Goal: Information Seeking & Learning: Learn about a topic

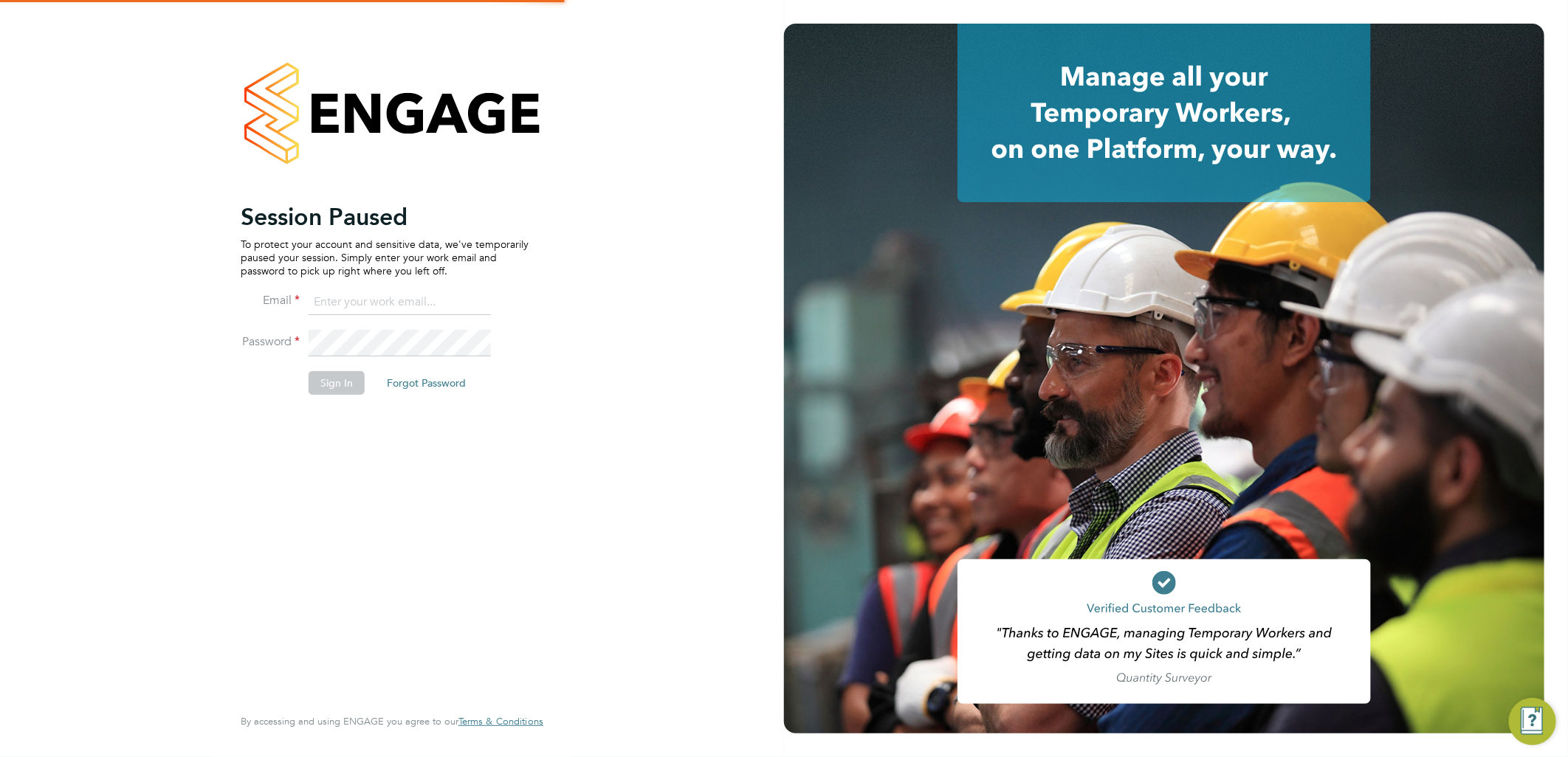
type input "[DOMAIN_NAME][EMAIL_ADDRESS][DOMAIN_NAME]"
click at [349, 387] on button "Sign In" at bounding box center [336, 382] width 56 height 24
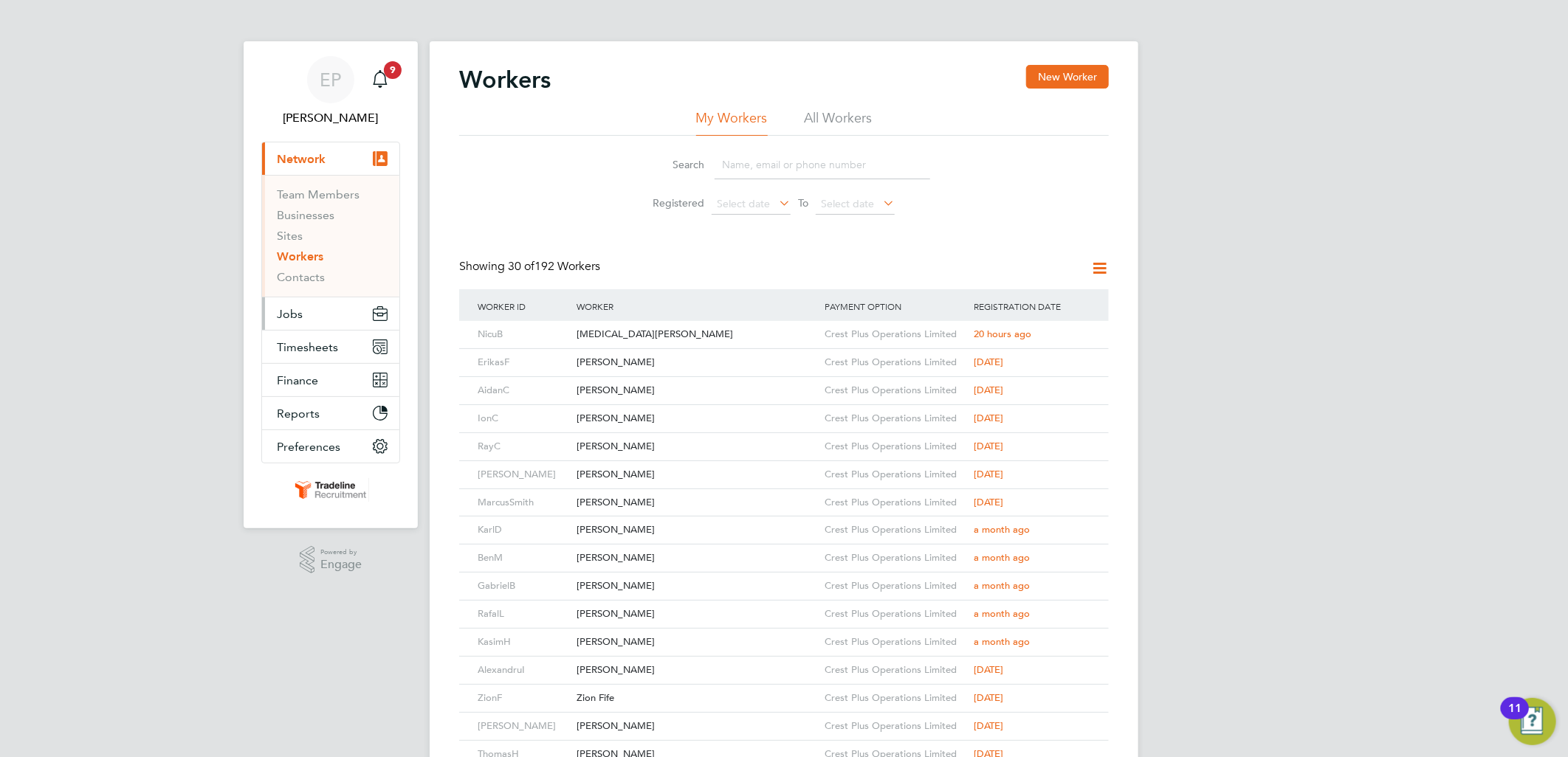
click at [311, 320] on button "Jobs" at bounding box center [331, 313] width 138 height 32
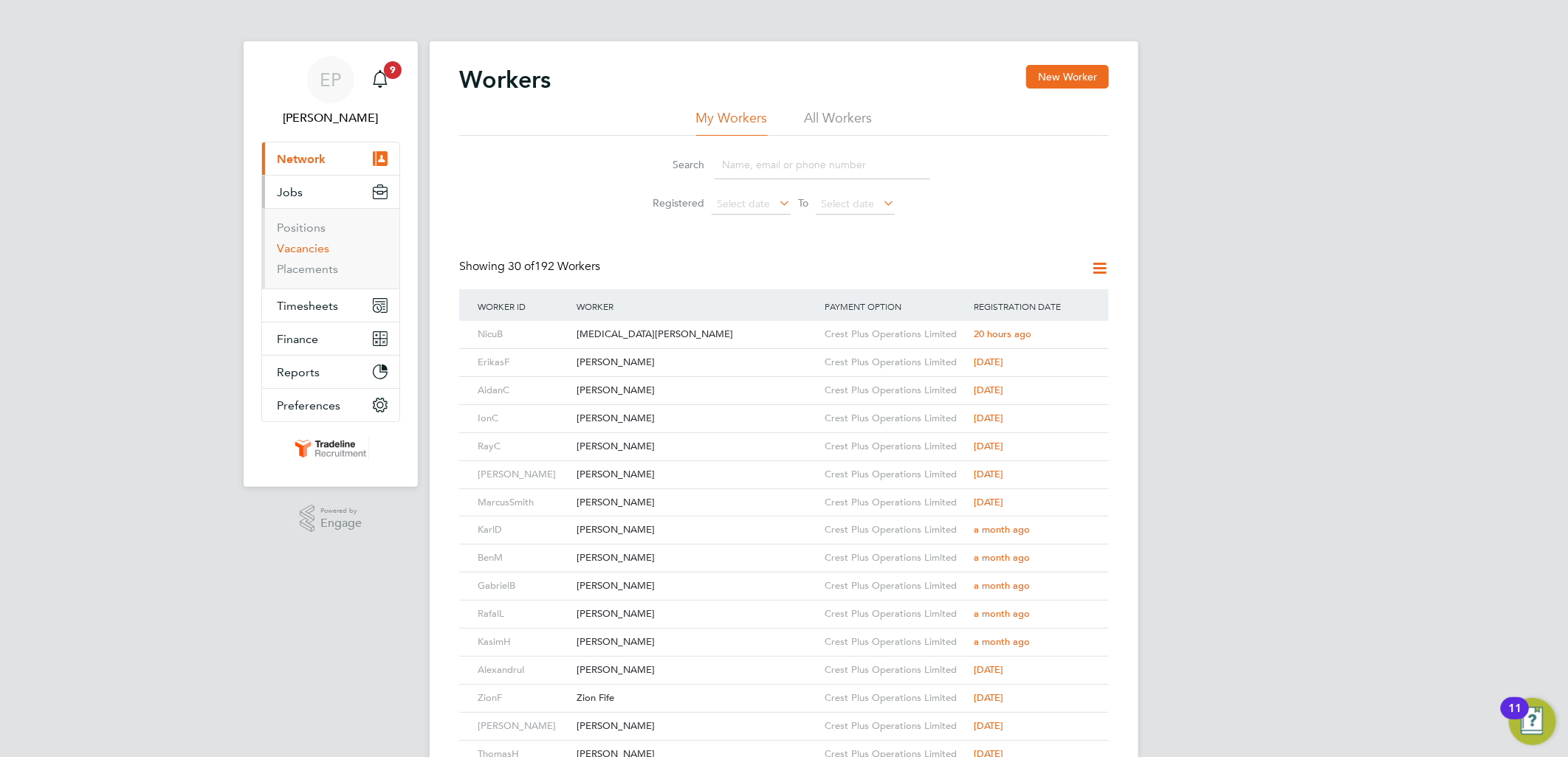
click at [314, 253] on link "Vacancies" at bounding box center [303, 248] width 52 height 14
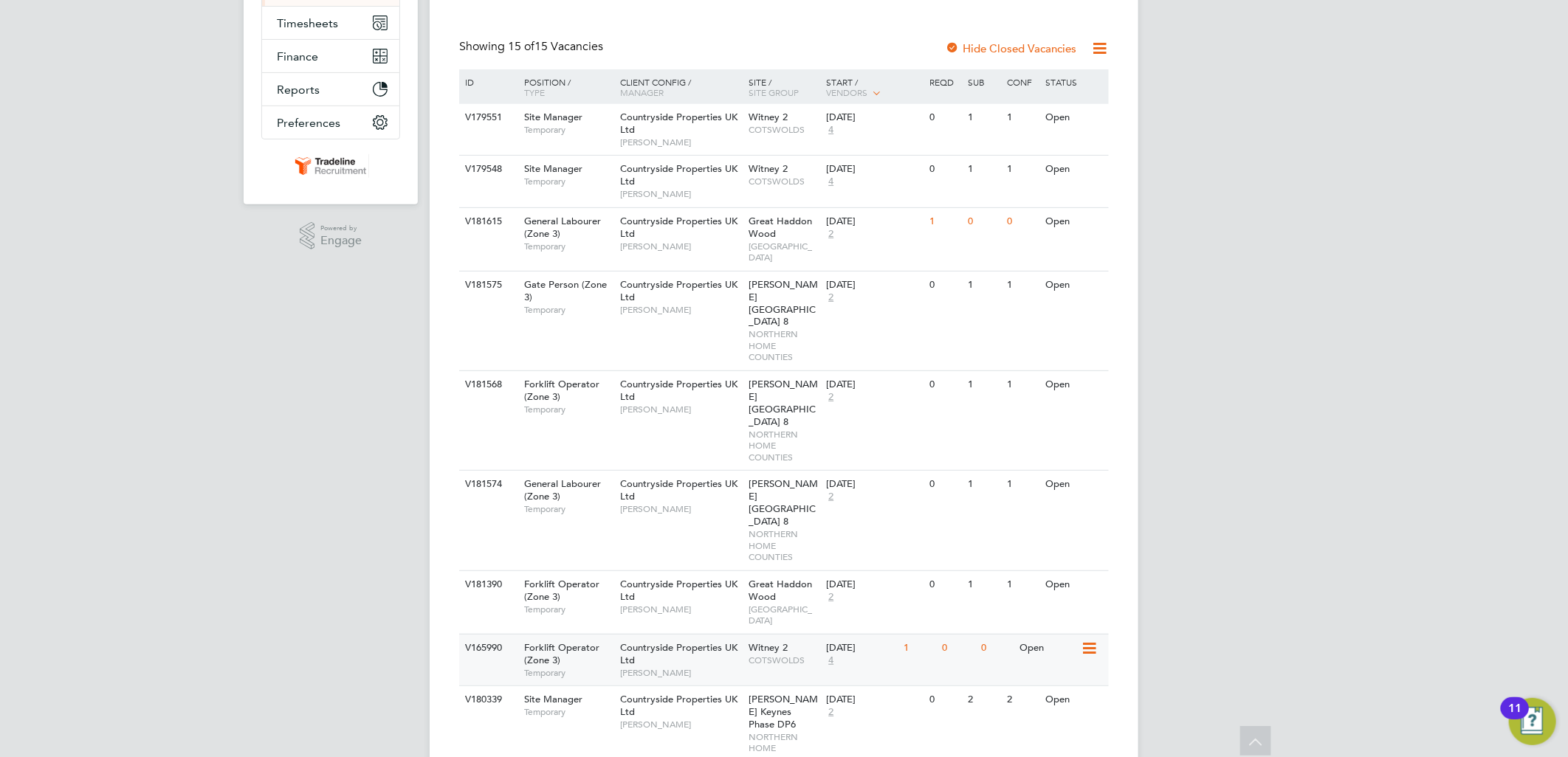
scroll to position [237, 0]
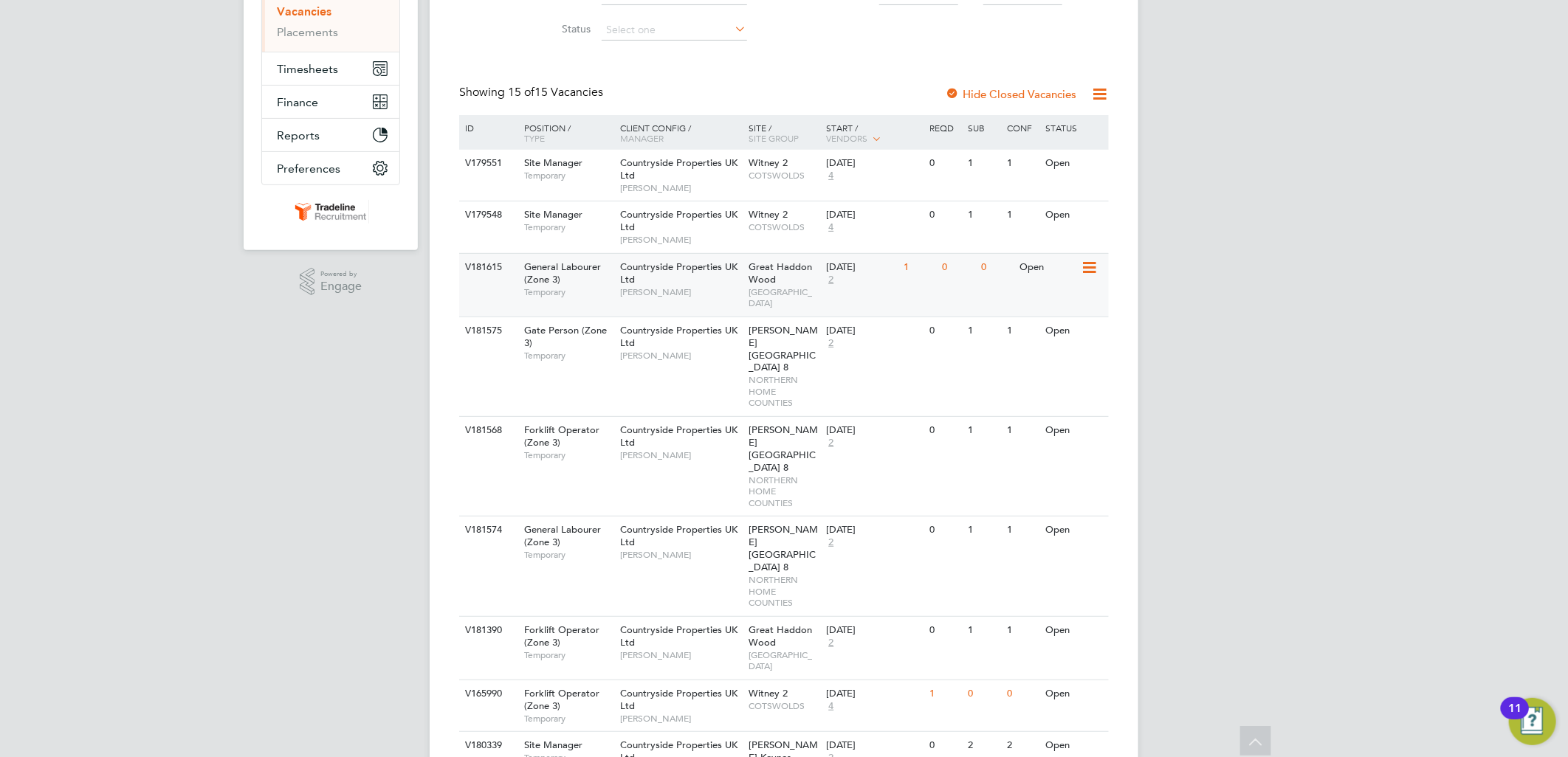
click at [921, 280] on div "1" at bounding box center [920, 267] width 38 height 27
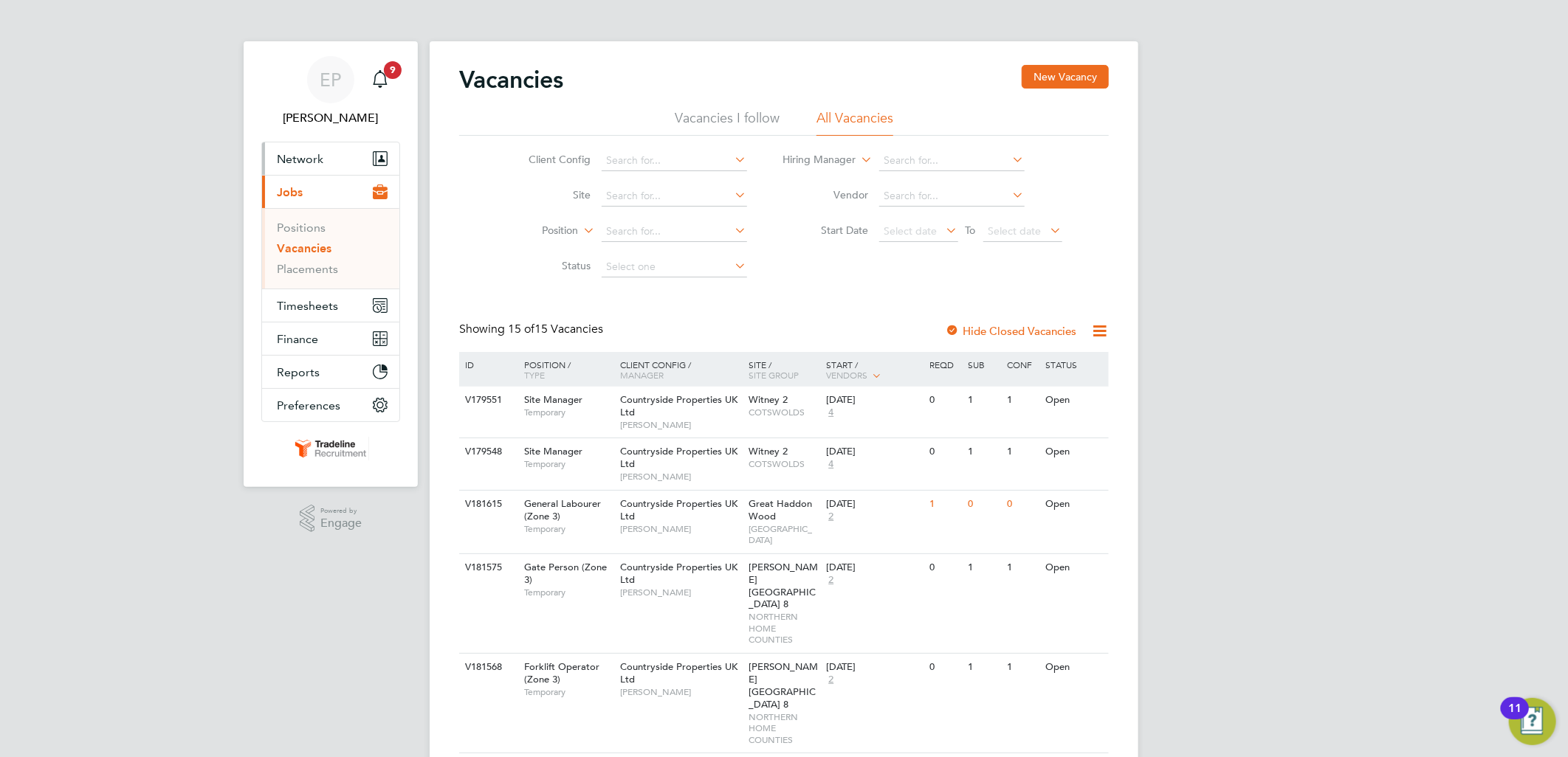
click at [307, 163] on span "Network" at bounding box center [300, 159] width 46 height 14
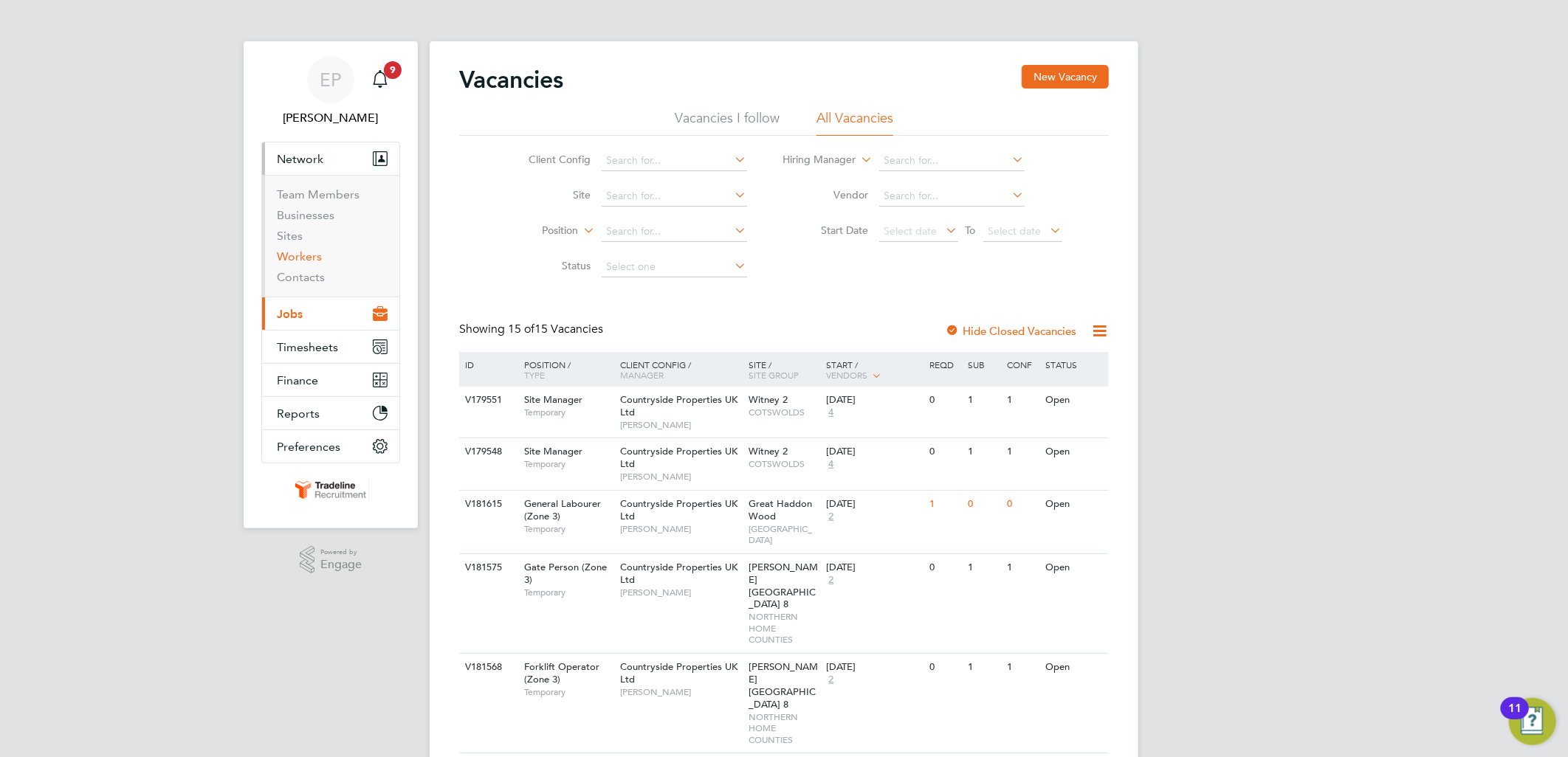
click at [316, 259] on link "Workers" at bounding box center [300, 256] width 45 height 14
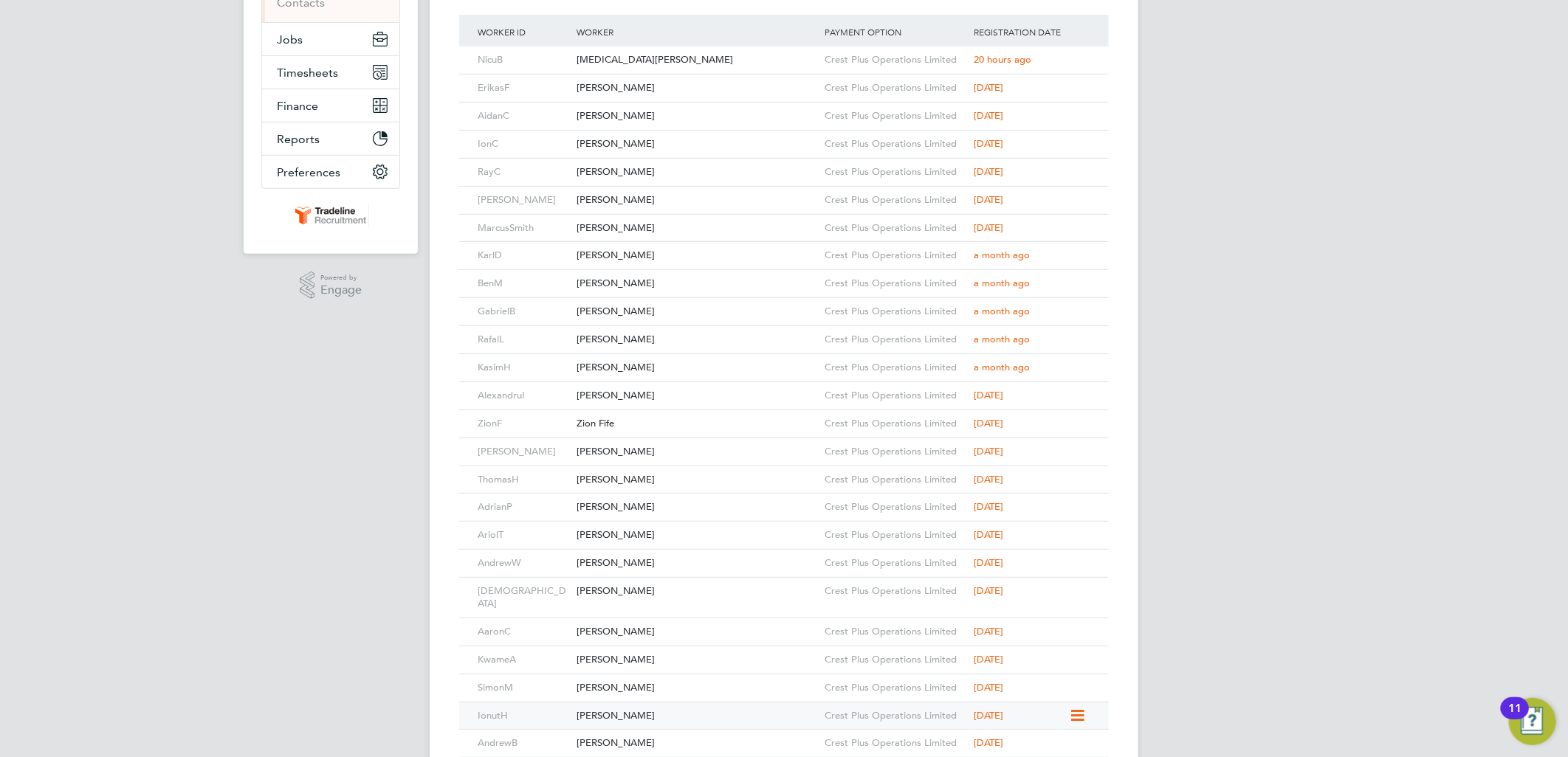
scroll to position [502, 0]
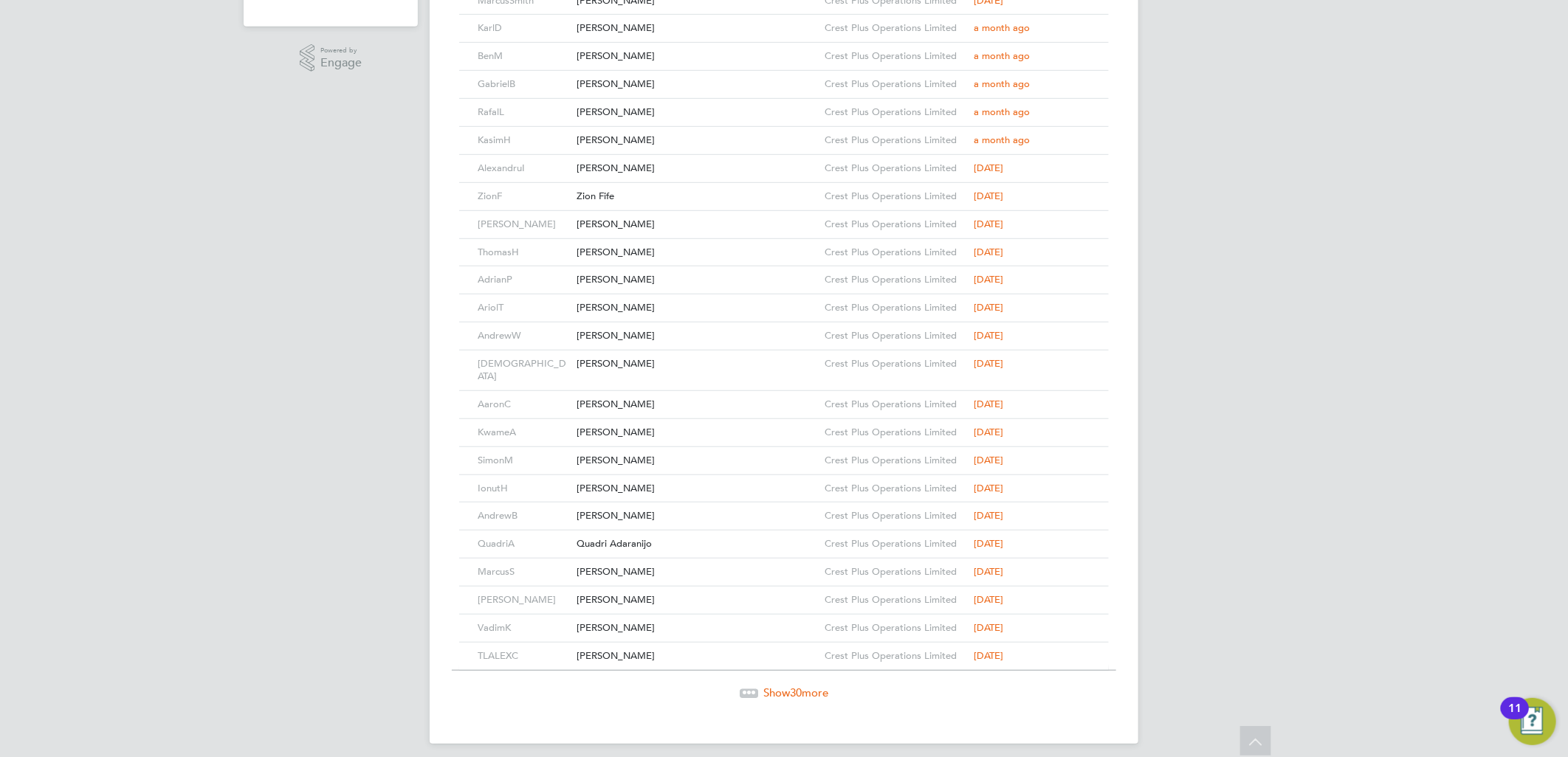
click at [800, 673] on div "Show 30 more" at bounding box center [784, 682] width 664 height 37
click at [798, 686] on span "30" at bounding box center [796, 693] width 12 height 14
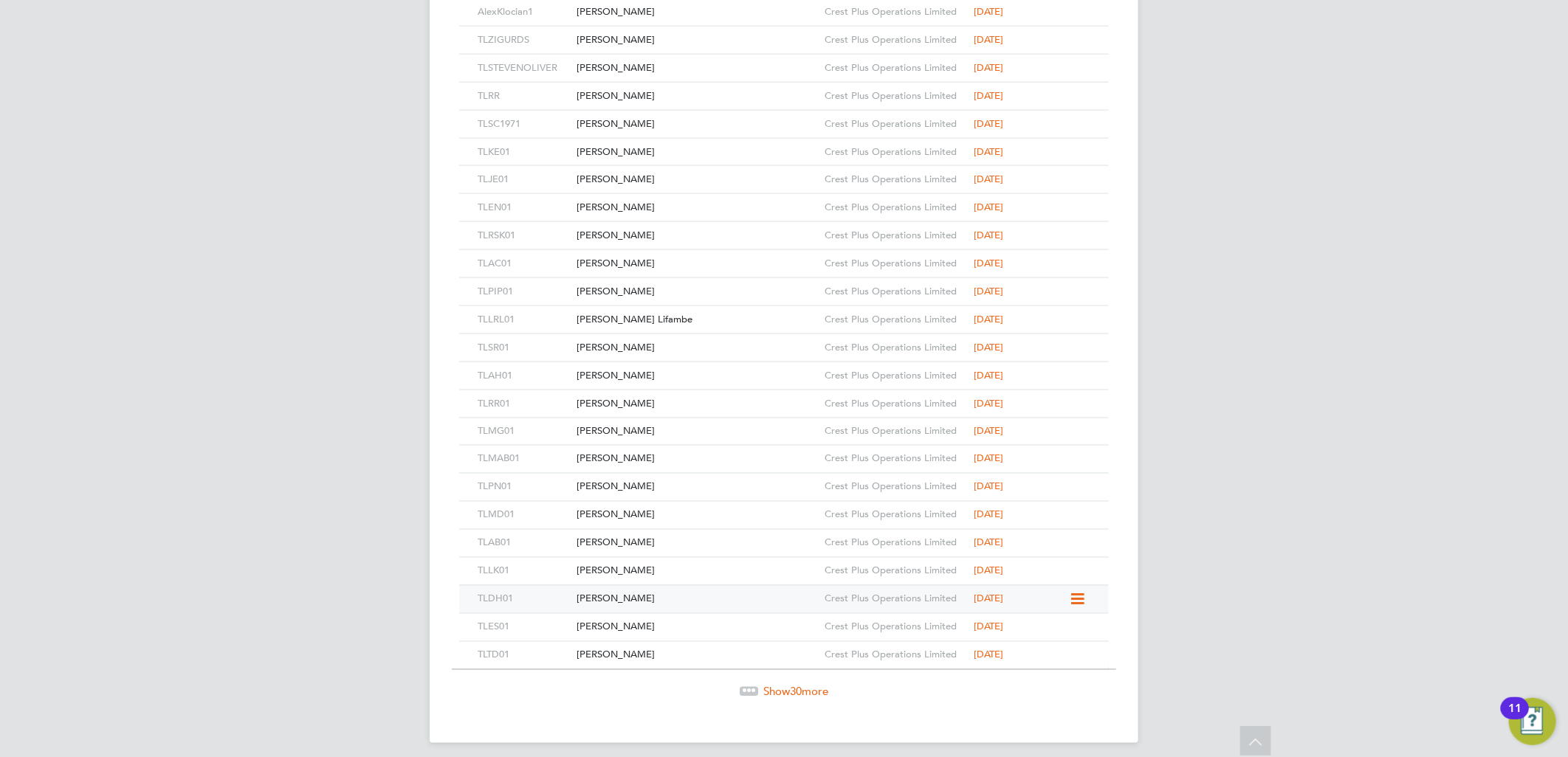
scroll to position [1343, 0]
click at [779, 683] on span "Show 30 more" at bounding box center [796, 690] width 65 height 14
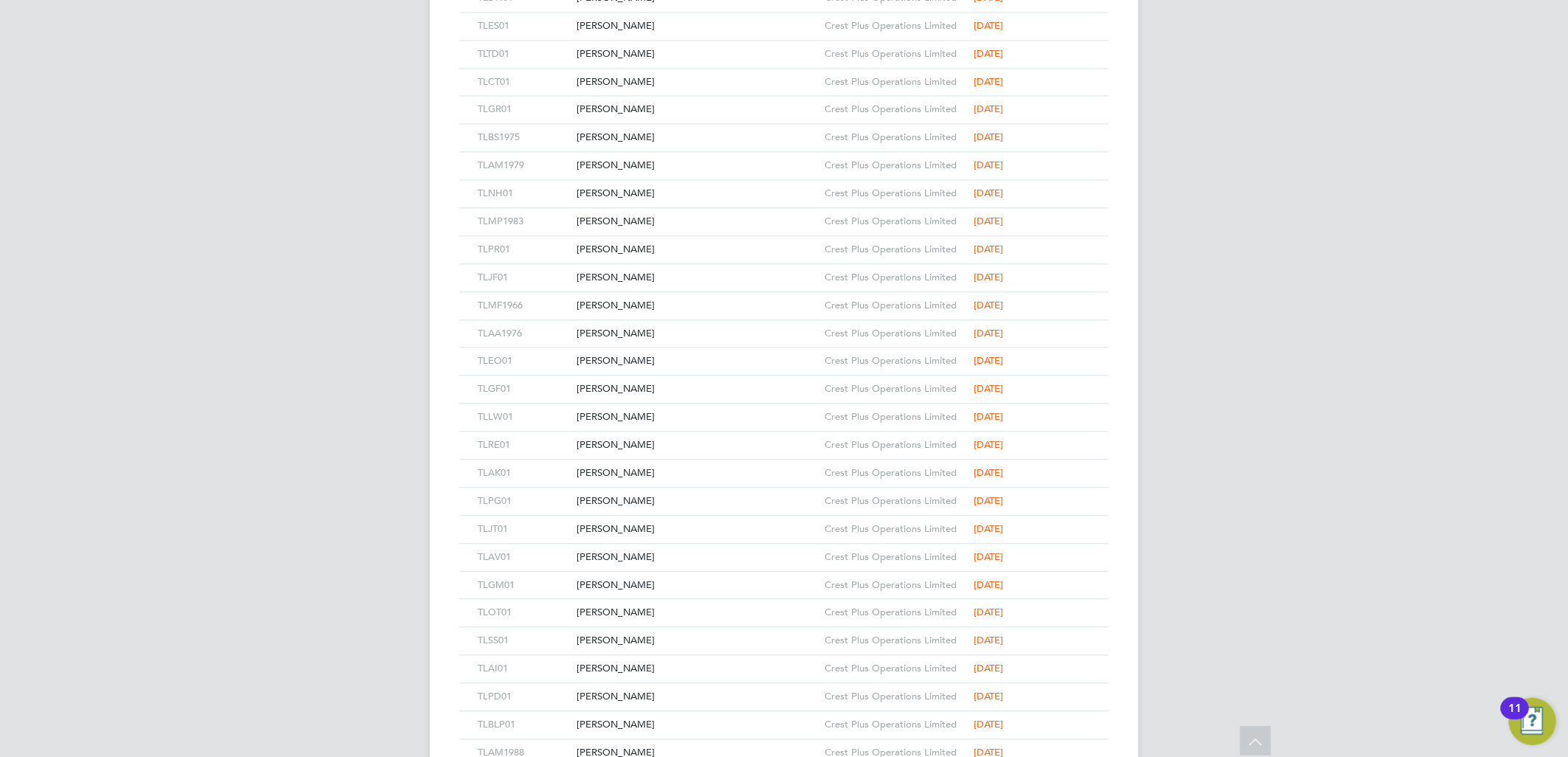
scroll to position [2184, 0]
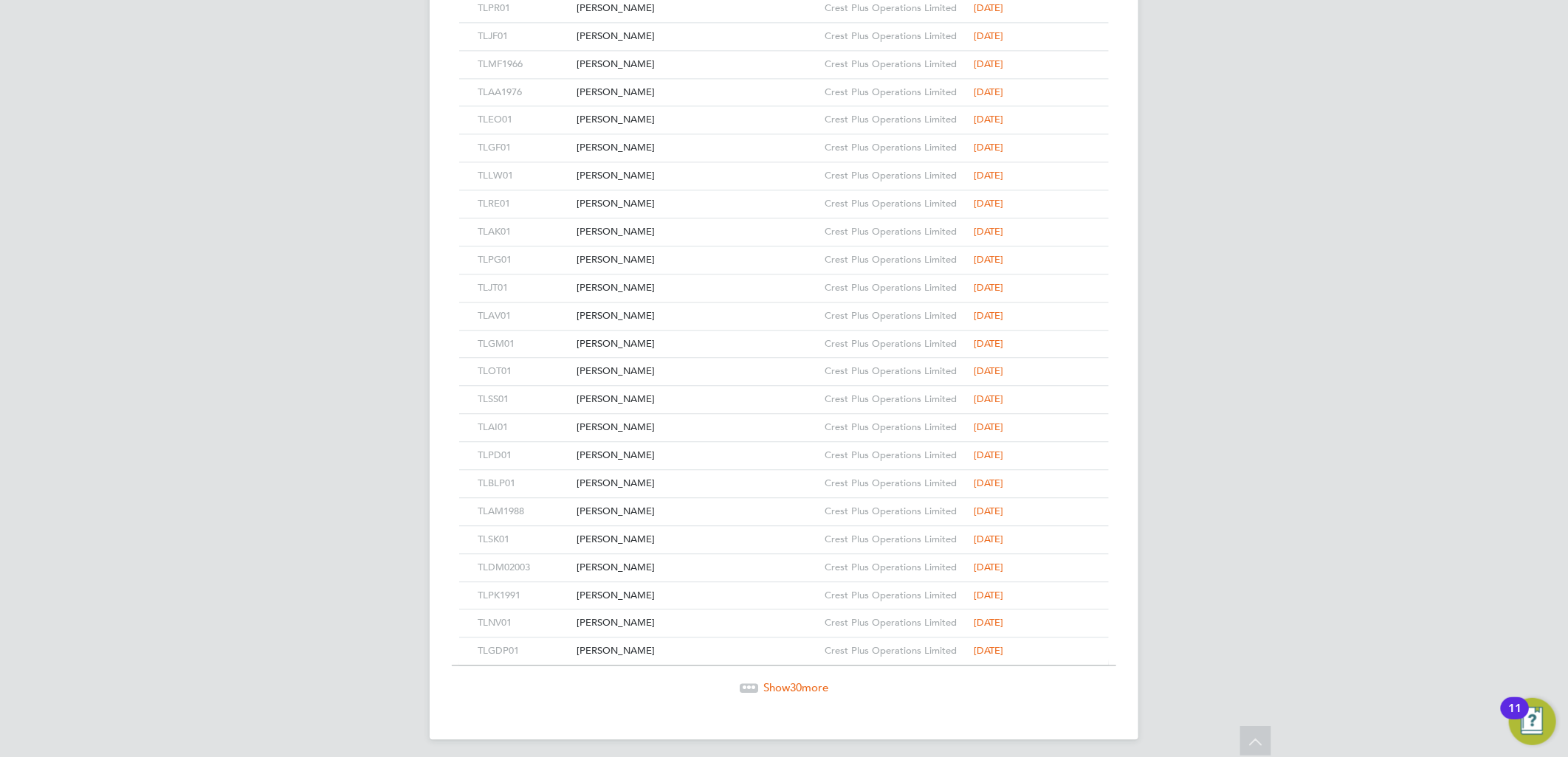
click at [784, 680] on span "Show 30 more" at bounding box center [796, 687] width 65 height 14
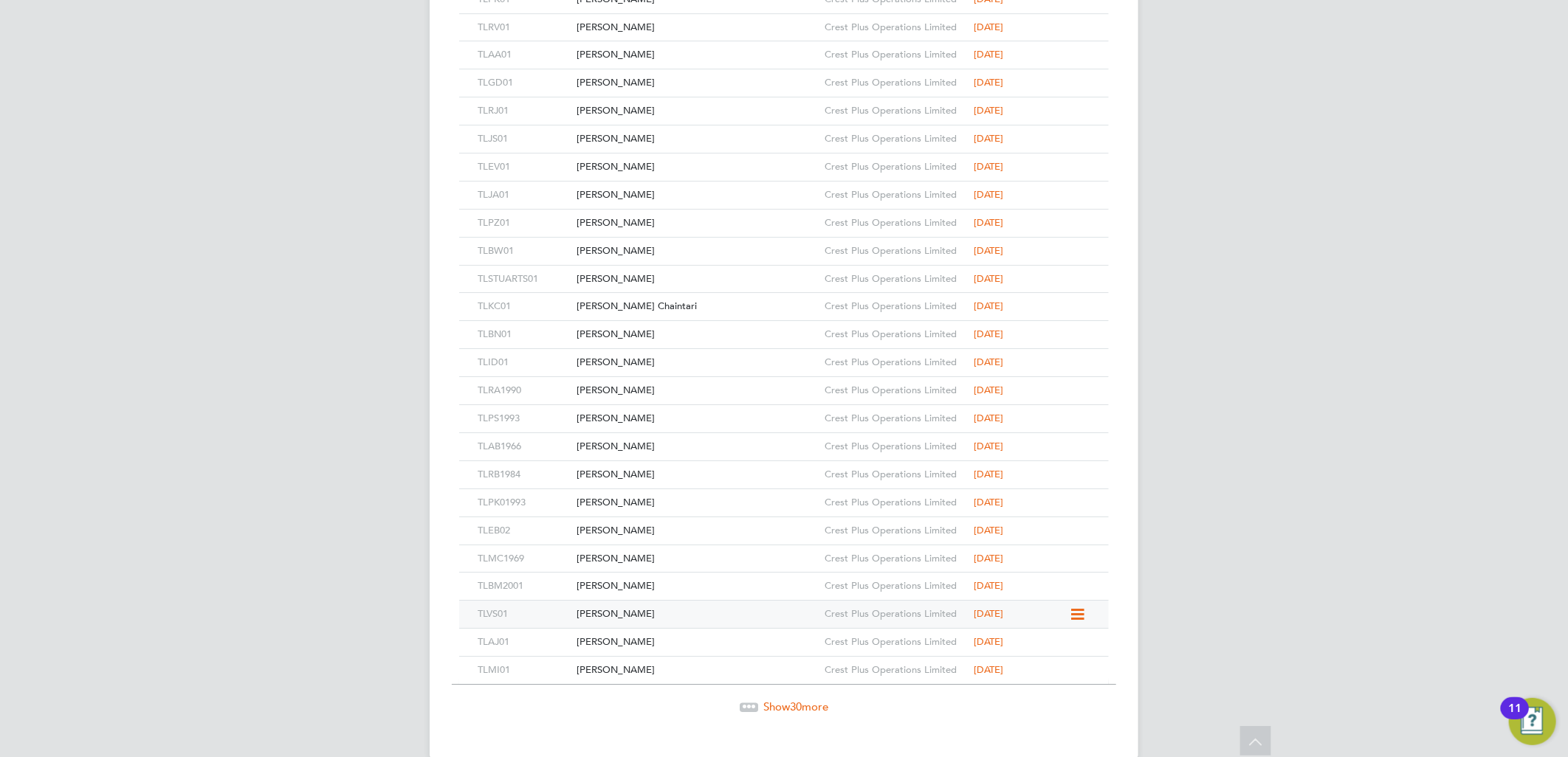
scroll to position [3026, 0]
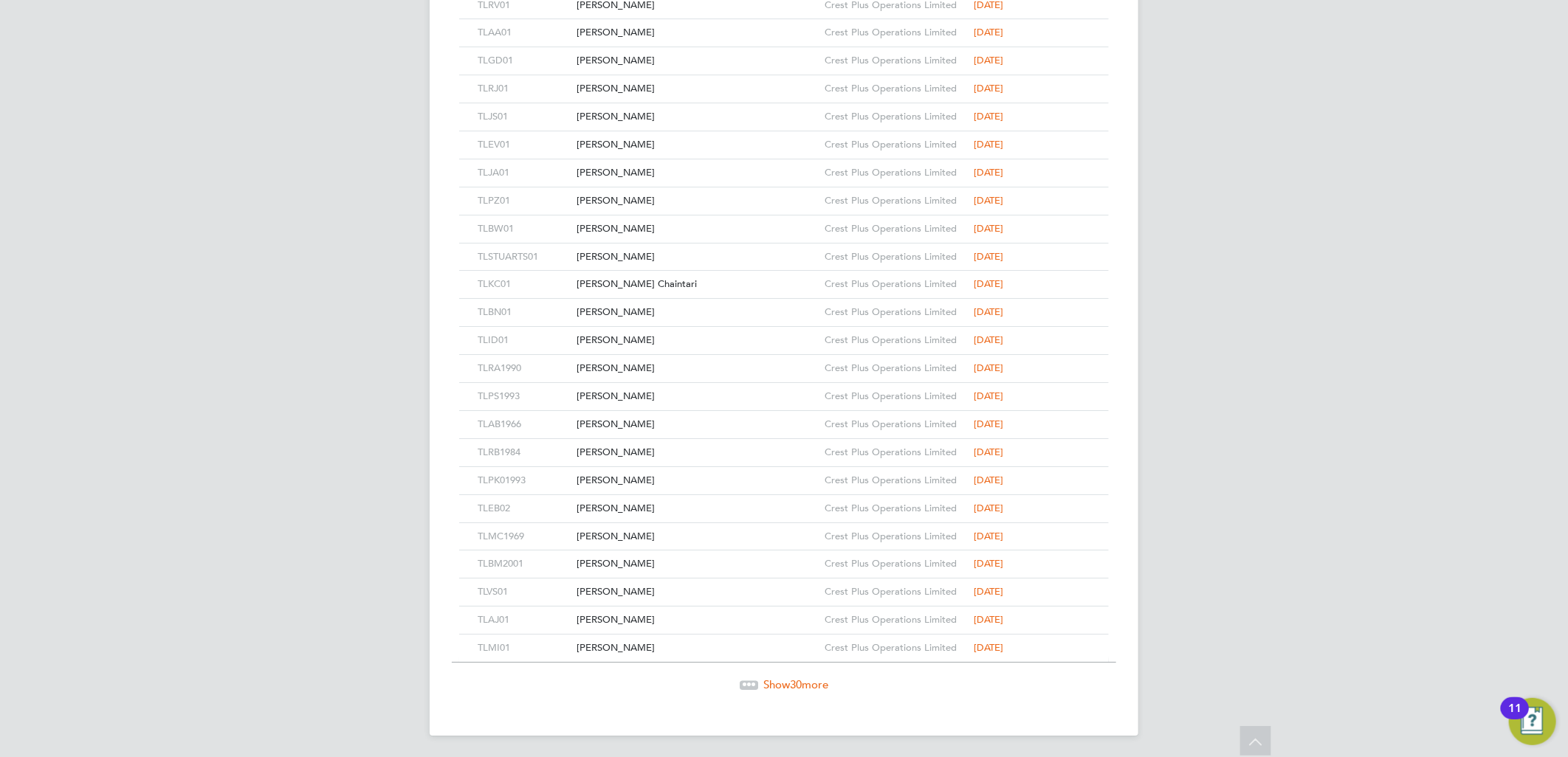
drag, startPoint x: 784, startPoint y: 680, endPoint x: 777, endPoint y: 649, distance: 31.8
click at [784, 680] on span "Show 30 more" at bounding box center [796, 685] width 65 height 14
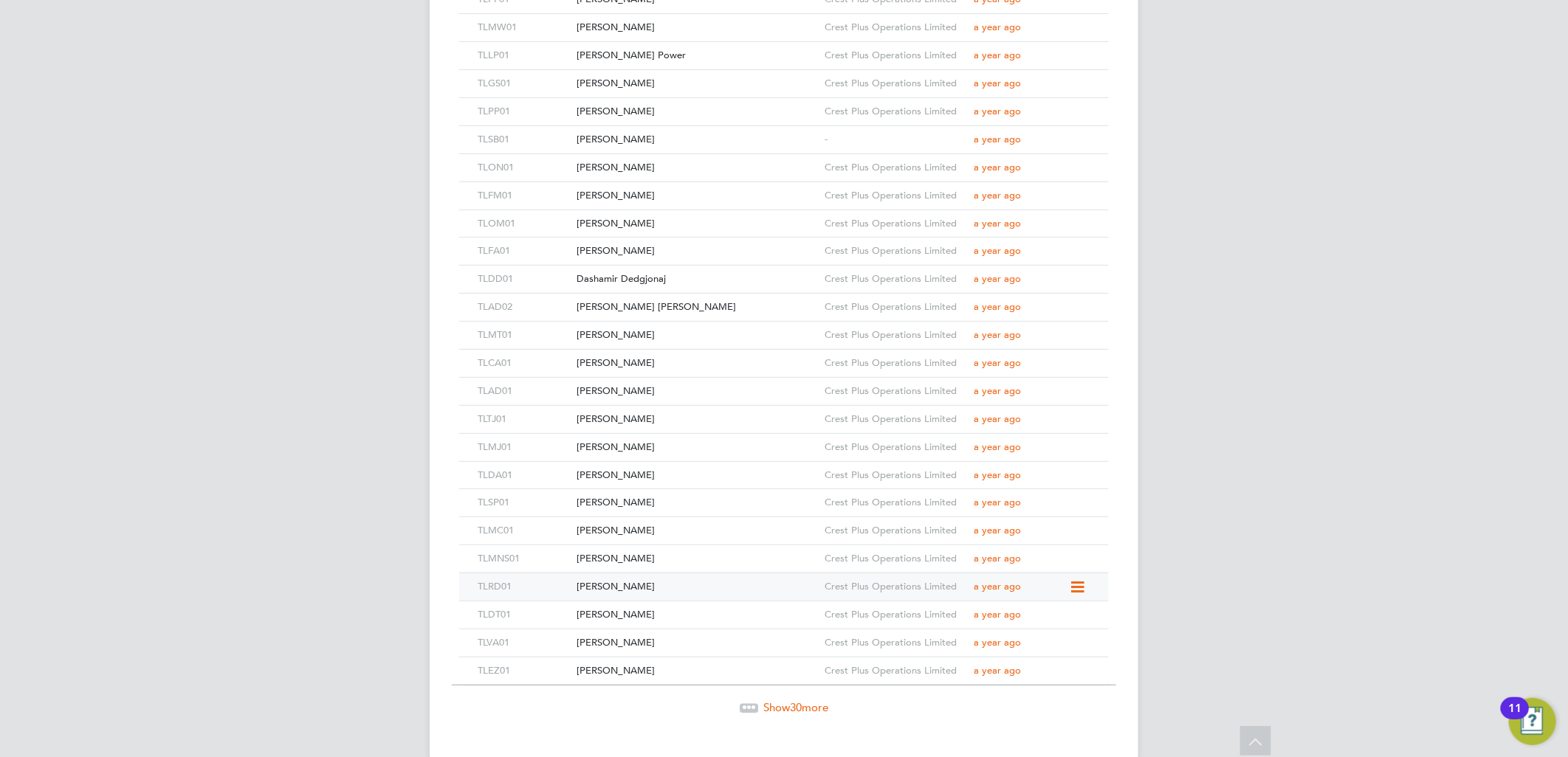
scroll to position [3867, 0]
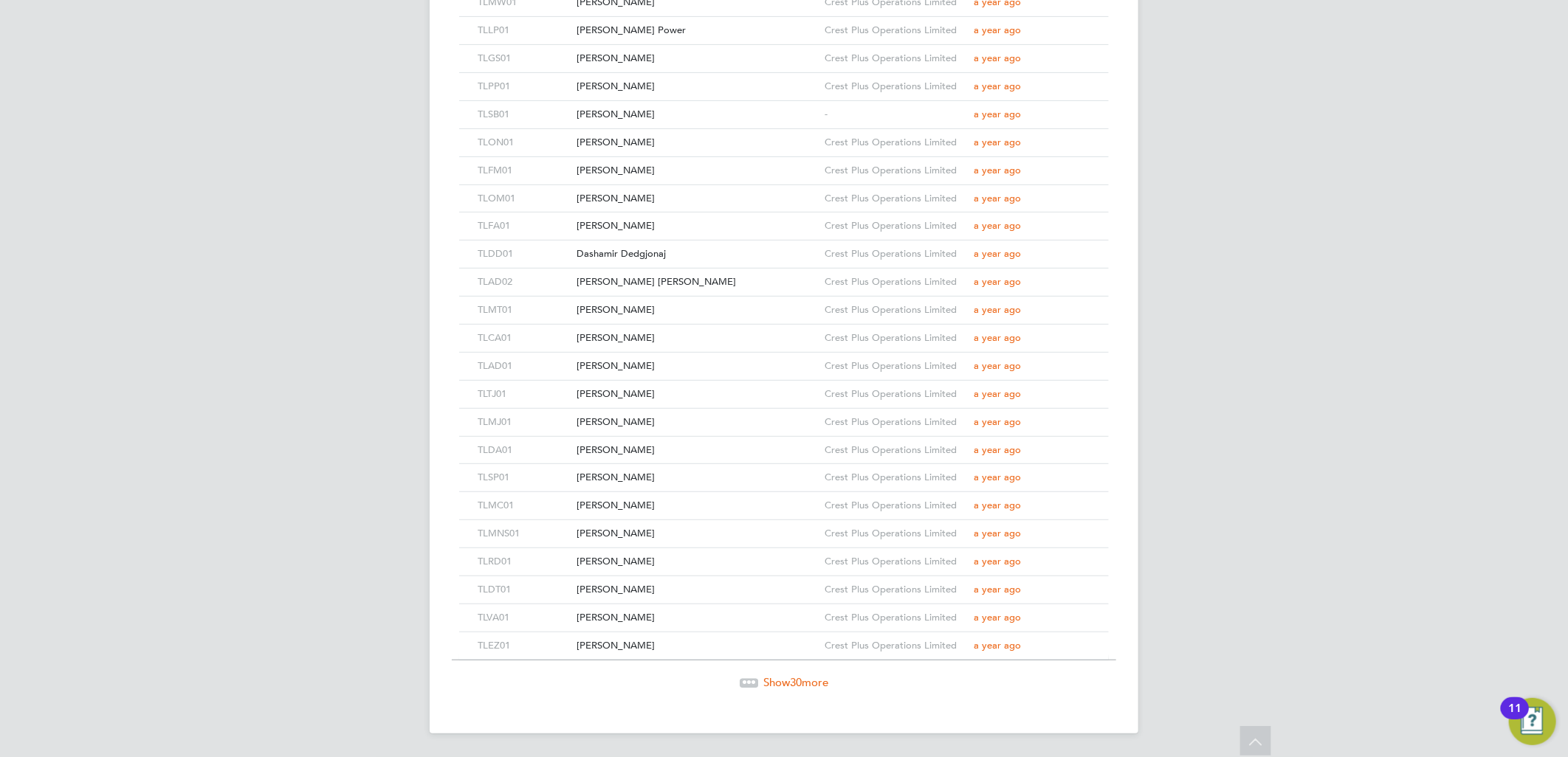
click at [786, 683] on span "Show 30 more" at bounding box center [796, 682] width 65 height 14
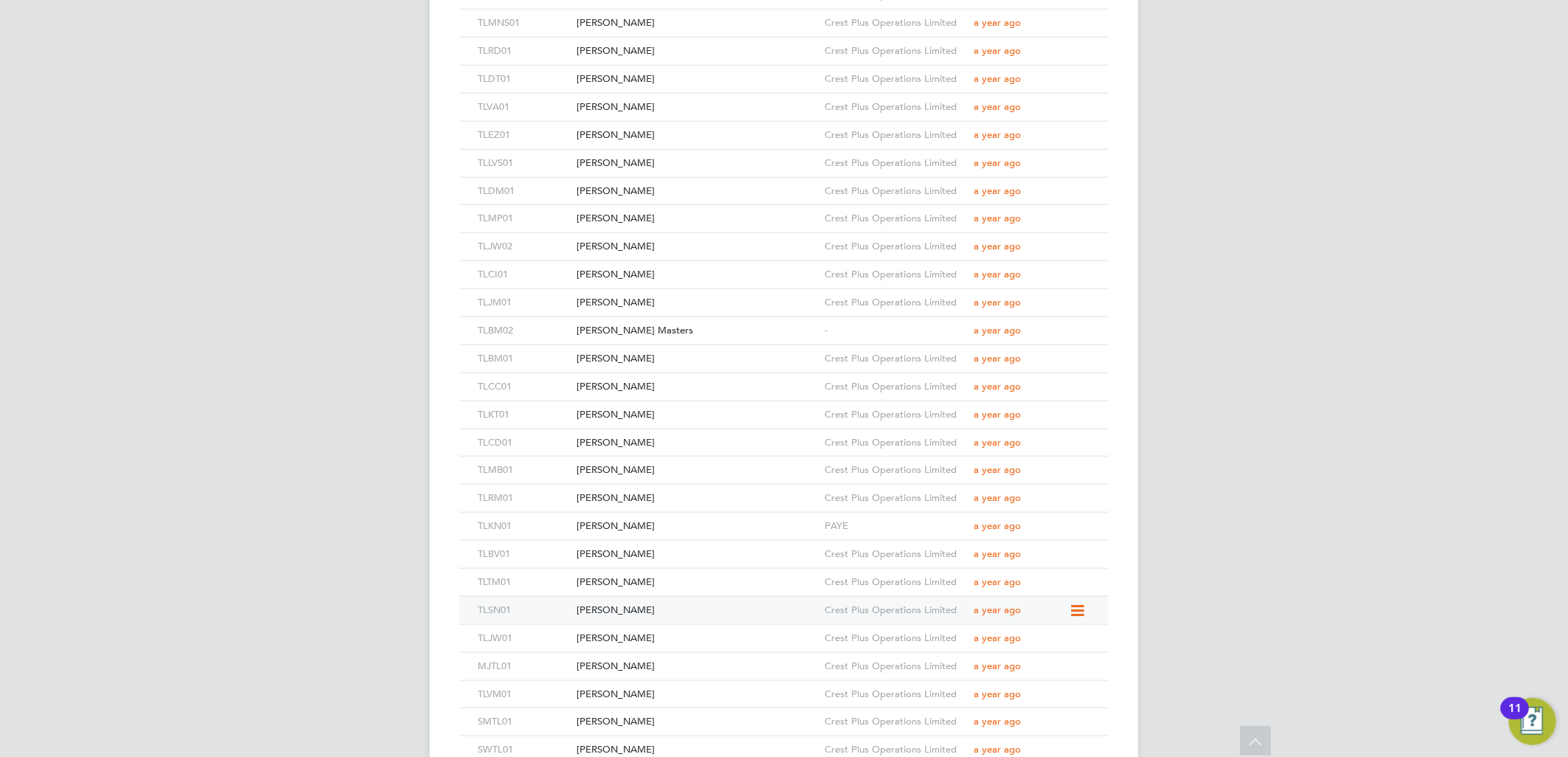
scroll to position [4358, 0]
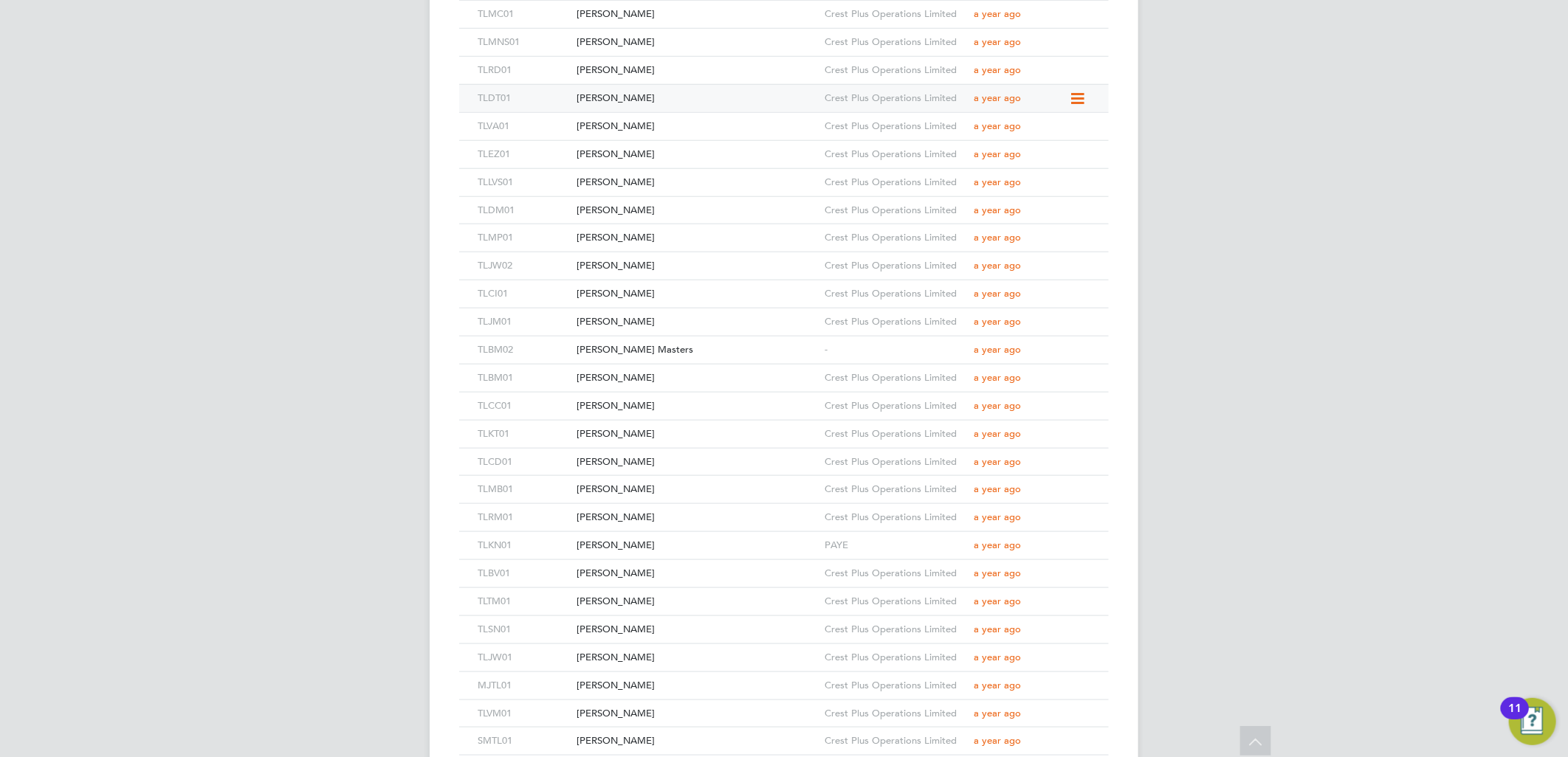
click at [644, 98] on div "Daniel Tabacariu" at bounding box center [696, 98] width 248 height 27
click at [652, 70] on div "Razvan Duduc" at bounding box center [696, 70] width 248 height 27
click at [644, 45] on div "Marko Nagy Szeder" at bounding box center [696, 42] width 248 height 27
click at [648, 94] on div "Marius Clejan" at bounding box center [696, 96] width 248 height 27
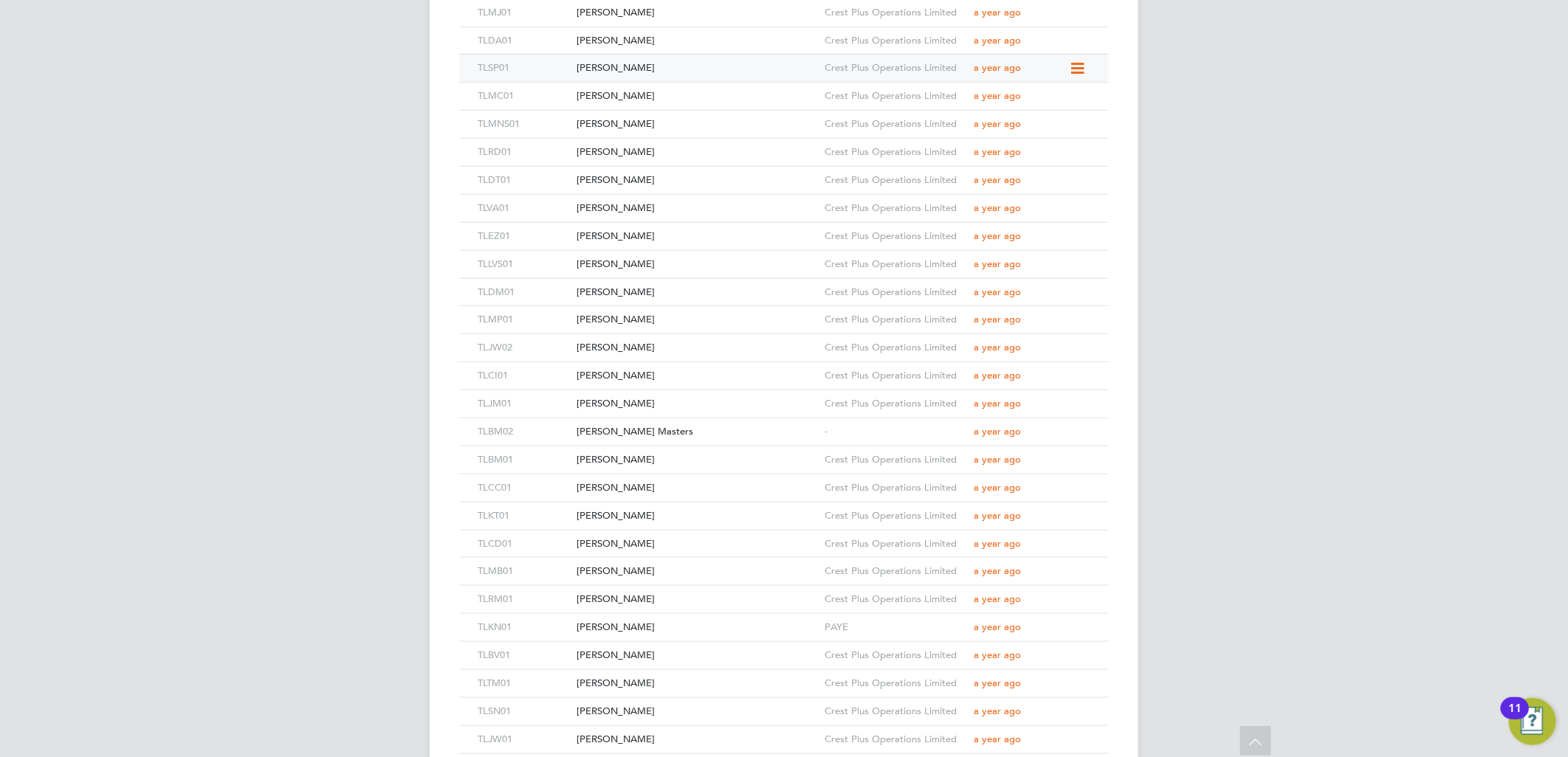
click at [654, 70] on div "Simon Peake" at bounding box center [696, 68] width 248 height 27
click at [654, 49] on div "Dale Adams" at bounding box center [696, 40] width 248 height 27
click at [630, 93] on div "Mindaugas Jakas" at bounding box center [696, 94] width 248 height 27
click at [682, 70] on div "Tadas Jakubauskas" at bounding box center [696, 66] width 248 height 27
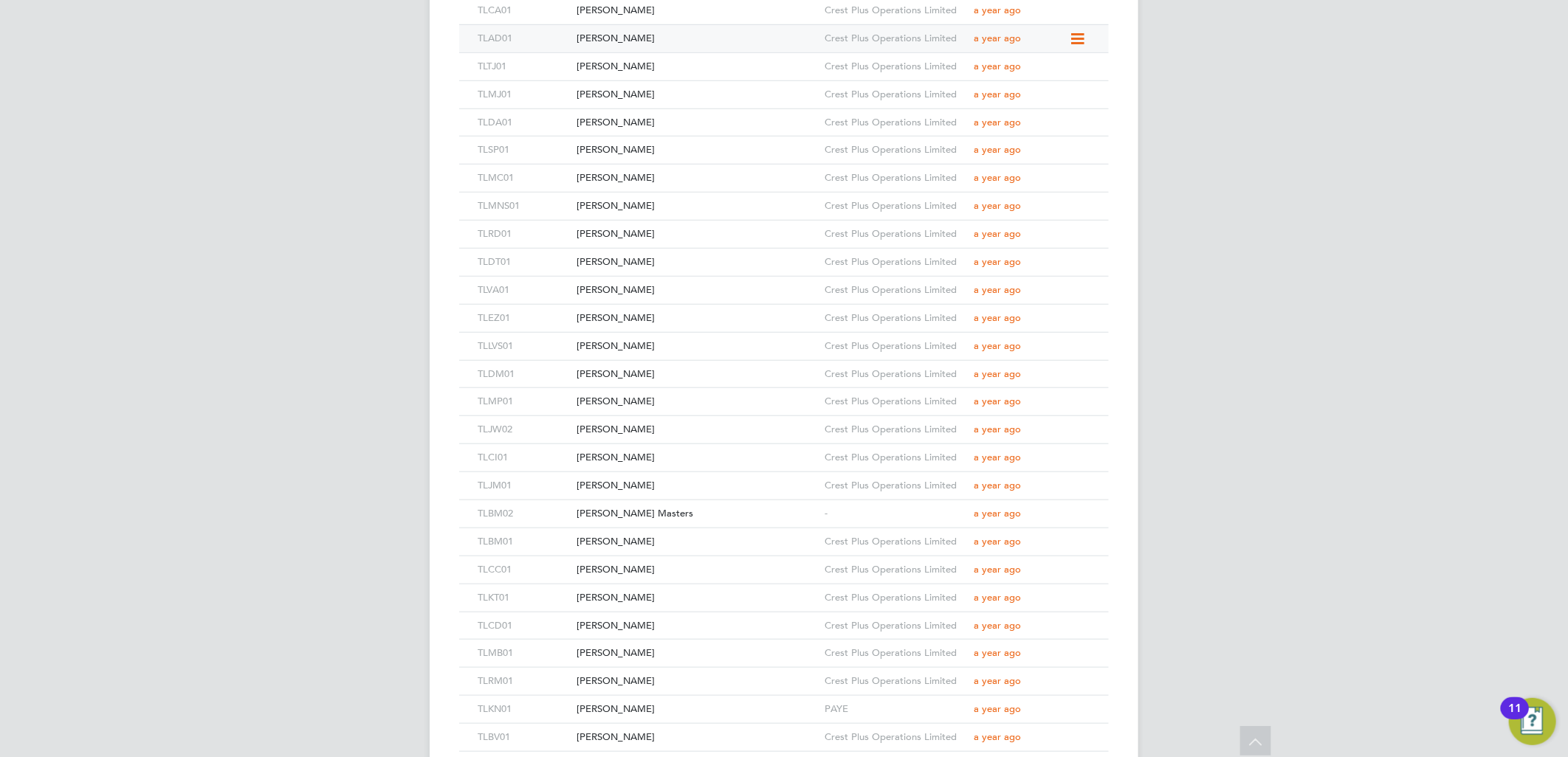
click at [693, 28] on div "Augustus Diyoke" at bounding box center [696, 38] width 248 height 27
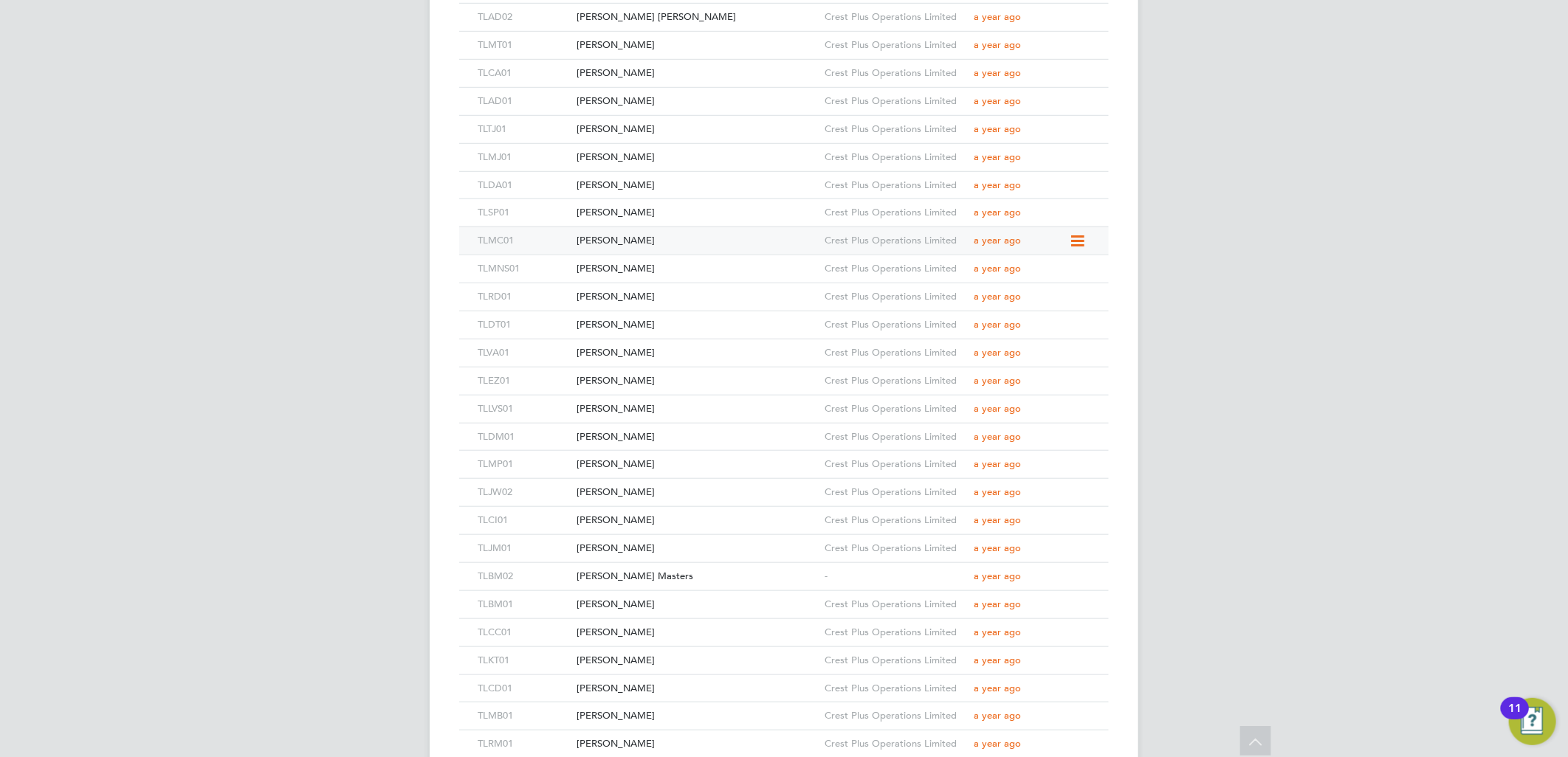
scroll to position [4113, 0]
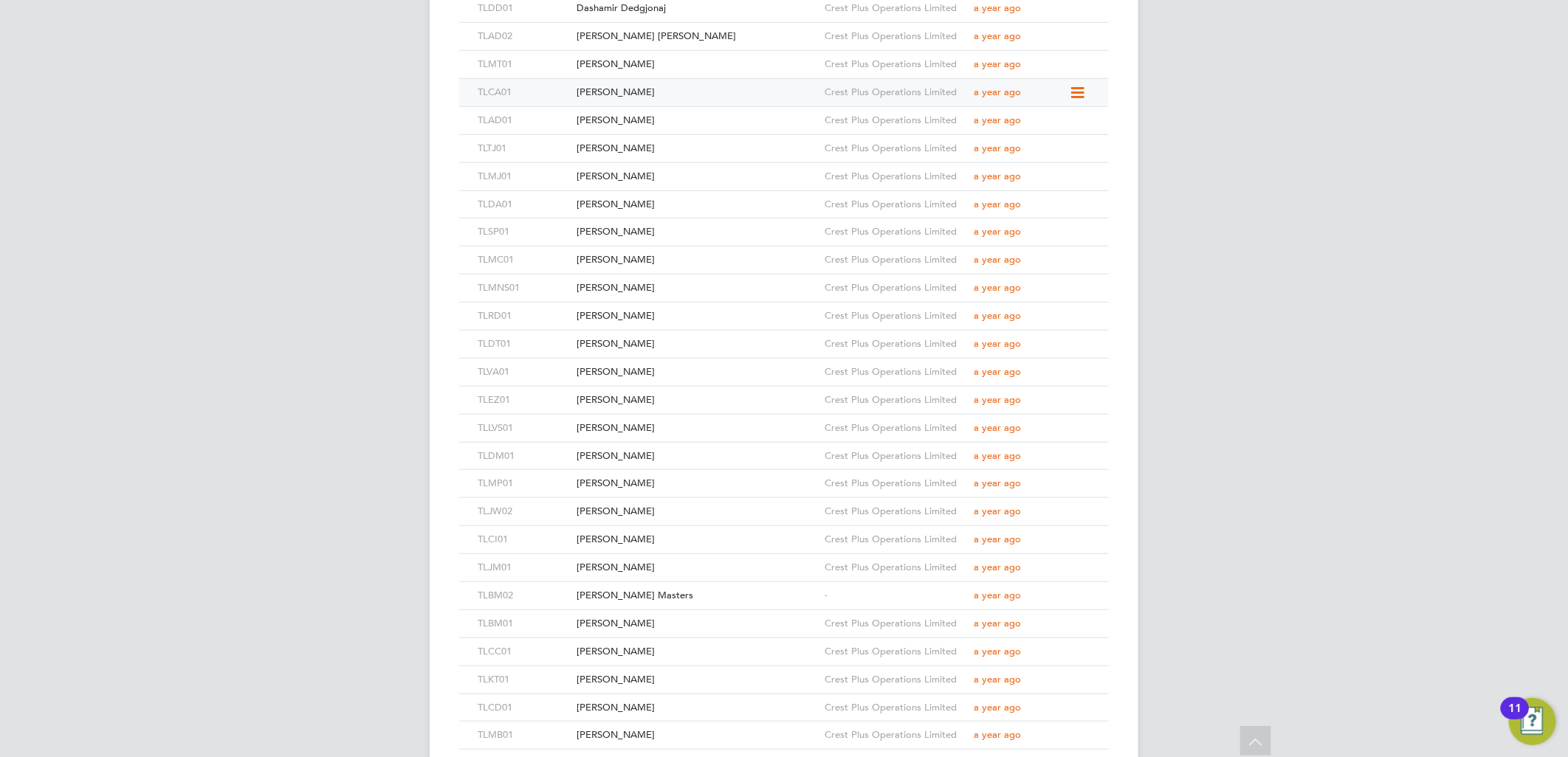
click at [650, 91] on div "Christian Attfield" at bounding box center [696, 92] width 248 height 27
click at [674, 67] on div "Mindaugas Tautkus" at bounding box center [696, 64] width 248 height 27
click at [662, 39] on div "Adrian Gigi Dinca" at bounding box center [696, 36] width 248 height 27
click at [681, 93] on div "Dashamir Dedgjonaj" at bounding box center [696, 90] width 248 height 27
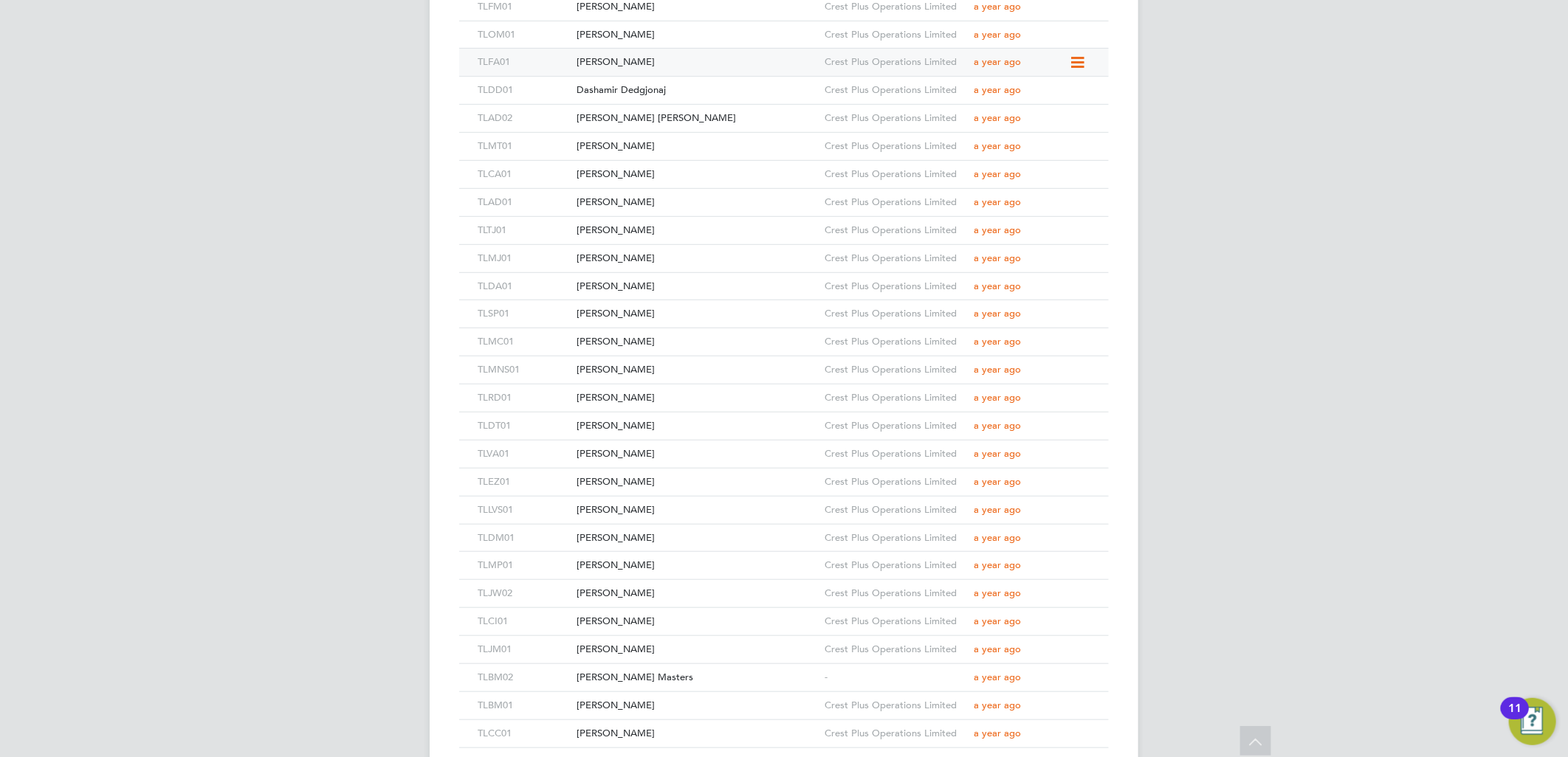
click at [610, 59] on div "Filipe Antwi" at bounding box center [696, 62] width 248 height 27
click at [622, 37] on div "Ovidiu Mihut" at bounding box center [696, 35] width 248 height 27
click at [651, 91] on div "Fuseini Musah" at bounding box center [696, 88] width 248 height 27
click at [662, 57] on div "Ohini Nandoo" at bounding box center [696, 60] width 248 height 27
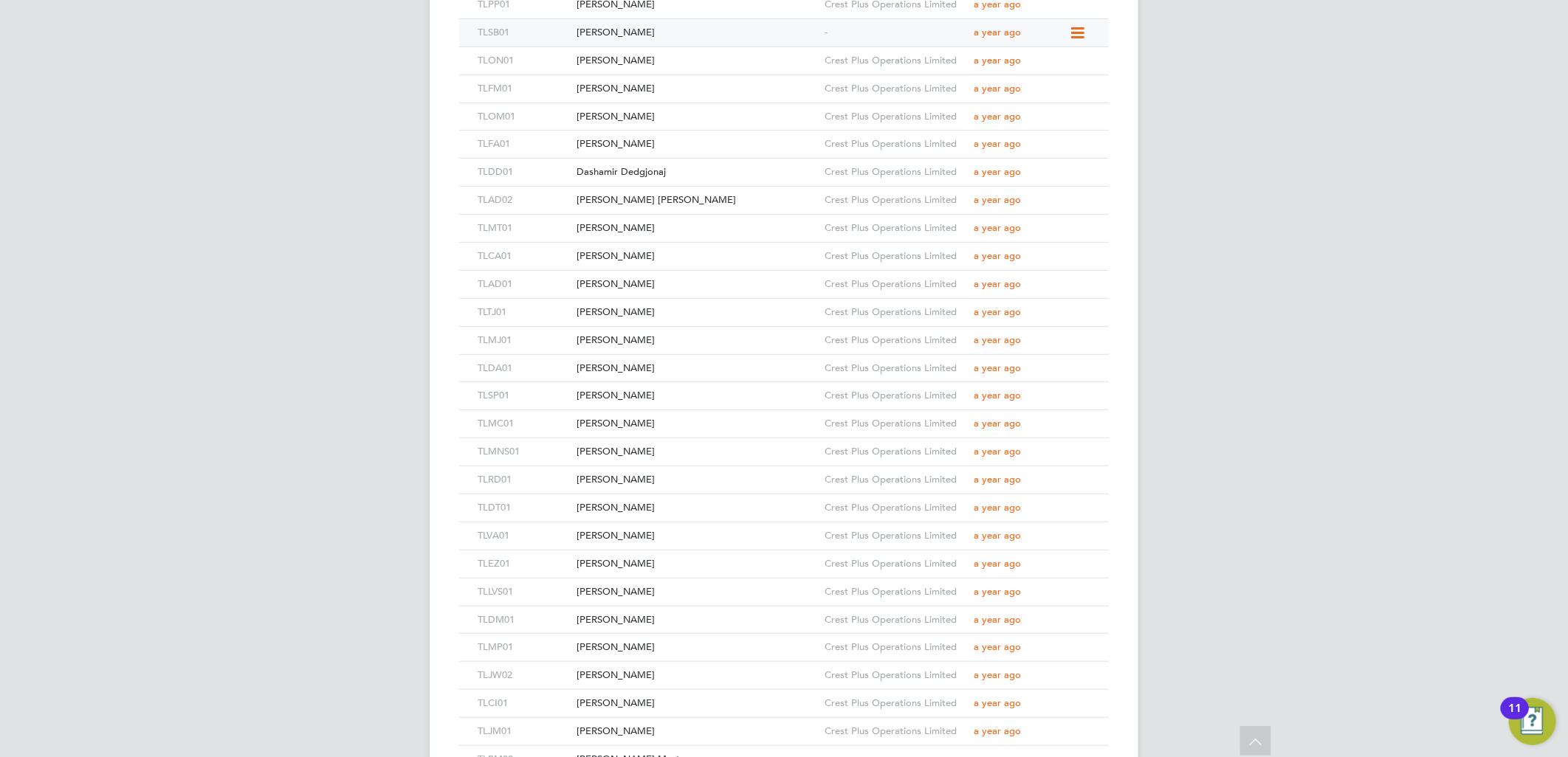
click at [647, 31] on div "Simon Briggs" at bounding box center [696, 32] width 248 height 27
click at [635, 86] on div "[PERSON_NAME]" at bounding box center [696, 86] width 248 height 27
click at [663, 53] on div "Grzegorz Slusarz" at bounding box center [696, 58] width 248 height 27
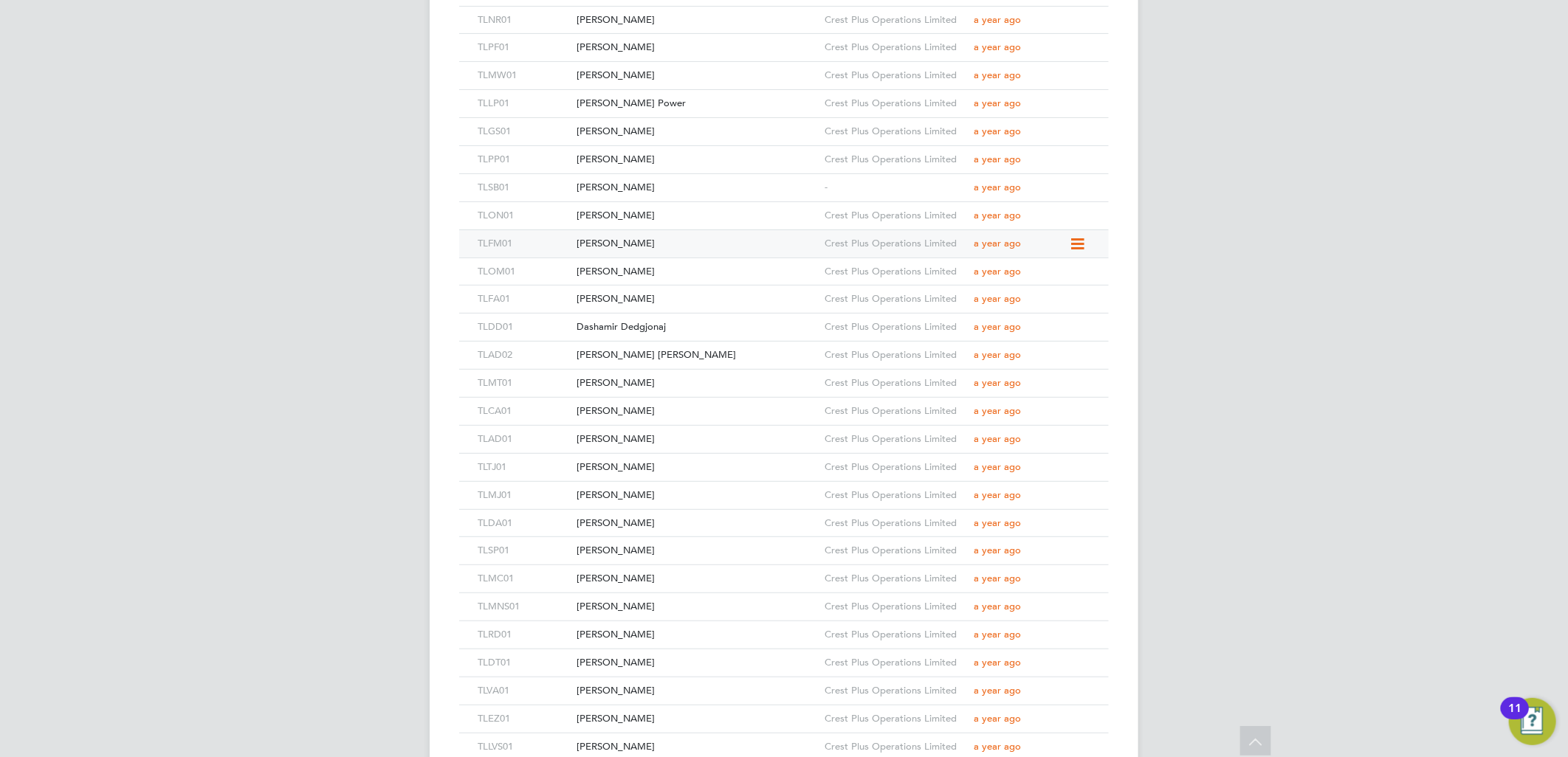
scroll to position [3702, 0]
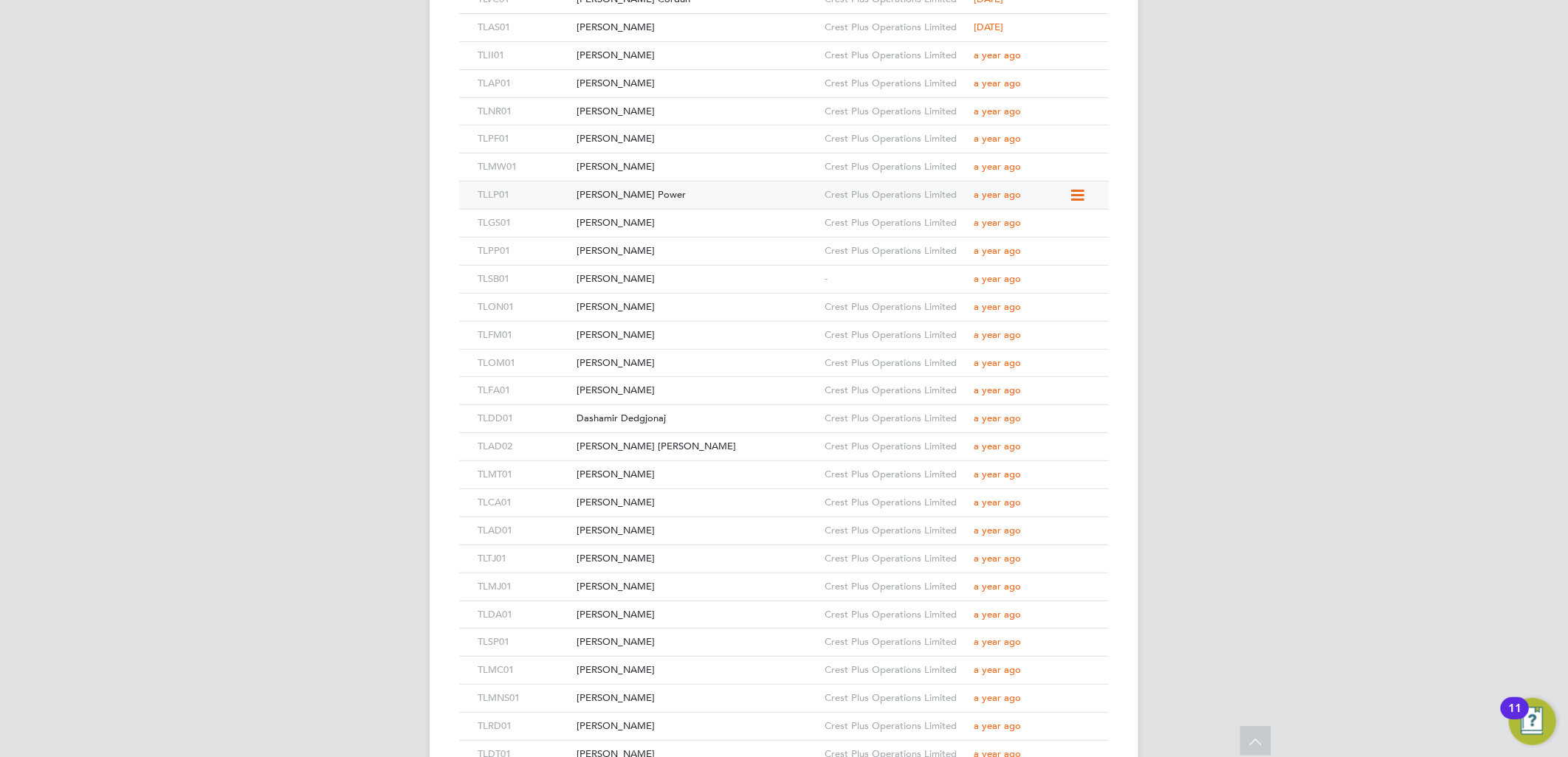
click at [663, 183] on div "Louie Power" at bounding box center [696, 194] width 248 height 27
click at [643, 172] on div "Michal Witucki" at bounding box center [696, 166] width 248 height 27
click at [669, 138] on div "Pauls Fridenbergs" at bounding box center [696, 139] width 248 height 27
click at [652, 112] on div "Nuno Ribeiro" at bounding box center [696, 112] width 248 height 27
click at [638, 84] on div "Alin Popa" at bounding box center [696, 83] width 248 height 27
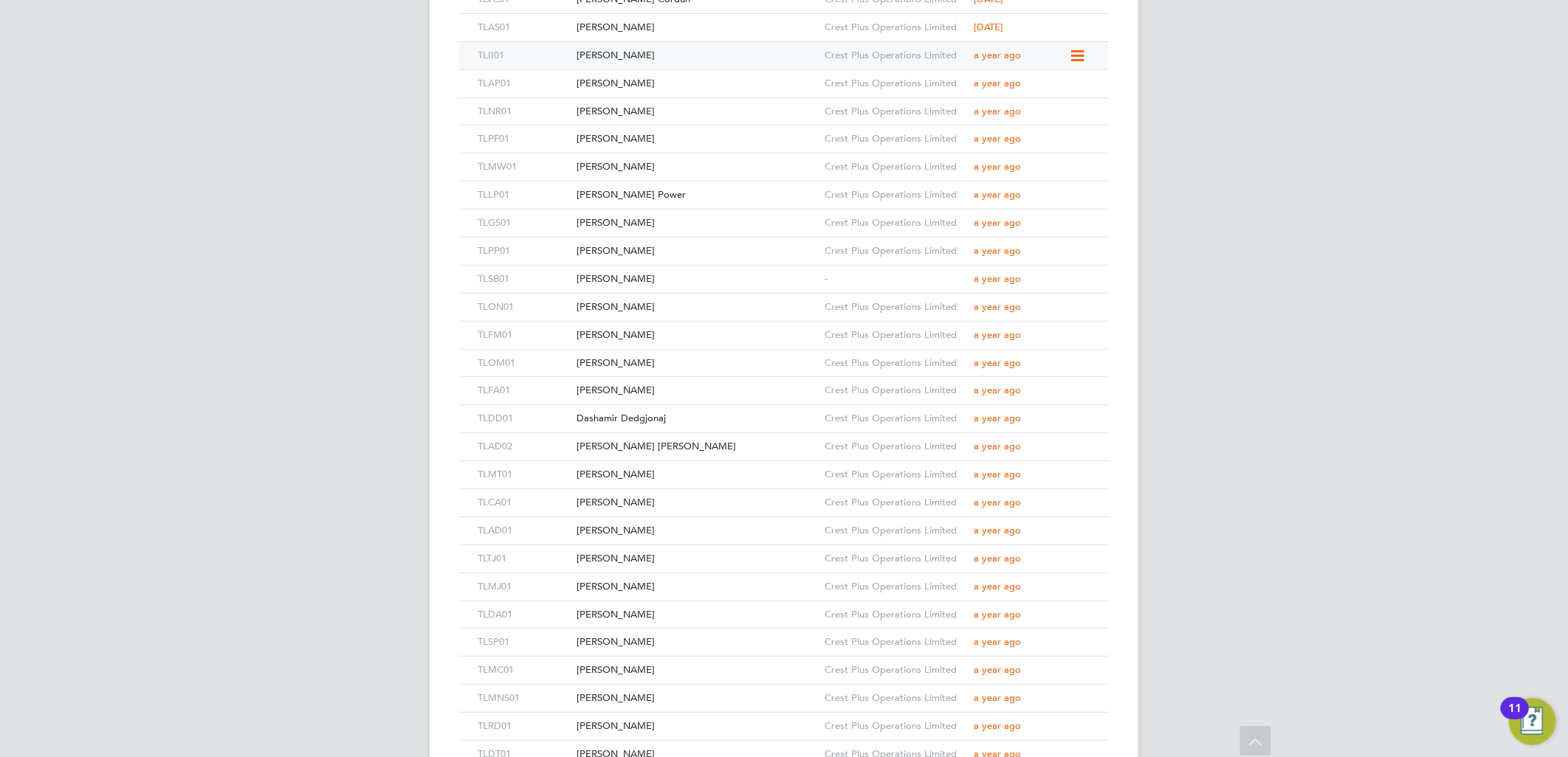
click at [640, 52] on div "Ian Irving" at bounding box center [696, 55] width 248 height 27
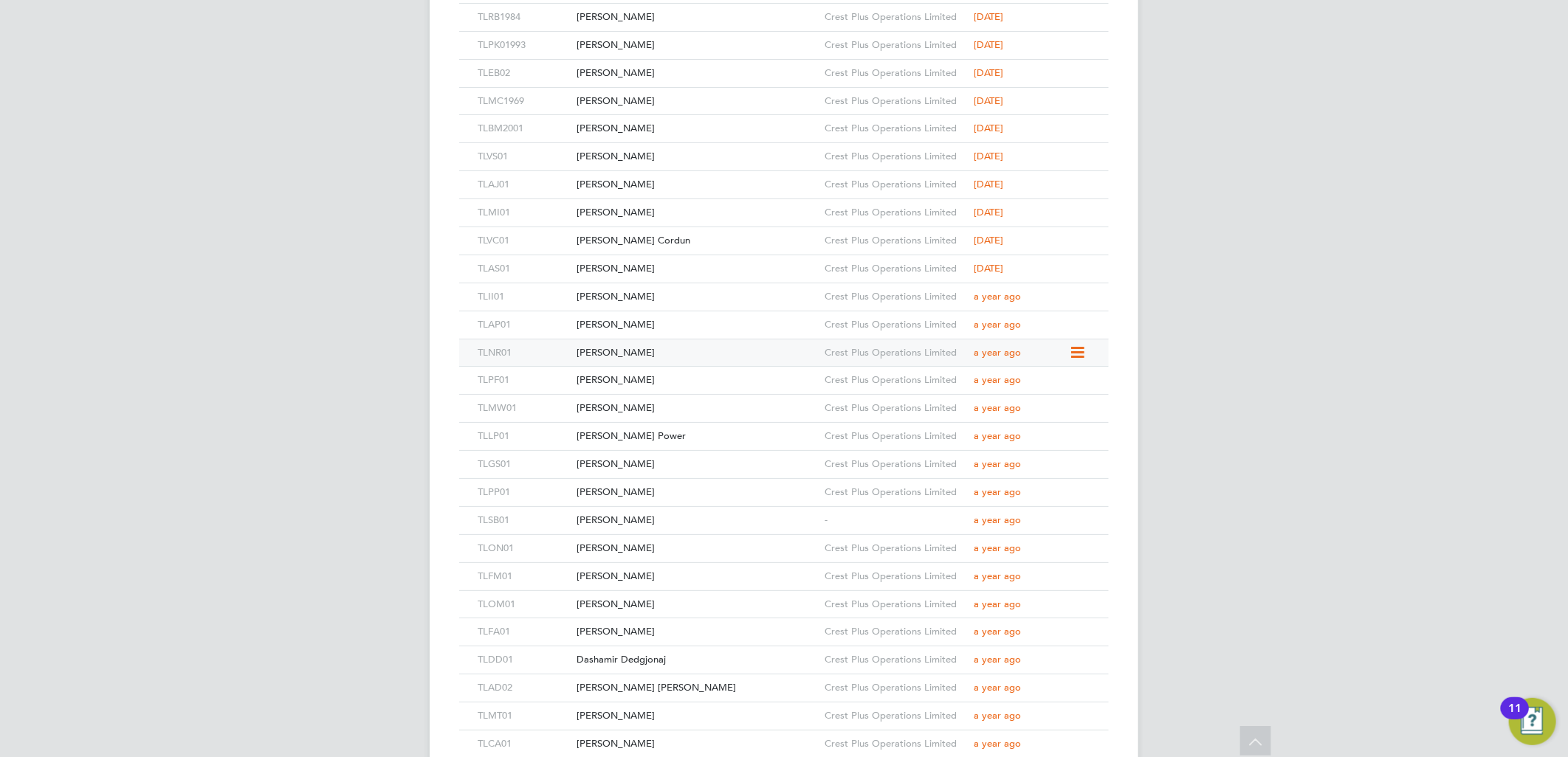
scroll to position [3457, 0]
click at [625, 273] on div "Antonio Sgroi" at bounding box center [696, 273] width 248 height 27
click at [654, 247] on div "Viorel Cordun" at bounding box center [696, 245] width 248 height 27
click at [628, 218] on div "Mihaita Iacob" at bounding box center [696, 217] width 248 height 27
click at [674, 193] on div "Alexei Juravschi" at bounding box center [696, 189] width 248 height 27
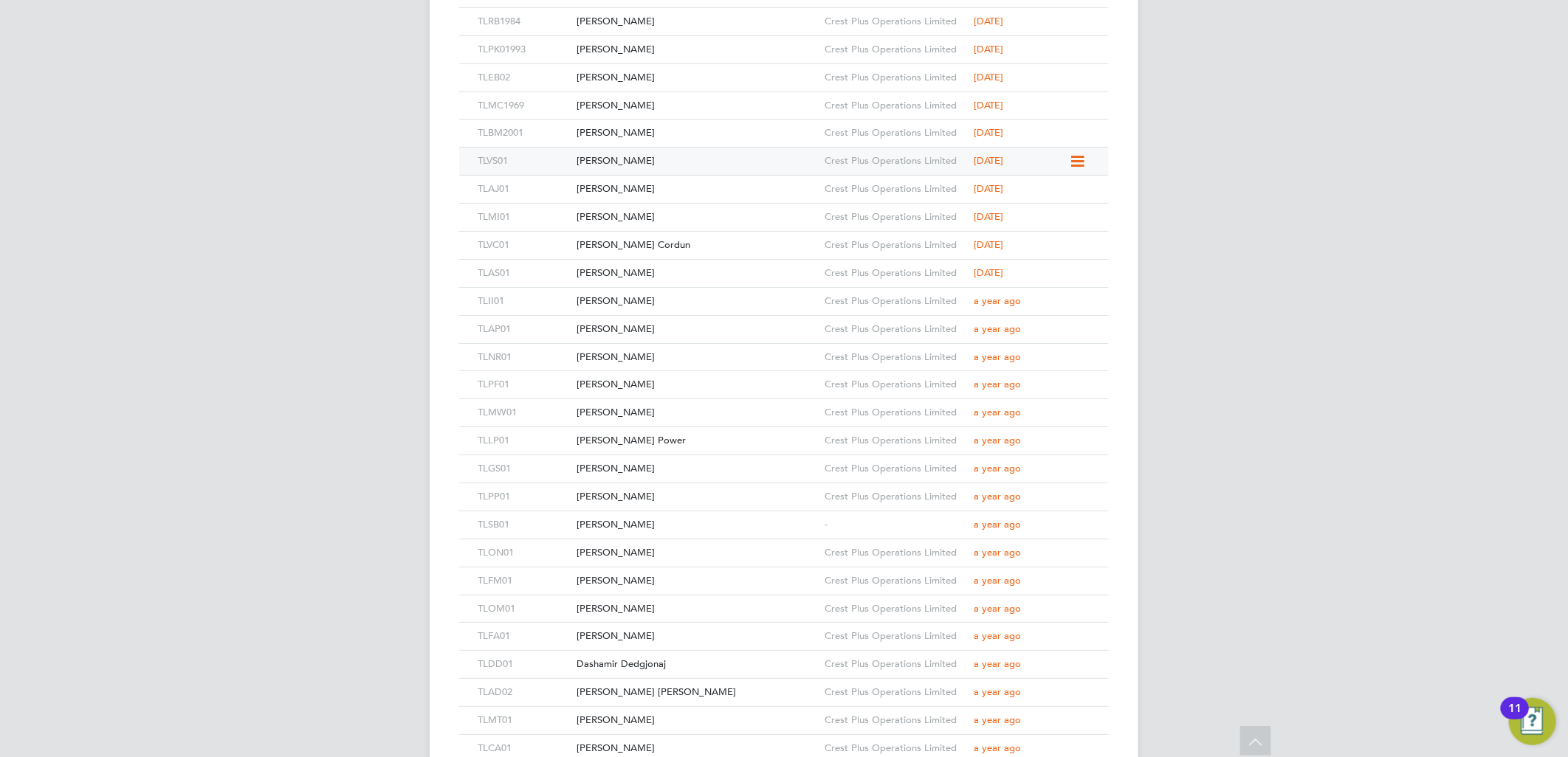
click at [716, 152] on div "Vivienne Stanton" at bounding box center [696, 160] width 248 height 27
click at [654, 124] on div "Ben Marshall" at bounding box center [696, 132] width 248 height 27
click at [645, 107] on div "Matthew Cain" at bounding box center [696, 105] width 248 height 27
click at [644, 75] on div "Ernest Boateng" at bounding box center [696, 78] width 248 height 27
click at [639, 50] on div "Placide Kamwiziku" at bounding box center [696, 50] width 248 height 27
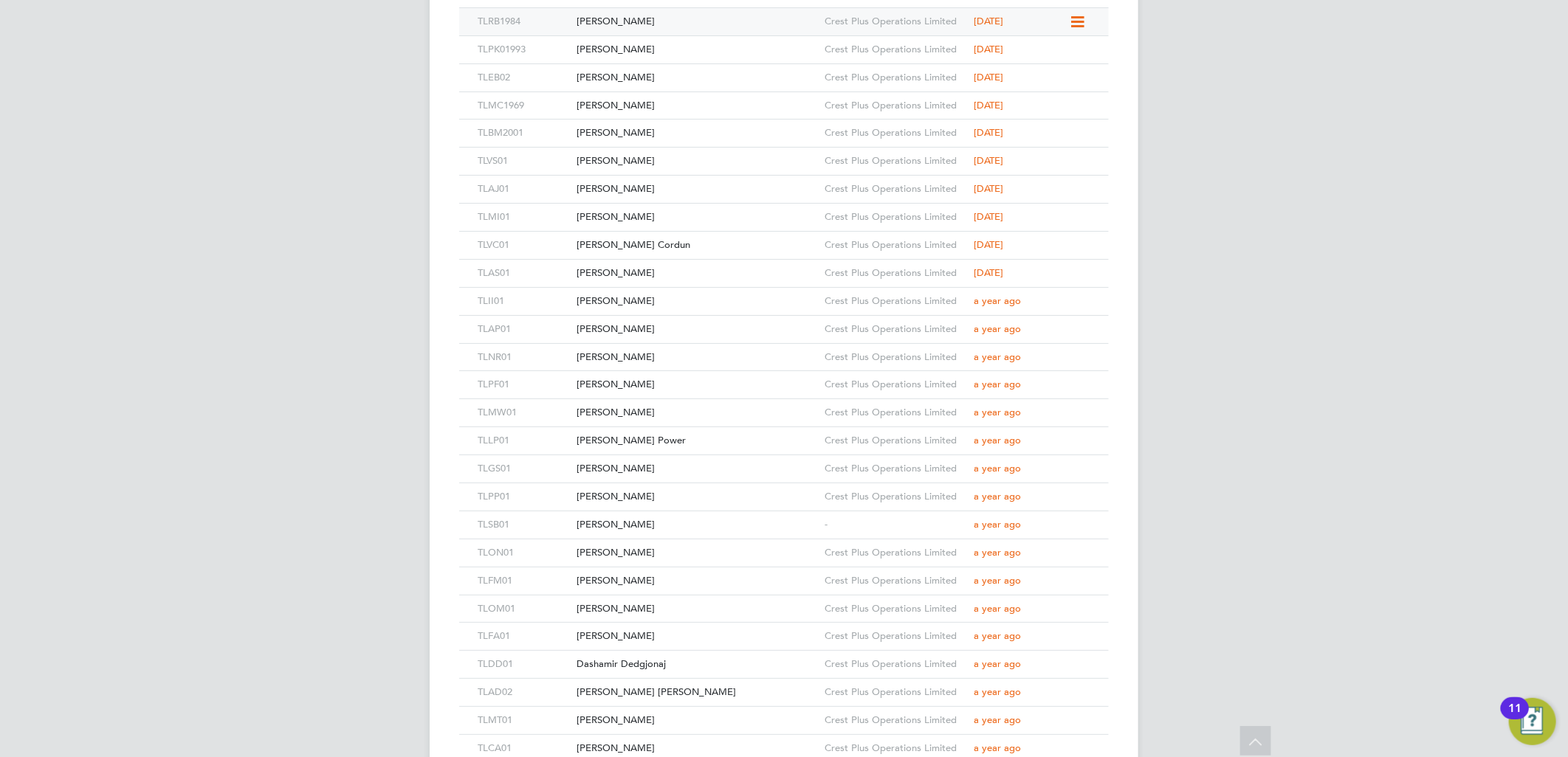
click at [645, 23] on div "Raimondas Bruzas" at bounding box center [696, 21] width 248 height 27
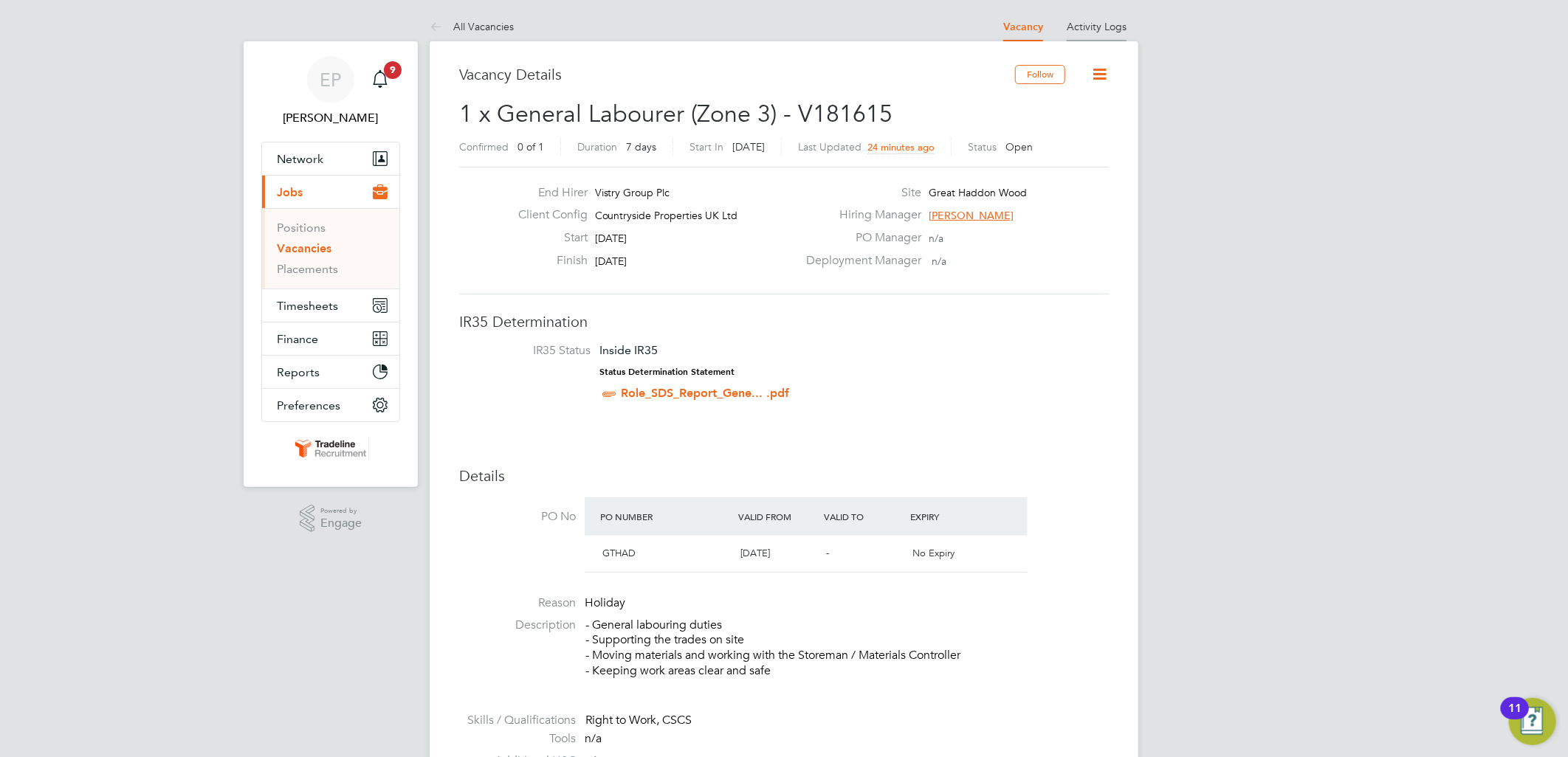
click at [1101, 31] on link "Activity Logs" at bounding box center [1096, 26] width 60 height 13
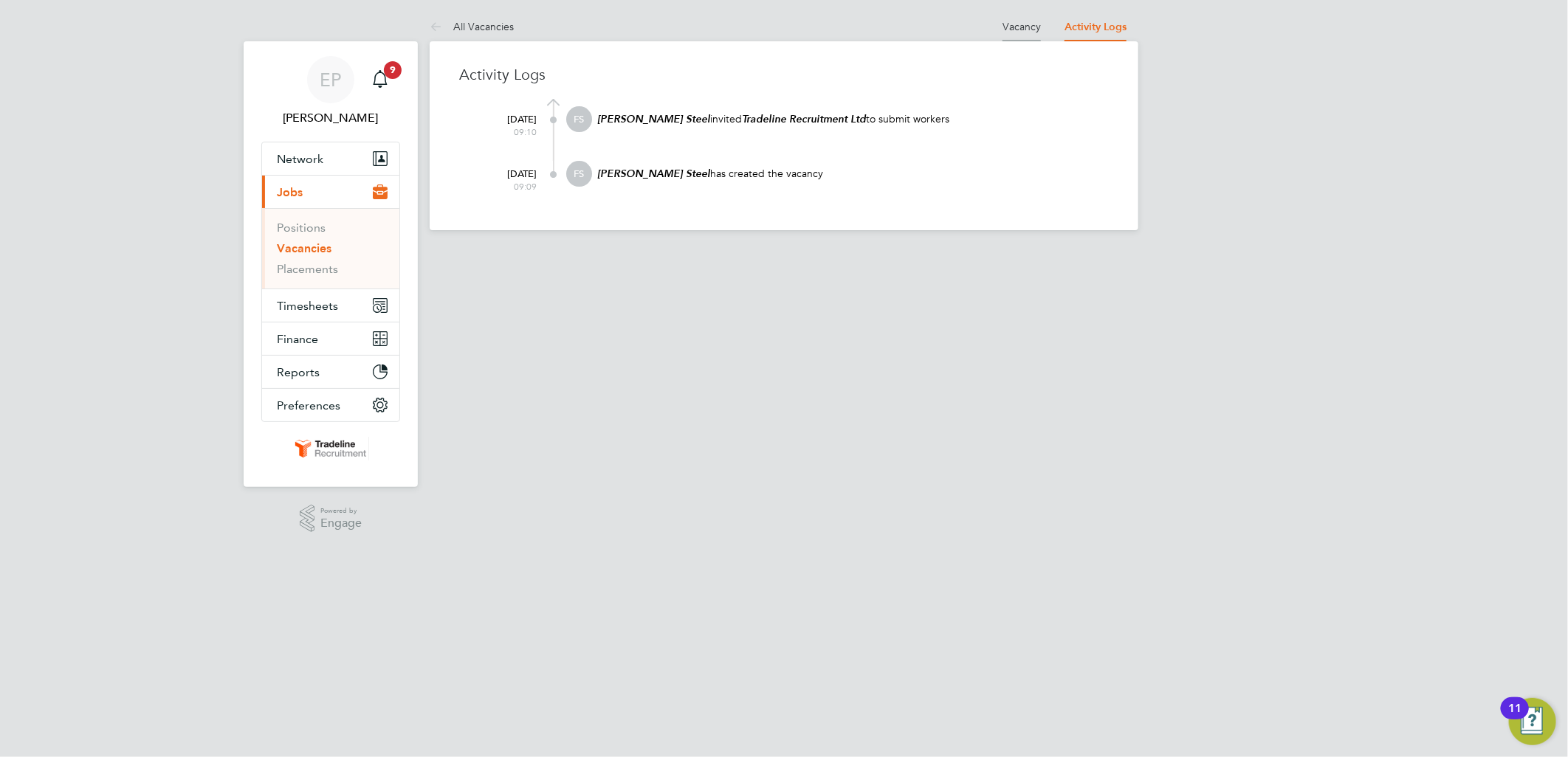
click at [1017, 24] on link "Vacancy" at bounding box center [1022, 26] width 38 height 13
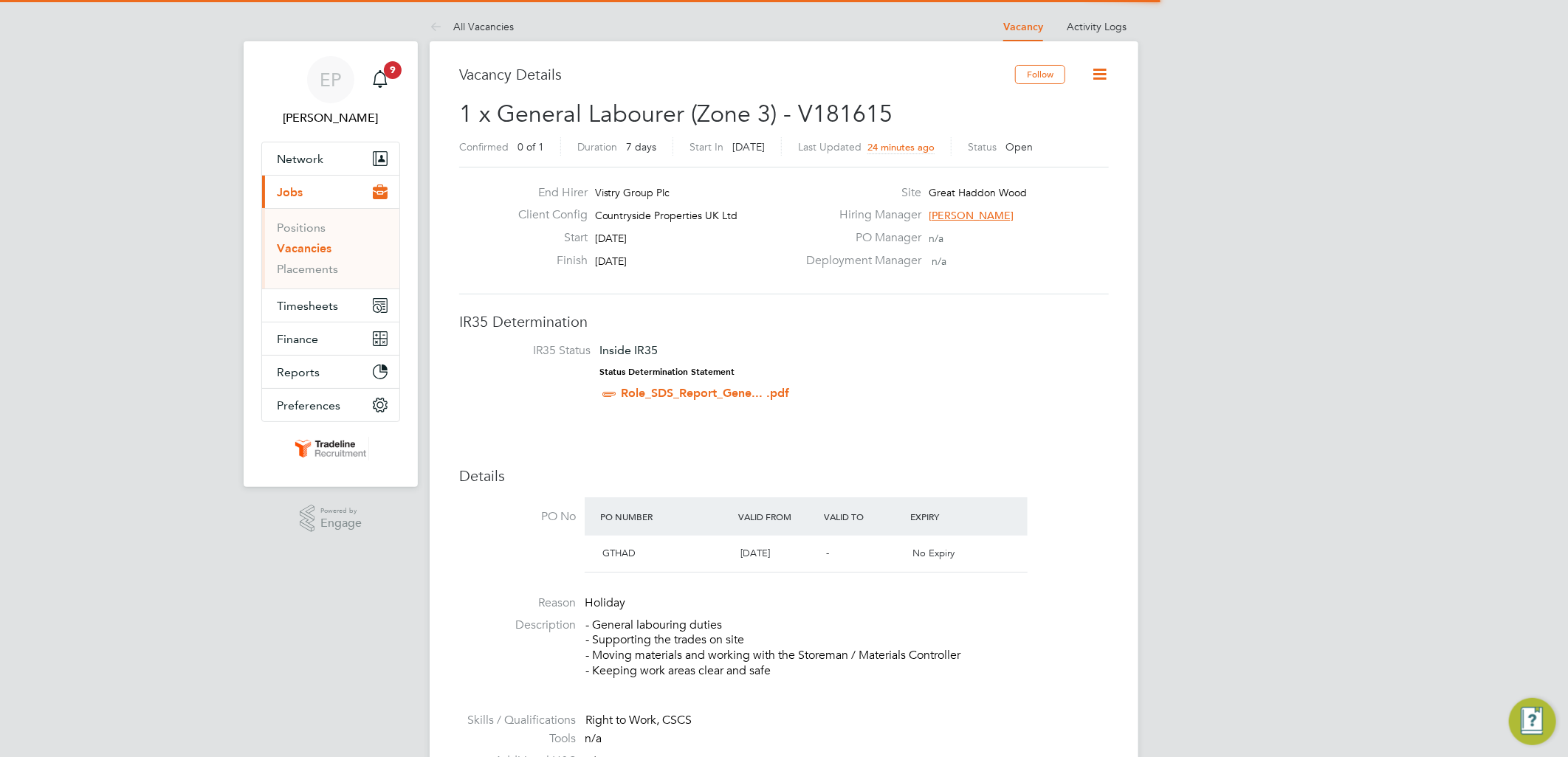
scroll to position [25, 138]
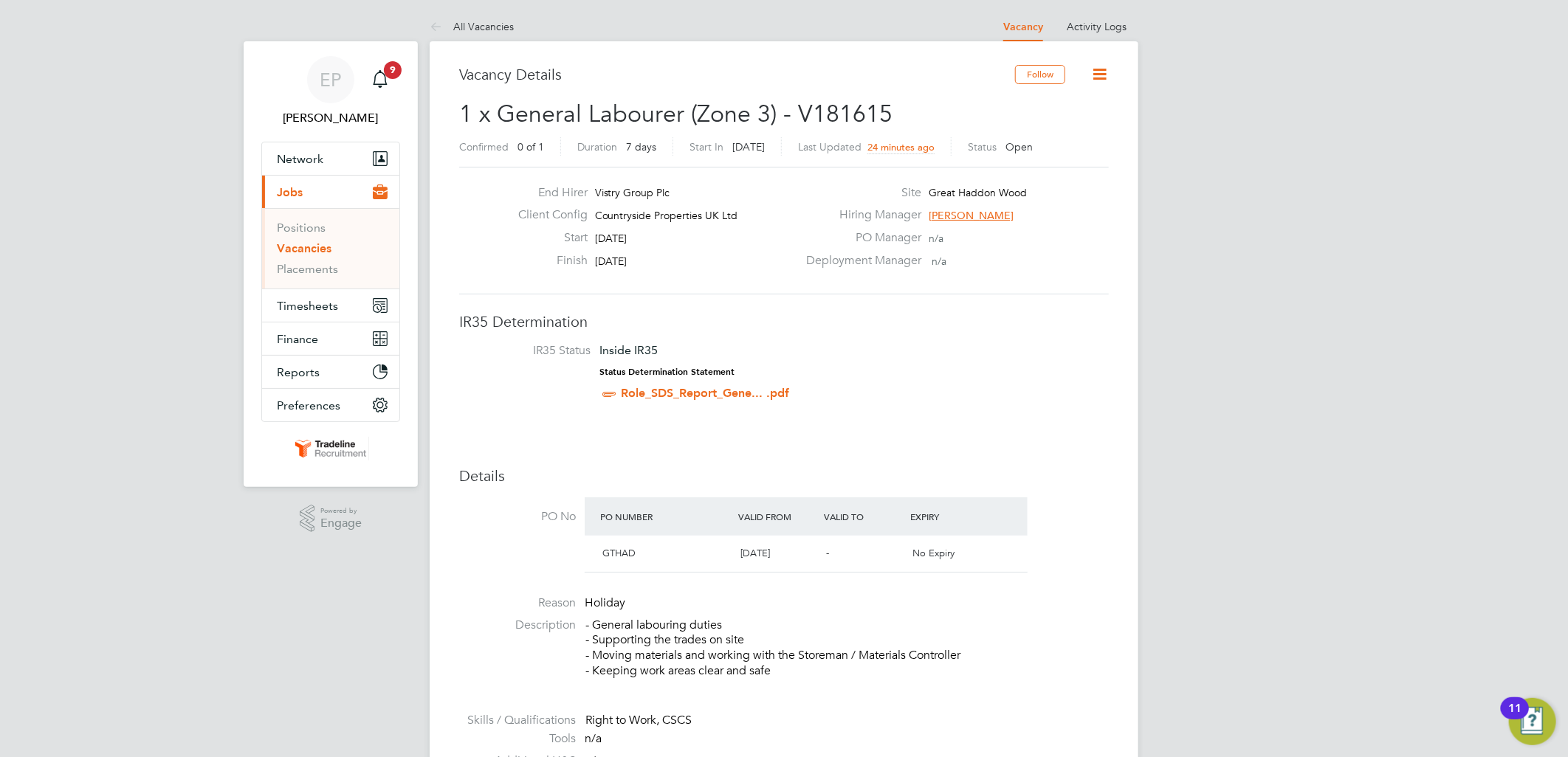
drag, startPoint x: 652, startPoint y: 260, endPoint x: 596, endPoint y: 186, distance: 92.8
click at [596, 186] on div "End Hirer Vistry Group Plc Client Config Countryside Properties UK Ltd Start 03…" at bounding box center [652, 231] width 291 height 91
drag, startPoint x: 596, startPoint y: 186, endPoint x: 675, endPoint y: 240, distance: 95.7
click at [675, 240] on div "Start 03 Oct 2025" at bounding box center [652, 241] width 291 height 23
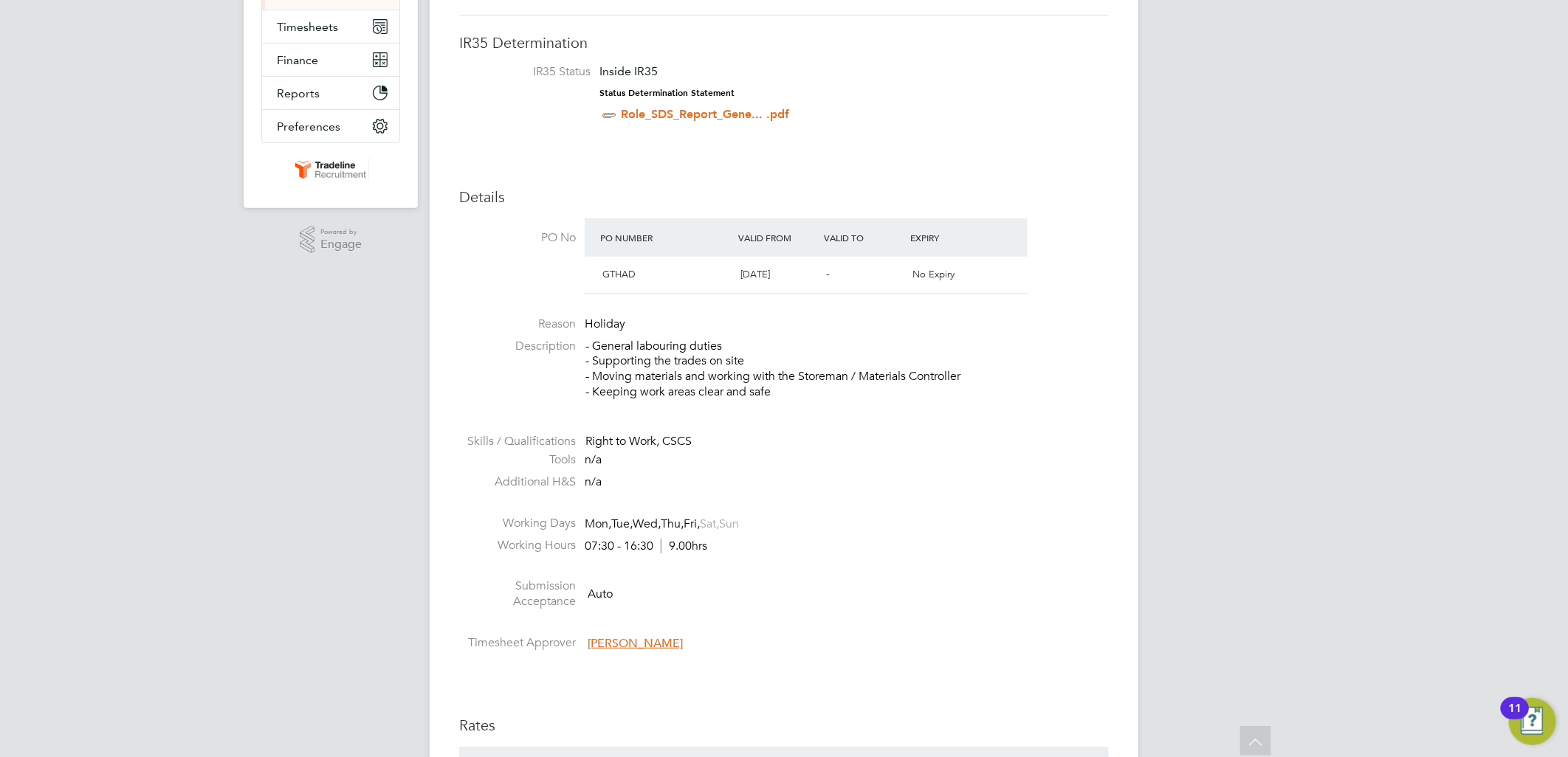
scroll to position [193, 0]
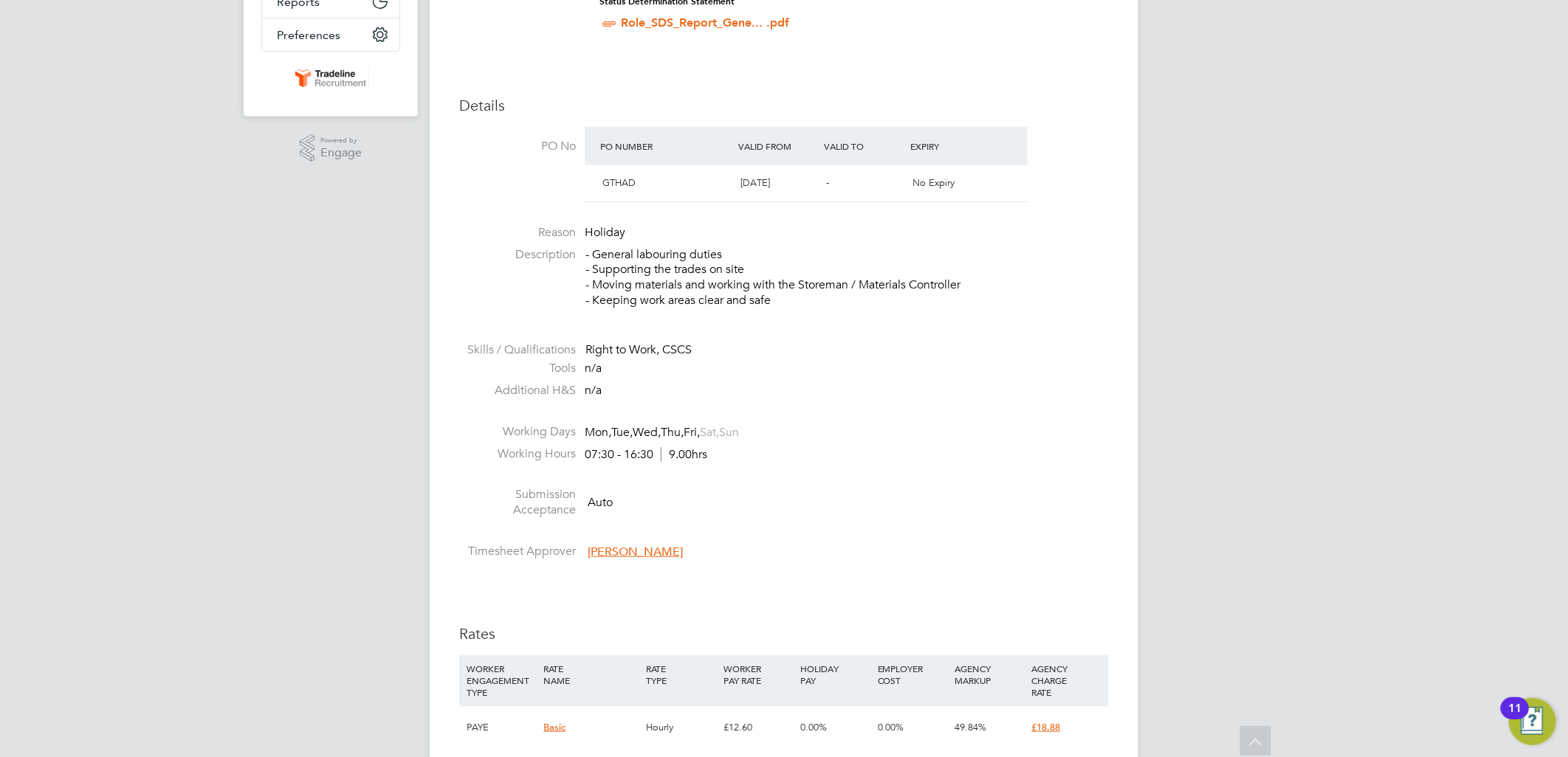
scroll to position [328, 0]
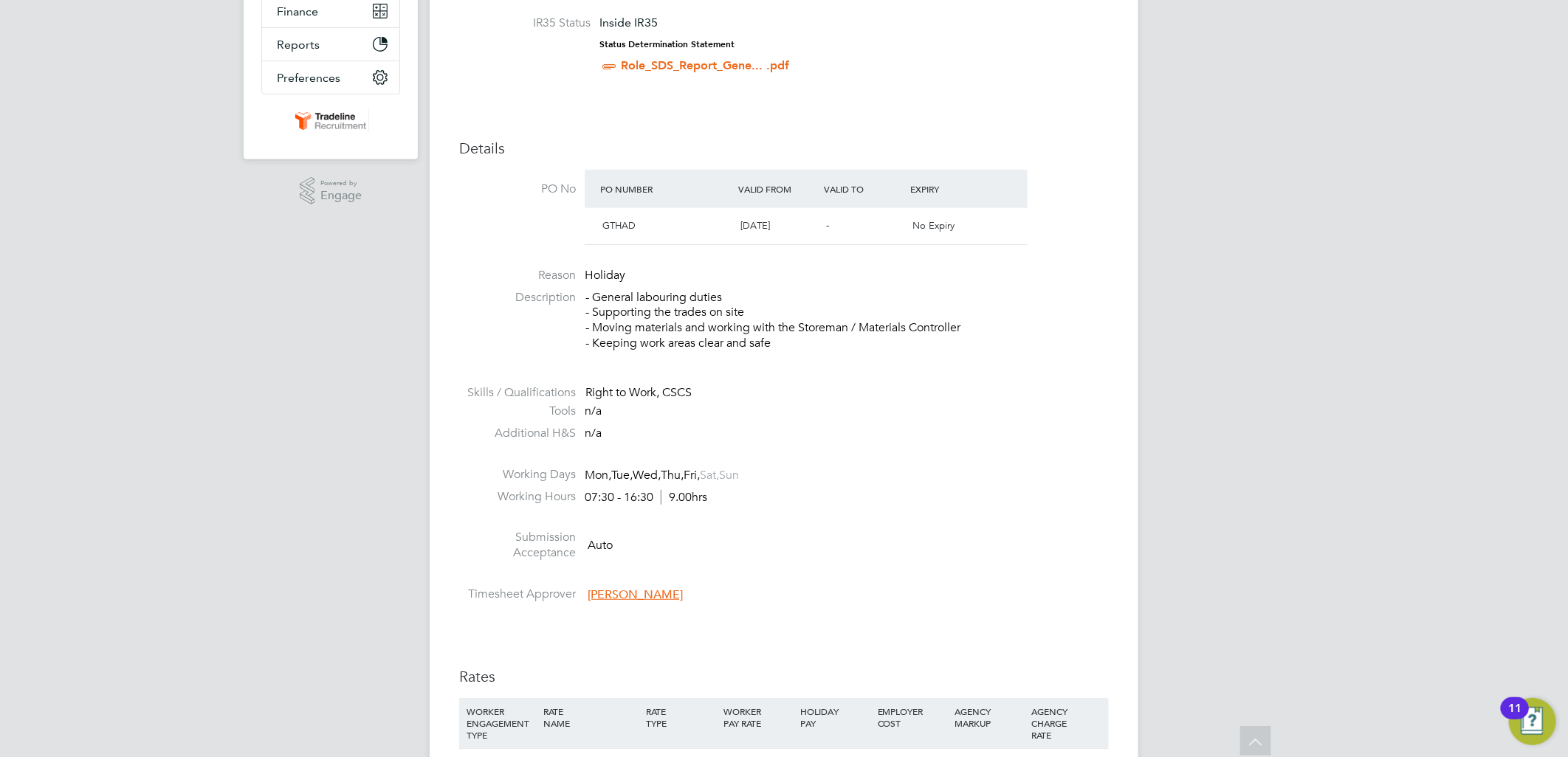
click at [1201, 417] on div "EP Ellie Page Notifications 9 Applications: Network Team Members Businesses Sit…" at bounding box center [784, 640] width 1568 height 1936
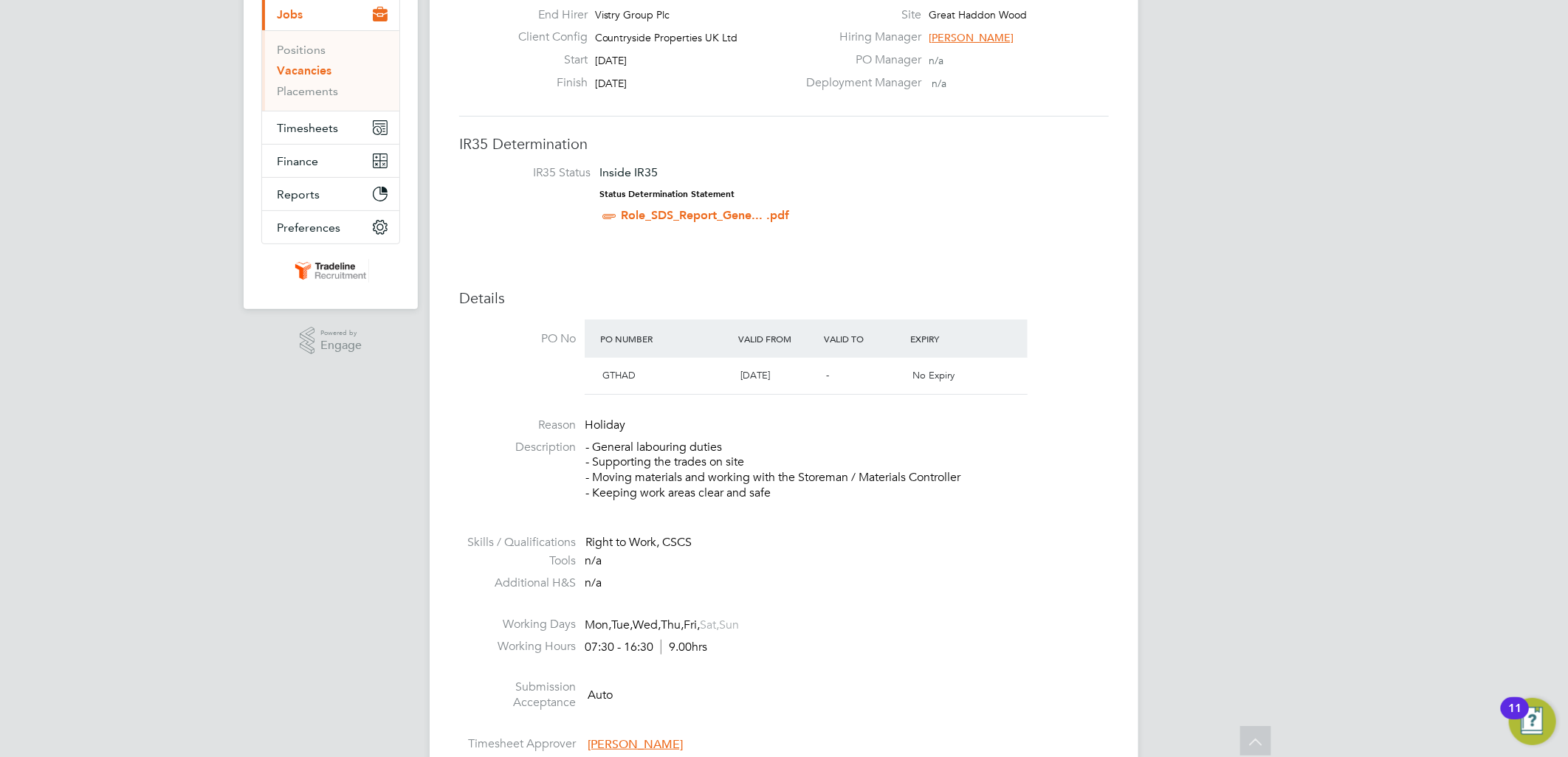
scroll to position [164, 0]
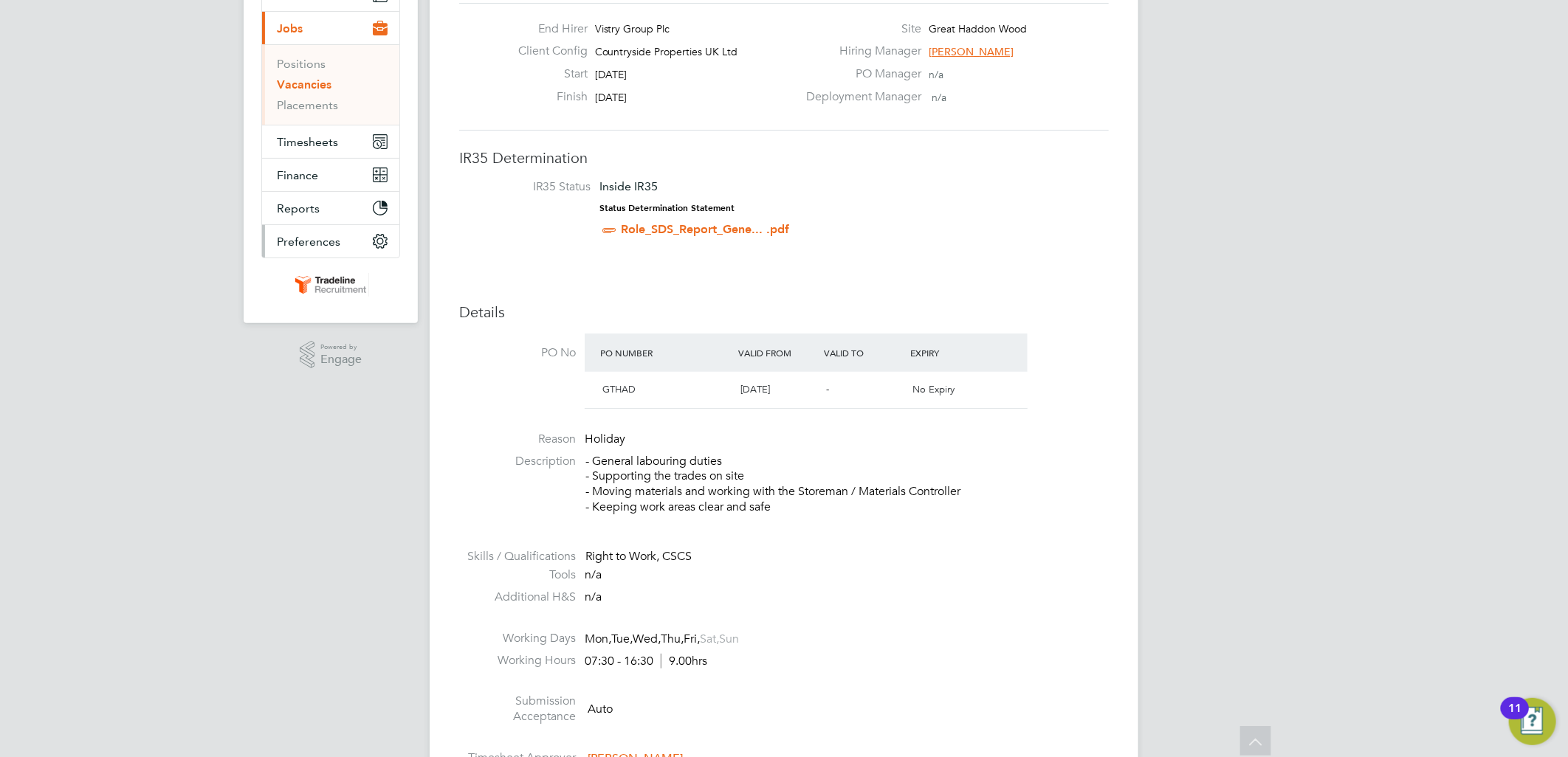
click at [321, 240] on span "Preferences" at bounding box center [309, 241] width 64 height 14
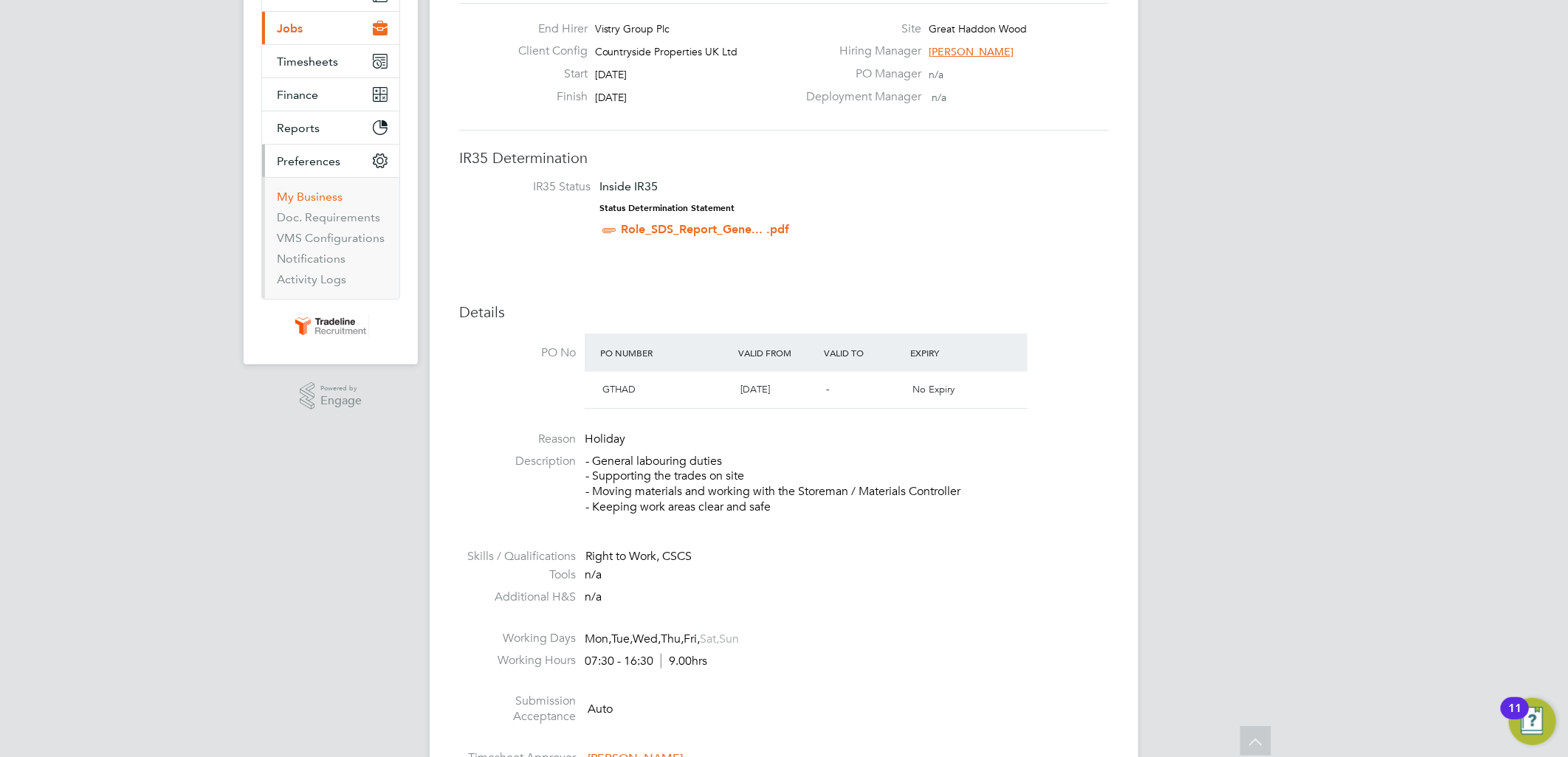
click at [320, 195] on link "My Business" at bounding box center [309, 197] width 65 height 14
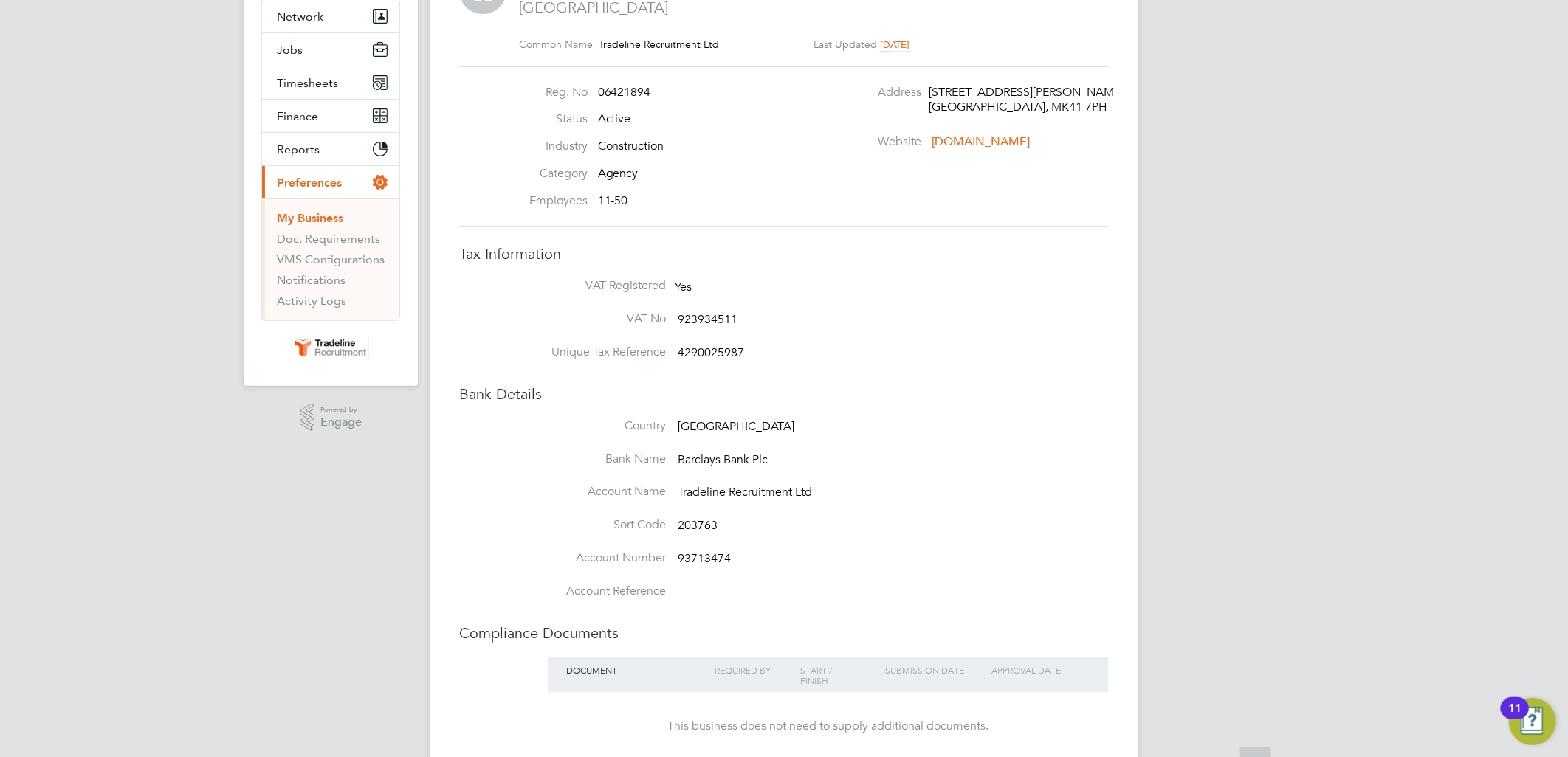
scroll to position [164, 0]
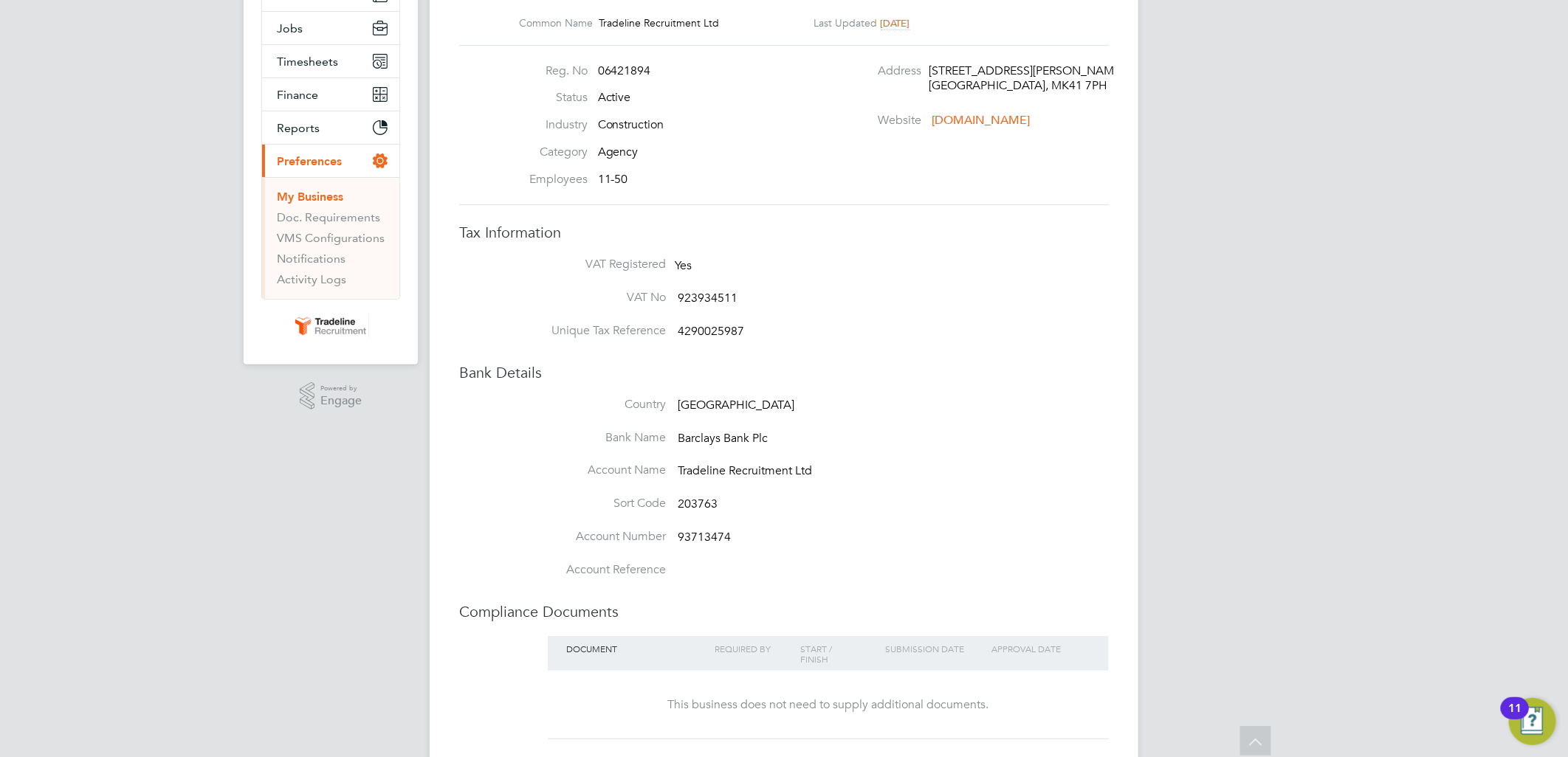
drag, startPoint x: 661, startPoint y: 261, endPoint x: 735, endPoint y: 321, distance: 95.3
click at [735, 321] on ul "VAT Registered Yes VAT No 923934511 Unique Tax Reference 4290025987" at bounding box center [814, 307] width 591 height 99
drag, startPoint x: 743, startPoint y: 330, endPoint x: 646, endPoint y: 334, distance: 97.1
click at [646, 334] on li "Unique Tax Reference 4290025987" at bounding box center [814, 340] width 591 height 33
drag, startPoint x: 646, startPoint y: 334, endPoint x: 681, endPoint y: 334, distance: 35.0
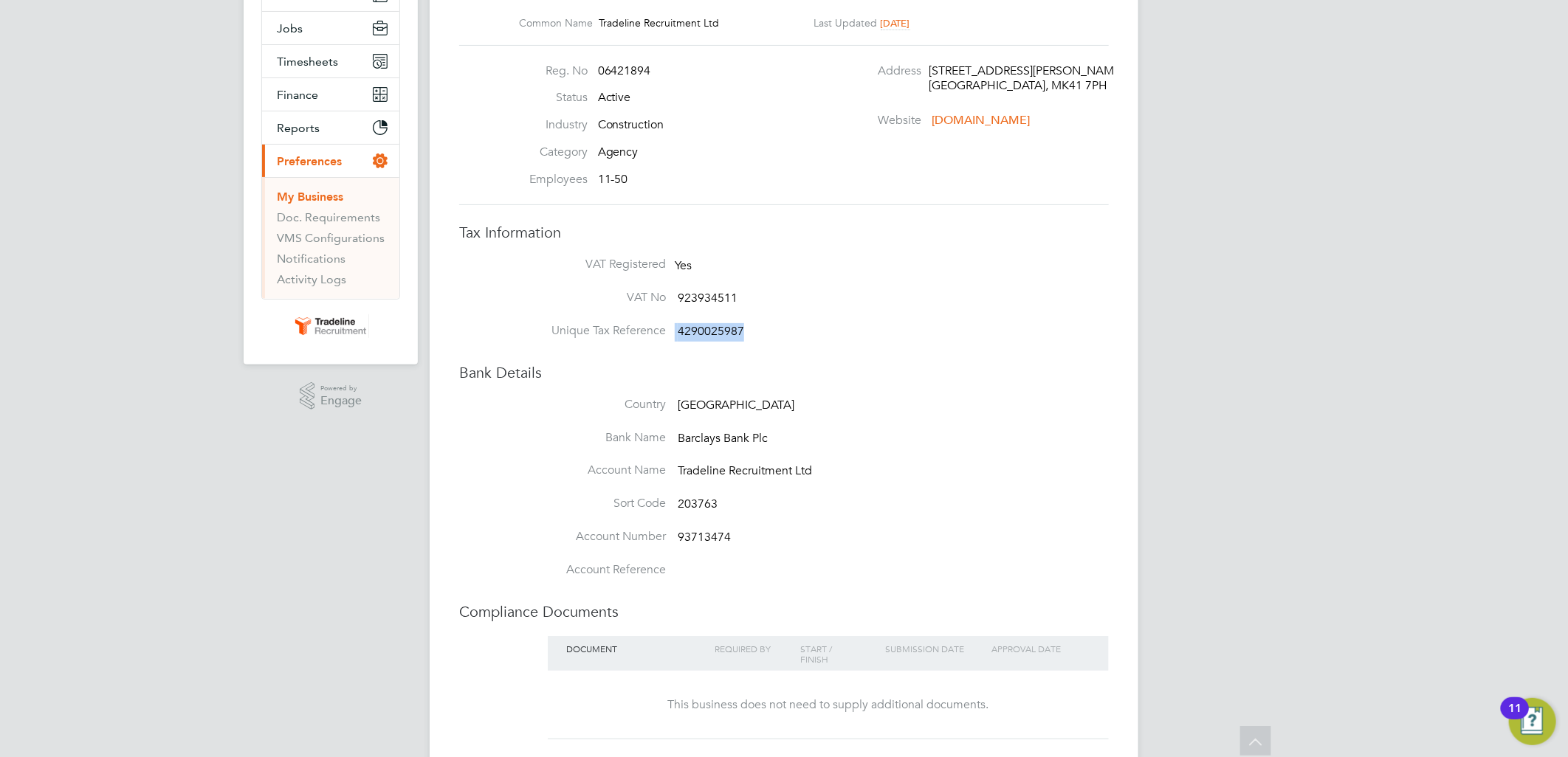
click at [681, 334] on span "4290025987" at bounding box center [711, 331] width 66 height 15
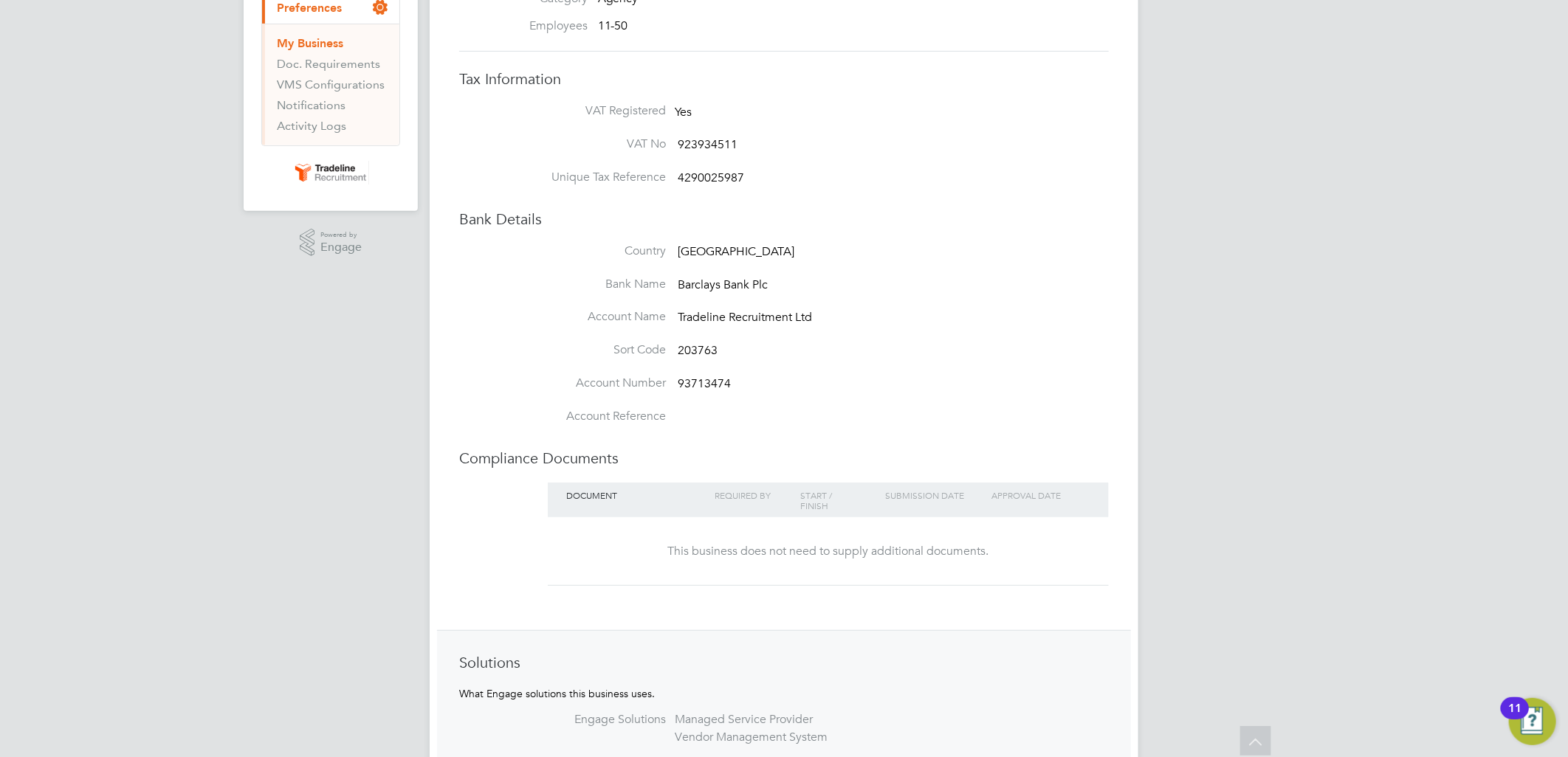
scroll to position [328, 0]
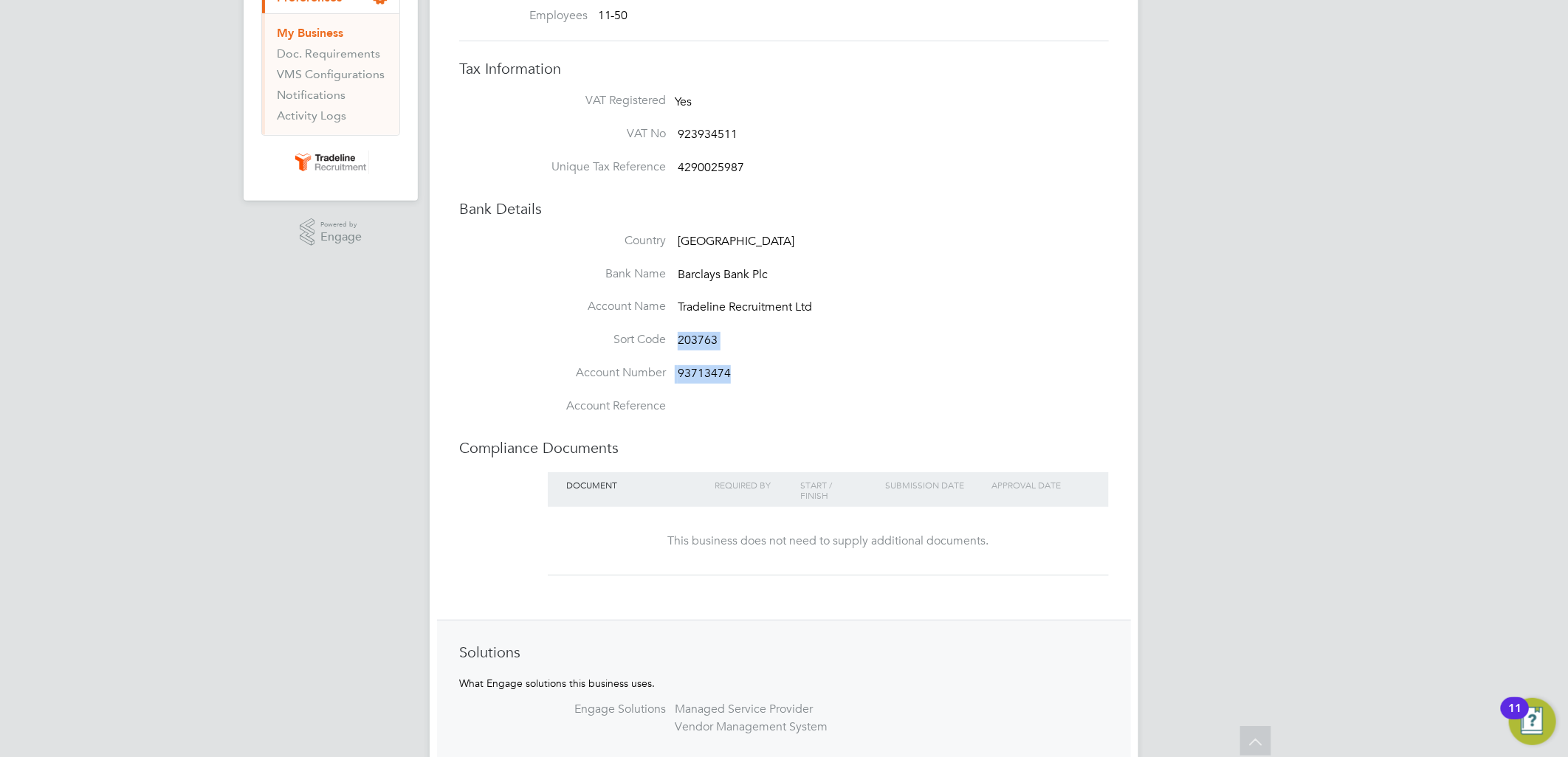
drag, startPoint x: 679, startPoint y: 340, endPoint x: 736, endPoint y: 374, distance: 66.4
click at [736, 374] on div "Country United Kingdom Bank Name Barclays Bank Plc Account Name Tradeline Recru…" at bounding box center [814, 333] width 591 height 199
click at [736, 374] on li "Account Number 93713474" at bounding box center [814, 382] width 591 height 33
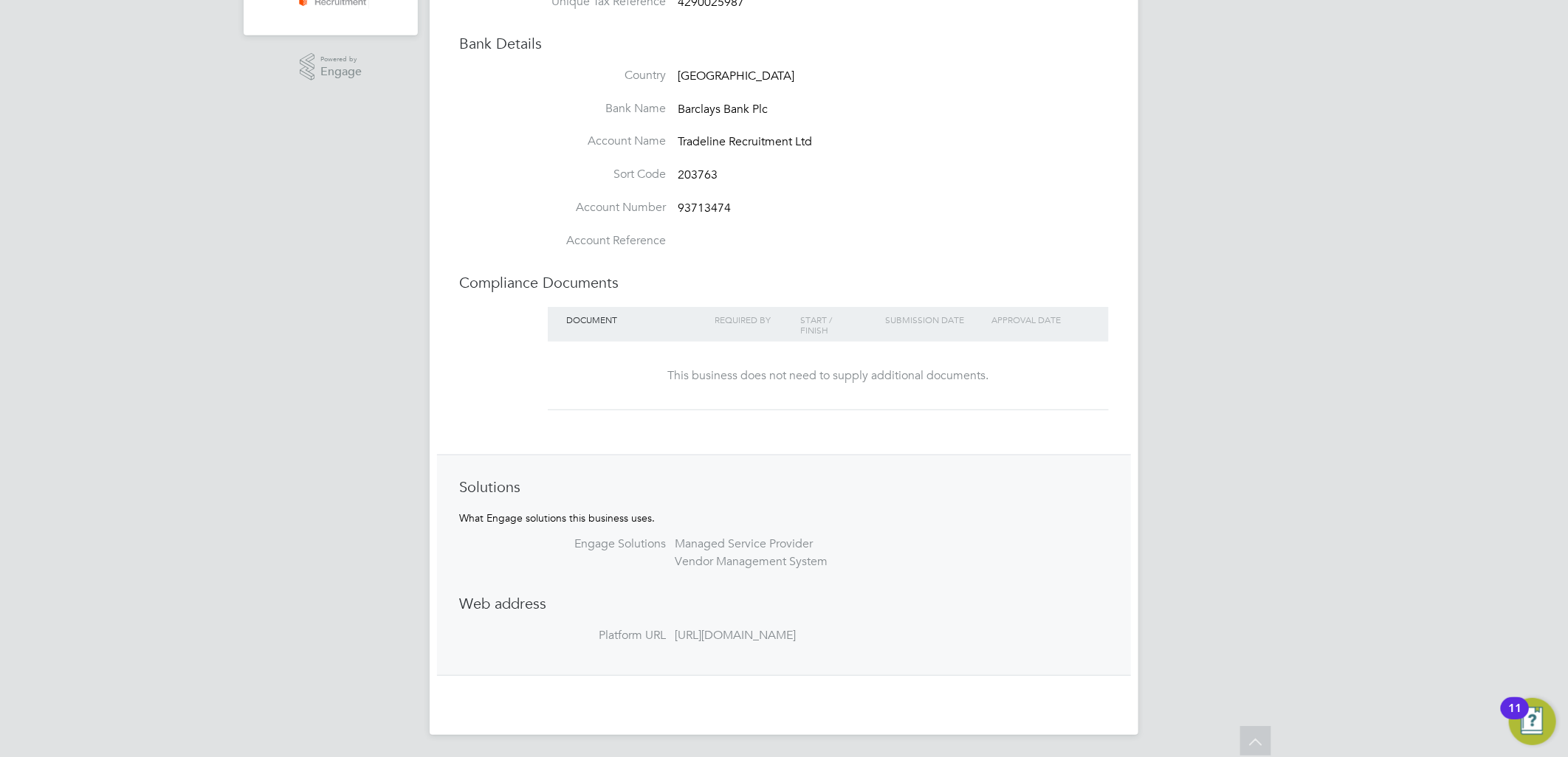
scroll to position [166, 0]
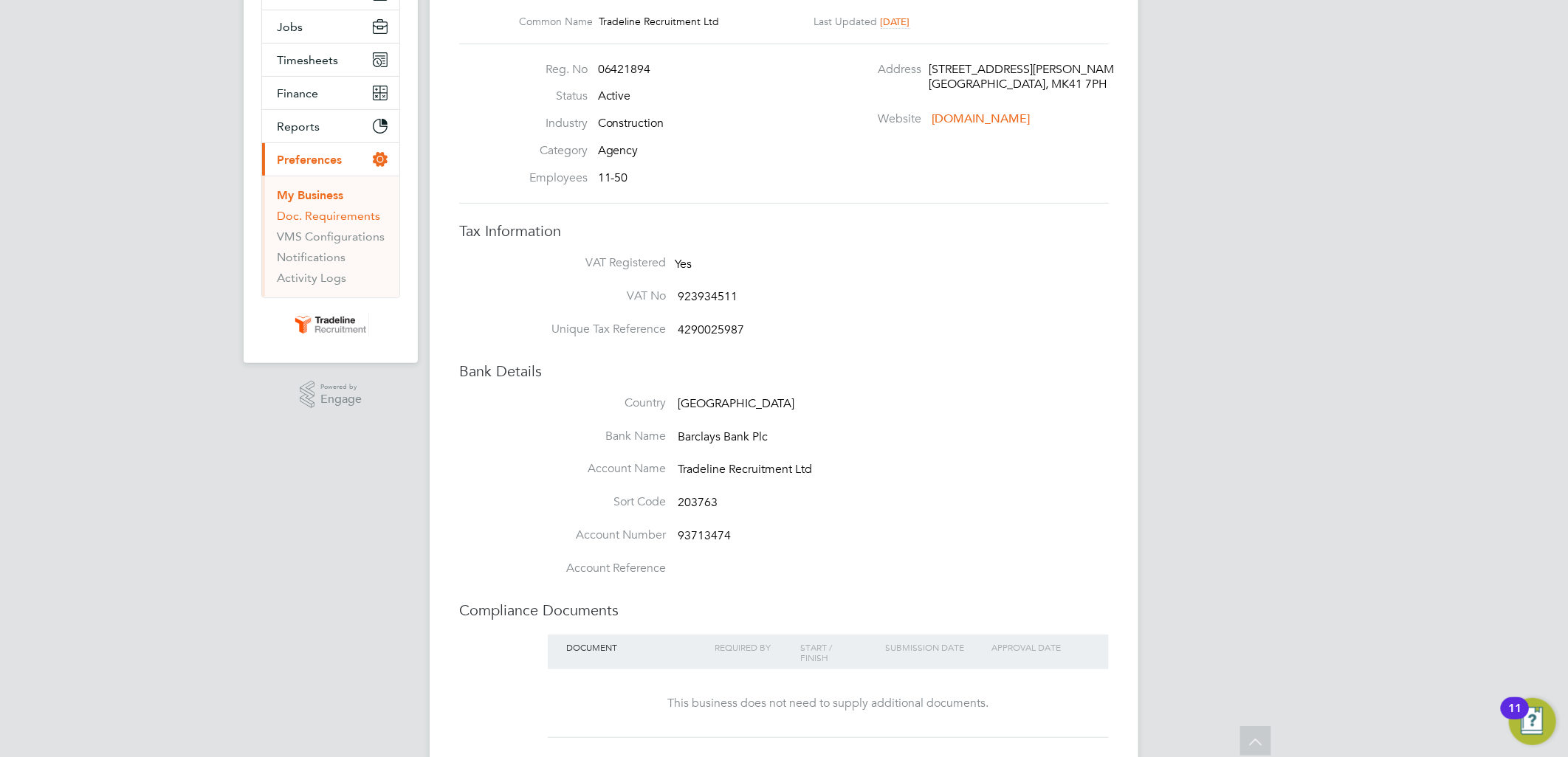
click at [348, 219] on link "Doc. Requirements" at bounding box center [329, 216] width 104 height 14
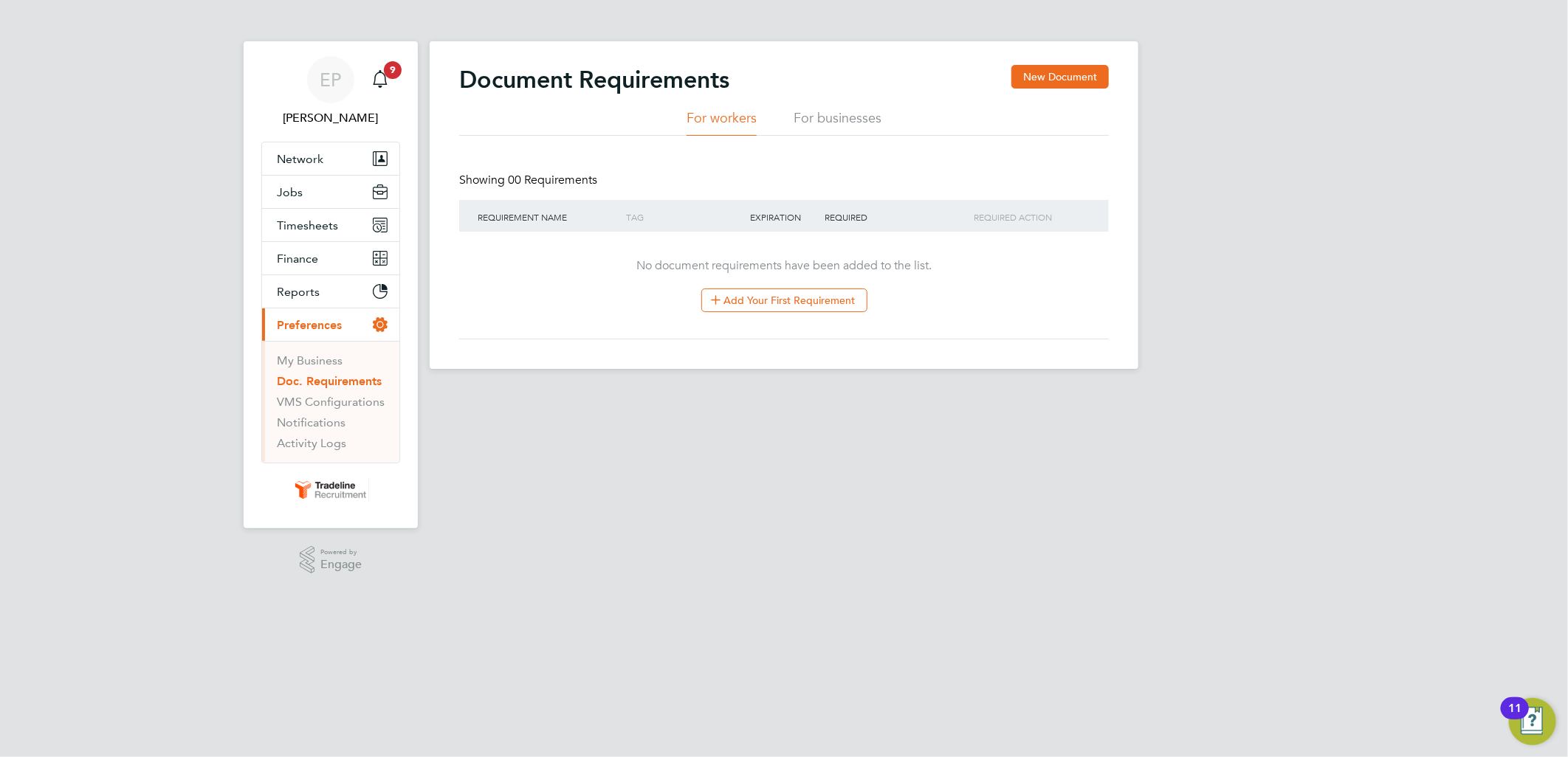
click at [828, 117] on li "For businesses" at bounding box center [838, 122] width 88 height 26
click at [742, 113] on li "For workers" at bounding box center [722, 122] width 70 height 26
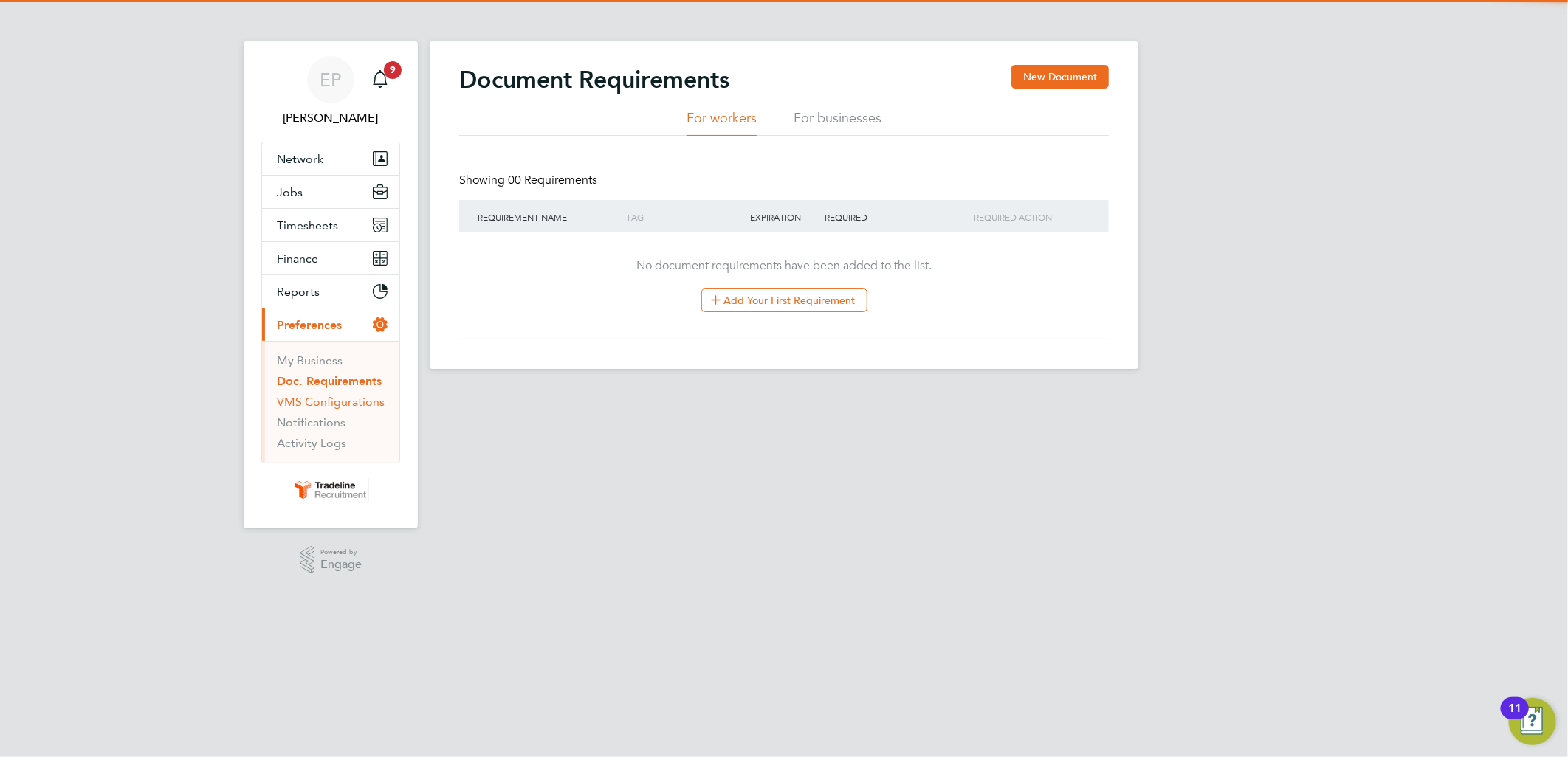
click at [300, 402] on link "VMS Configurations" at bounding box center [331, 402] width 108 height 14
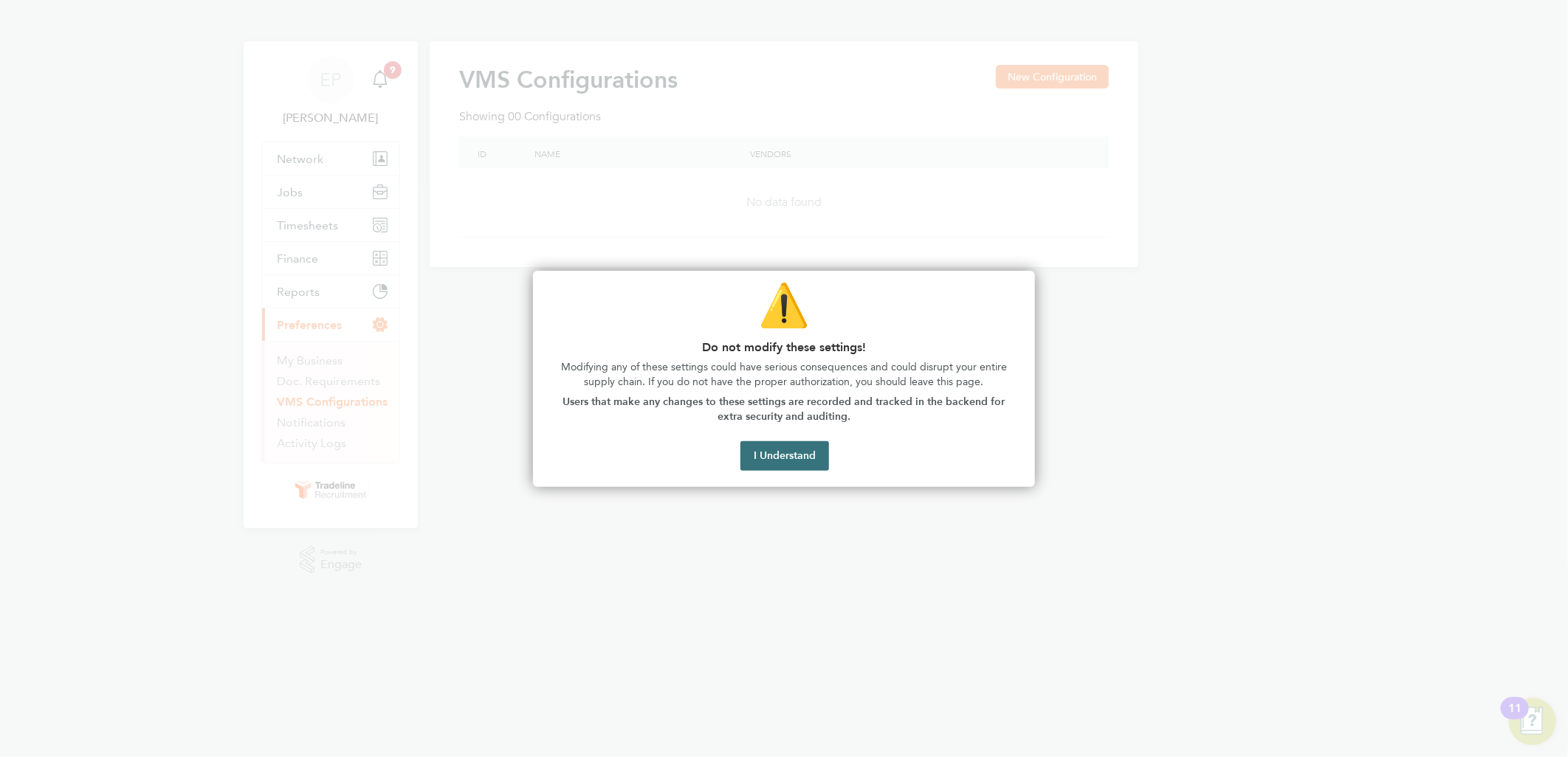
click at [750, 456] on button "I Understand" at bounding box center [785, 456] width 89 height 30
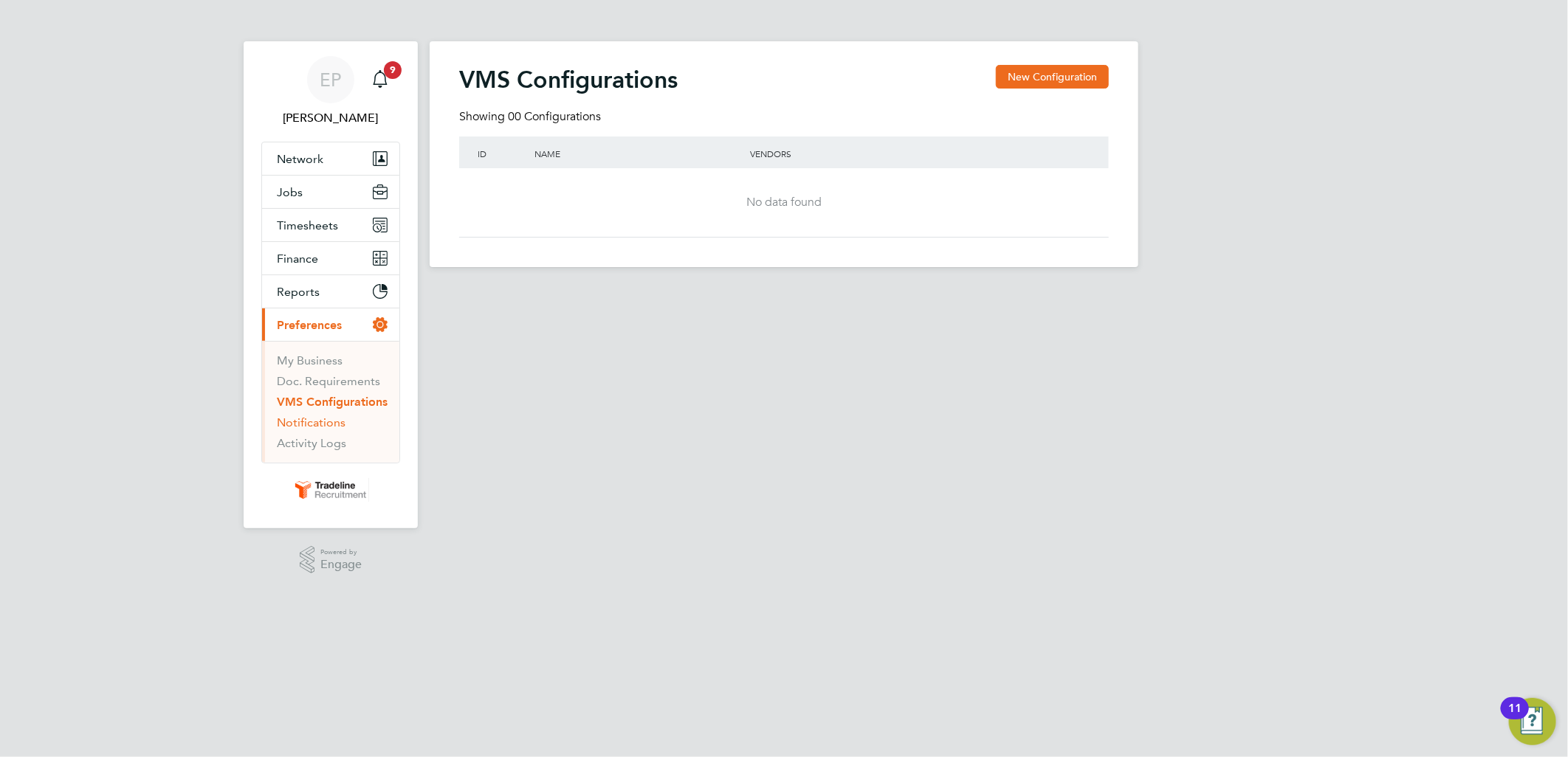
click at [326, 423] on link "Notifications" at bounding box center [311, 422] width 69 height 14
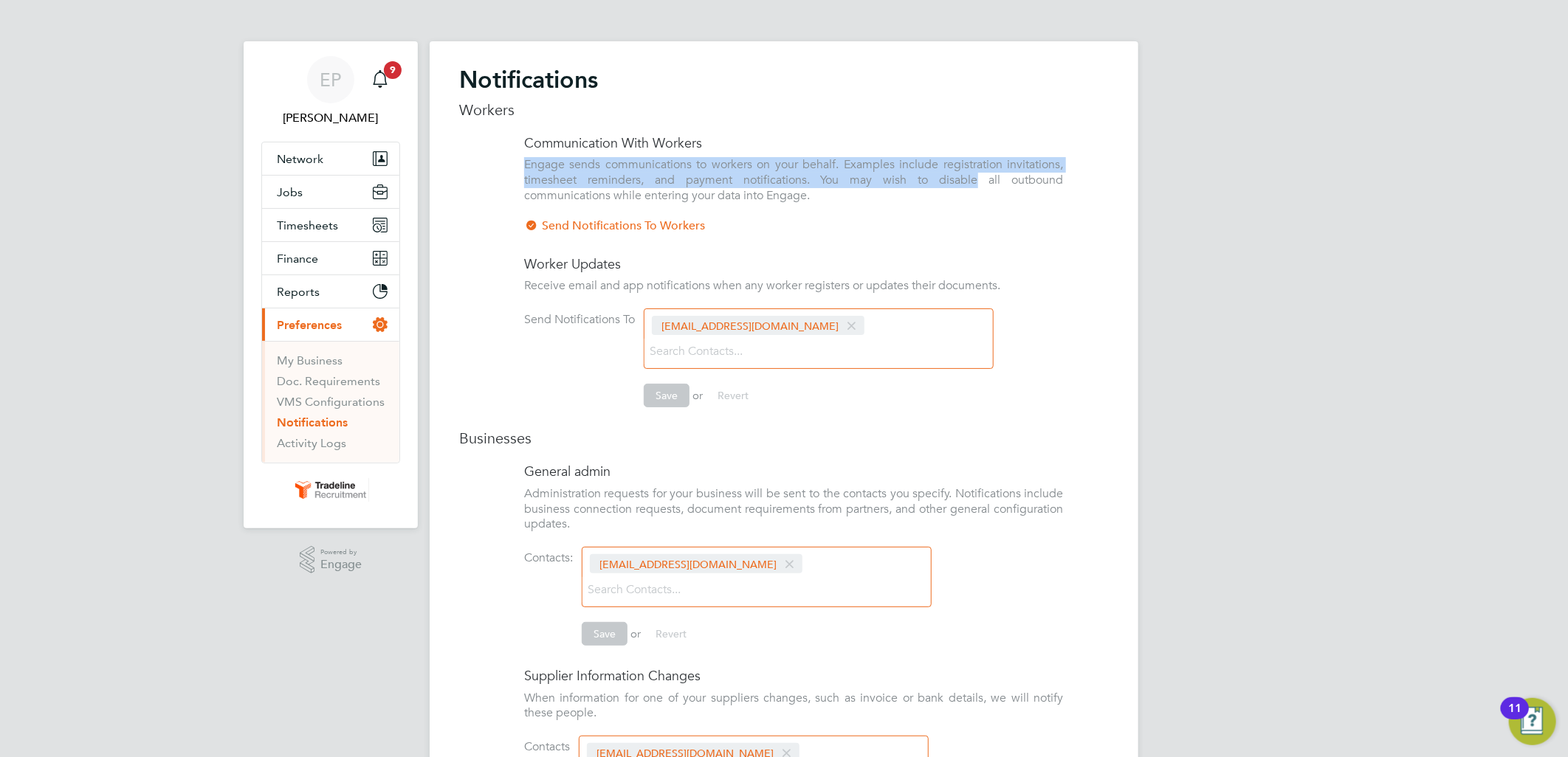
drag, startPoint x: 525, startPoint y: 164, endPoint x: 982, endPoint y: 185, distance: 457.5
click at [982, 185] on li "Engage sends communications to workers on your behalf. Examples include registr…" at bounding box center [793, 186] width 539 height 60
drag, startPoint x: 982, startPoint y: 185, endPoint x: 847, endPoint y: 176, distance: 135.3
click at [847, 176] on li "Engage sends communications to workers on your behalf. Examples include registr…" at bounding box center [793, 186] width 539 height 60
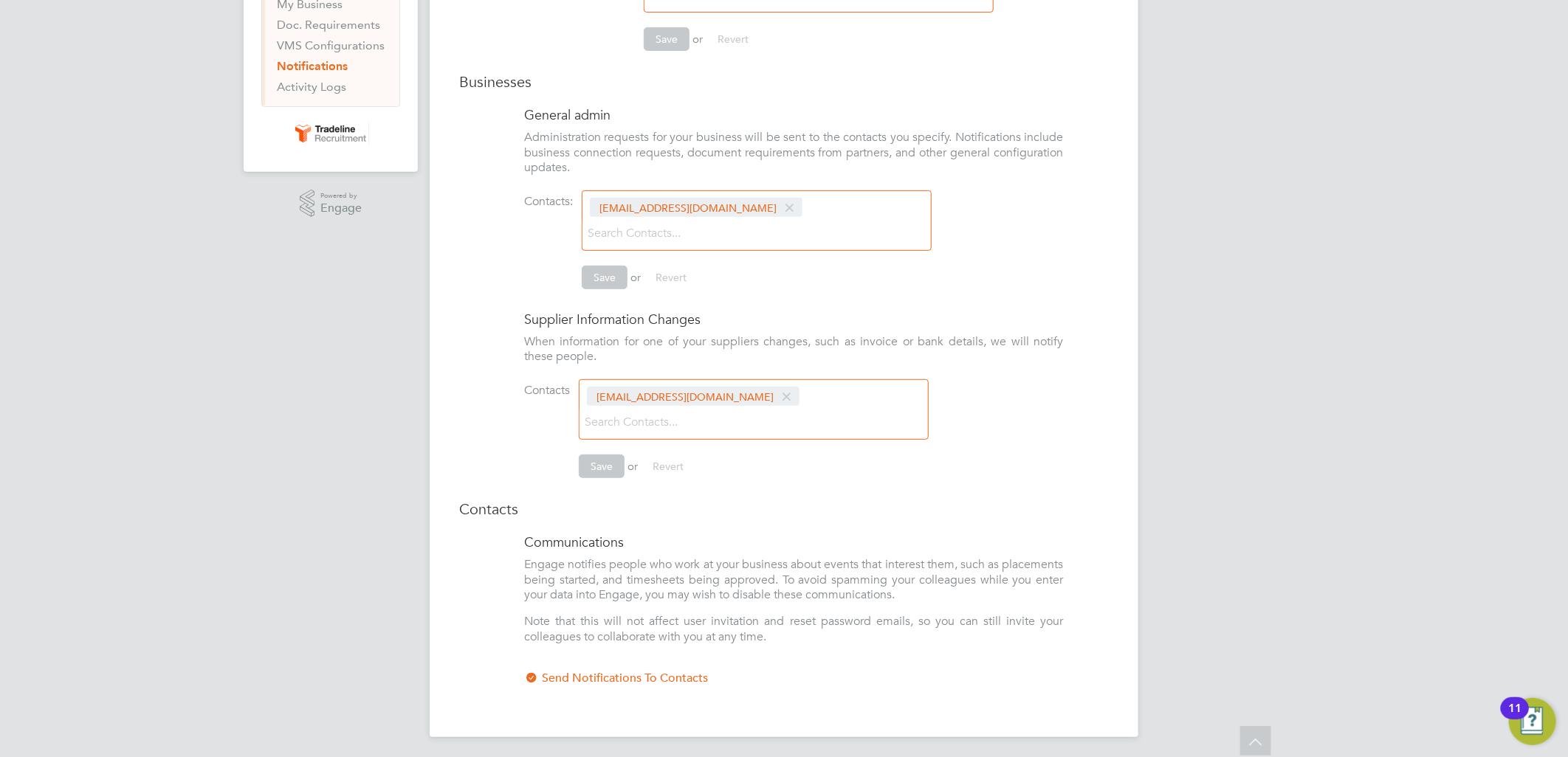
scroll to position [360, 0]
click at [318, 87] on link "Activity Logs" at bounding box center [312, 84] width 70 height 14
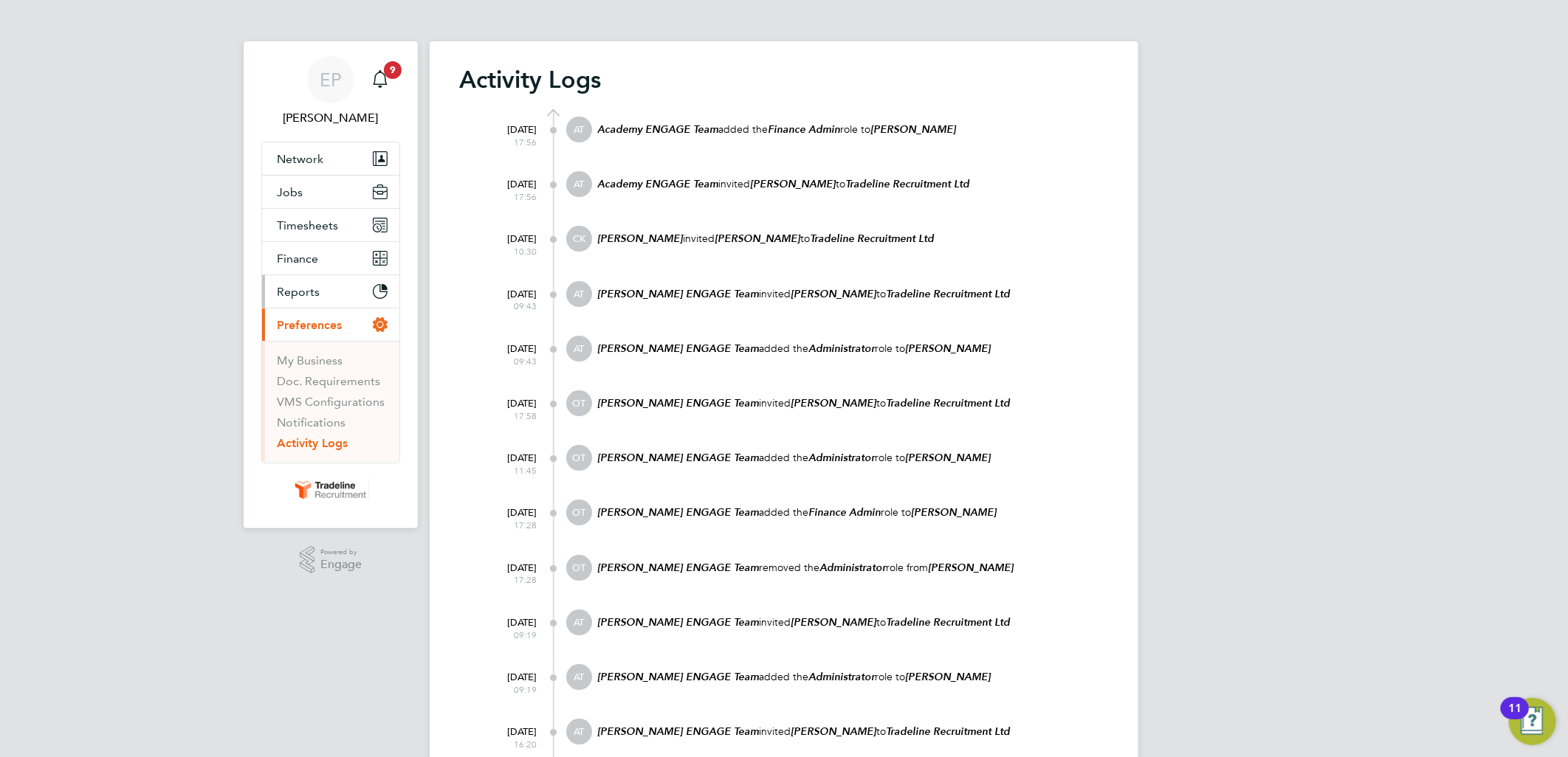
click at [320, 291] on button "Reports" at bounding box center [331, 291] width 138 height 32
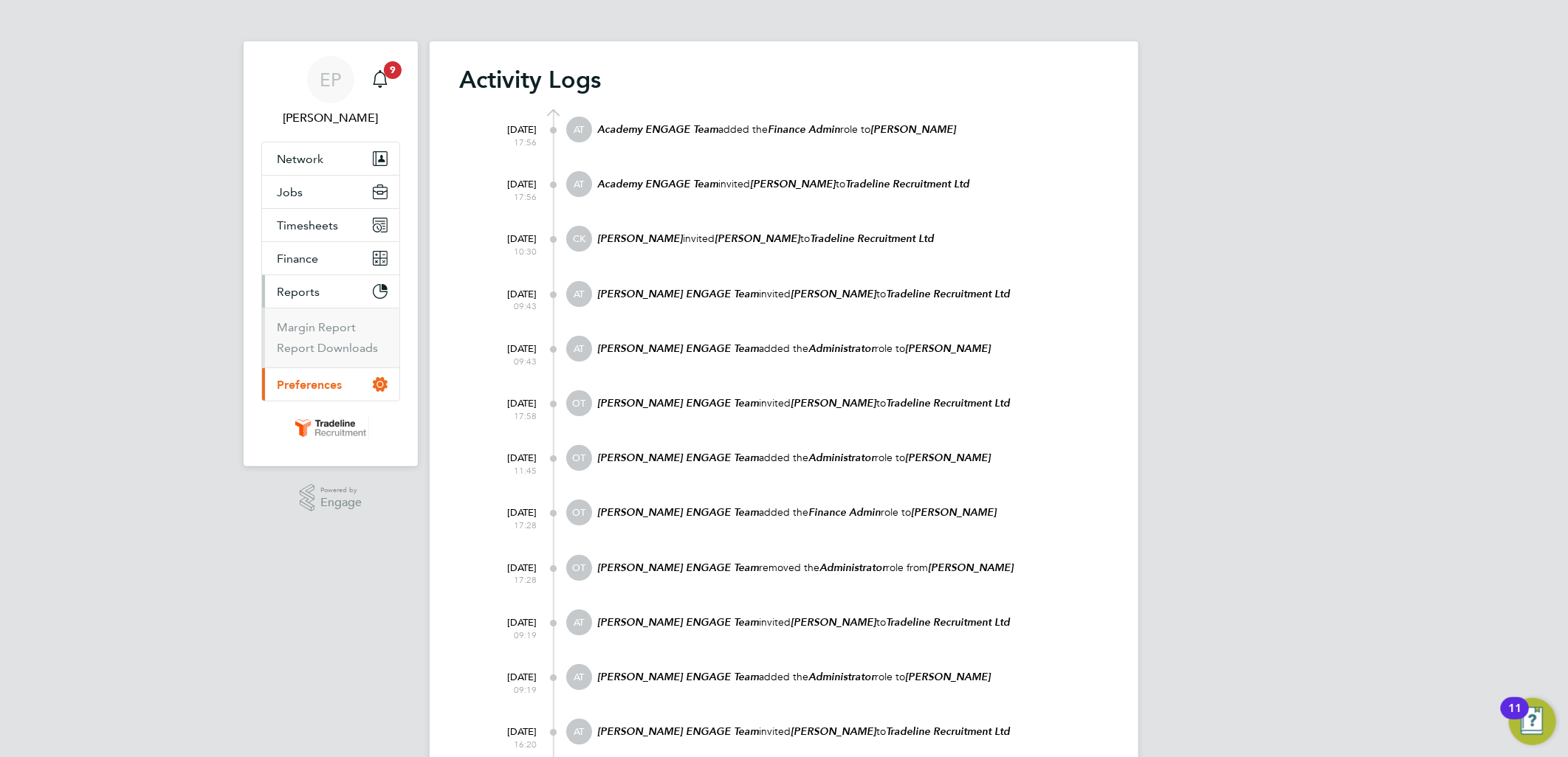
click at [318, 320] on ul "Margin Report Report Downloads" at bounding box center [331, 337] width 138 height 60
click at [319, 328] on link "Margin Report" at bounding box center [316, 328] width 79 height 14
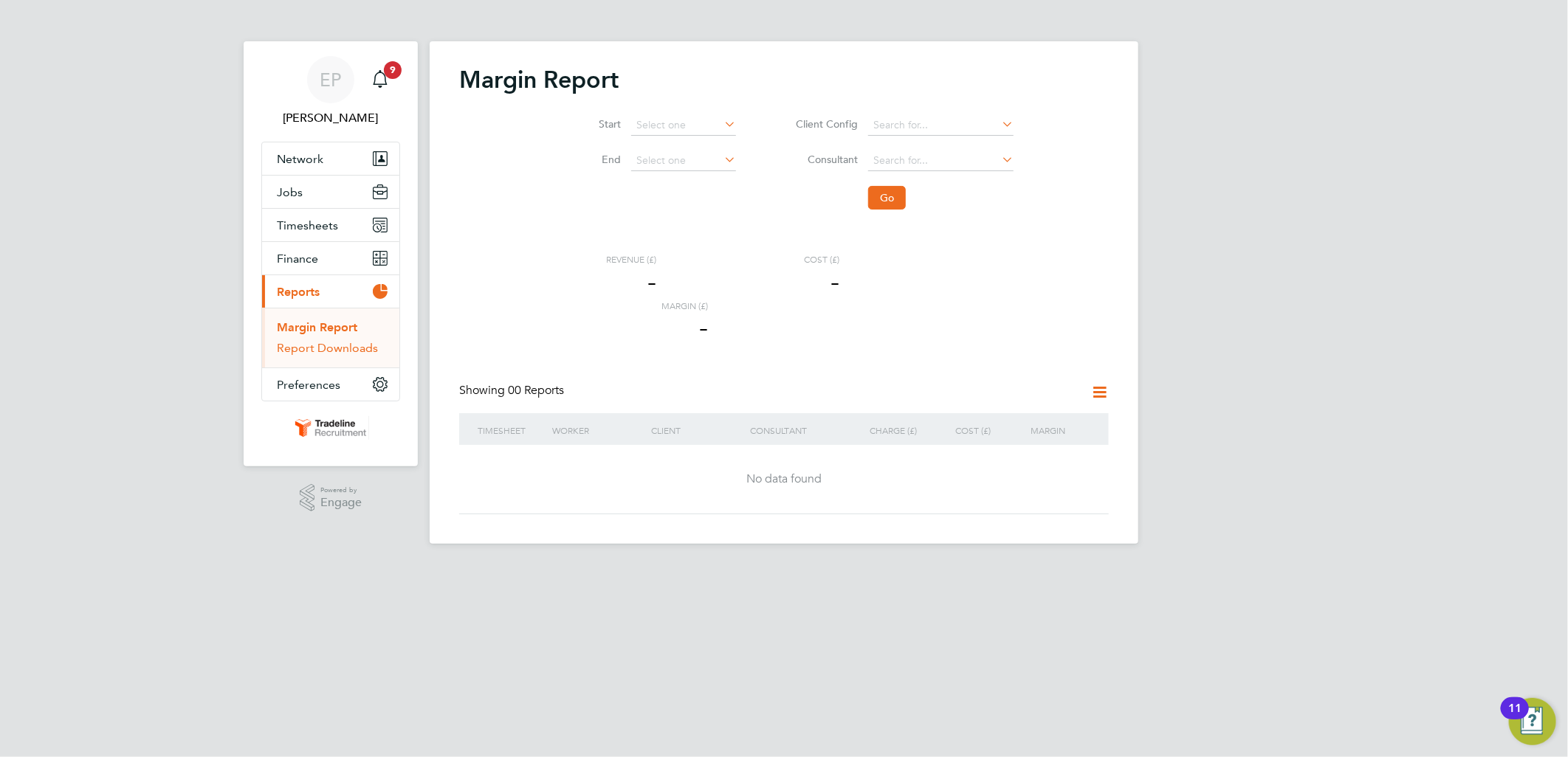
click at [336, 352] on link "Report Downloads" at bounding box center [328, 348] width 101 height 14
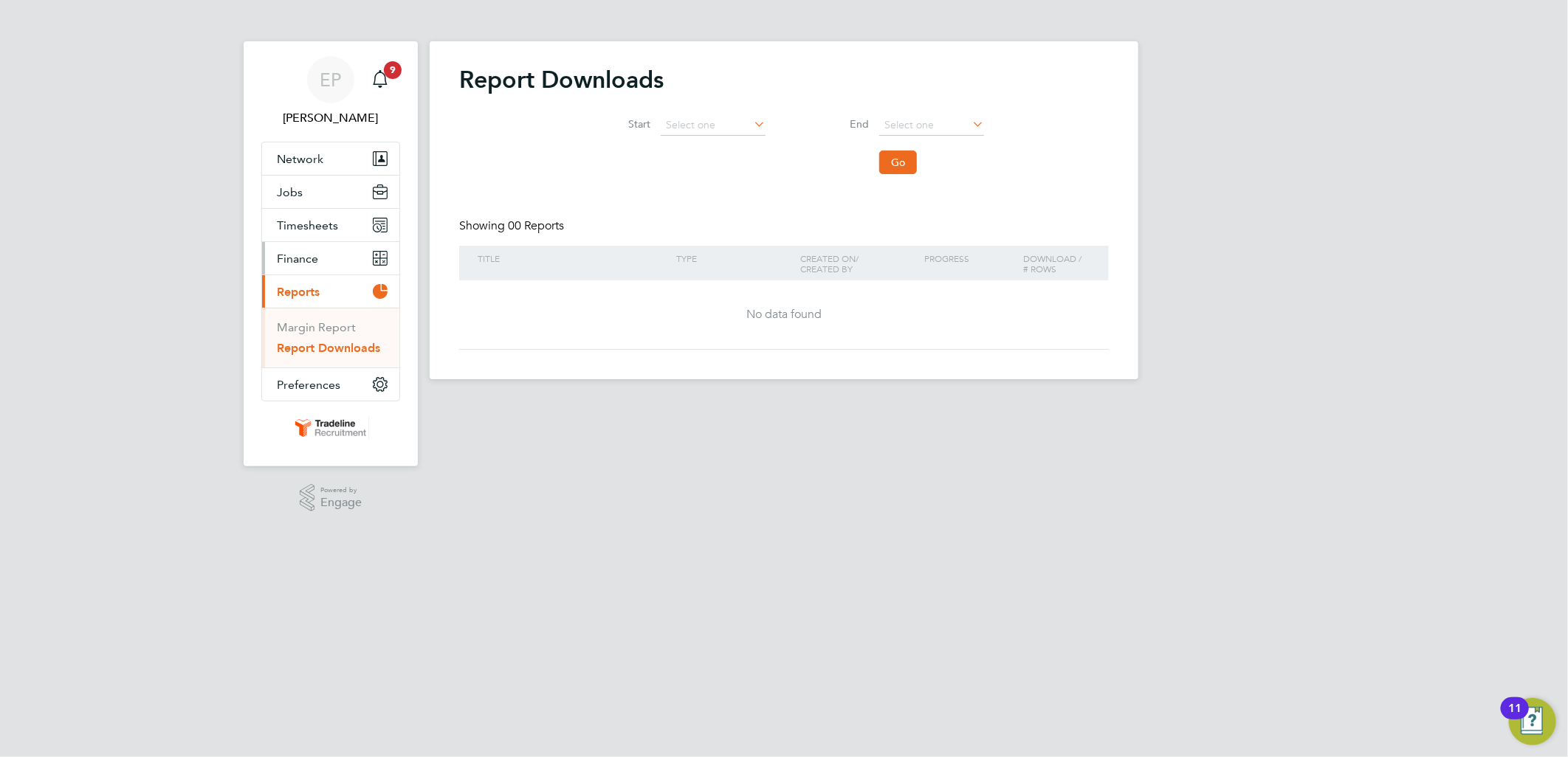
click at [319, 263] on button "Finance" at bounding box center [331, 258] width 138 height 32
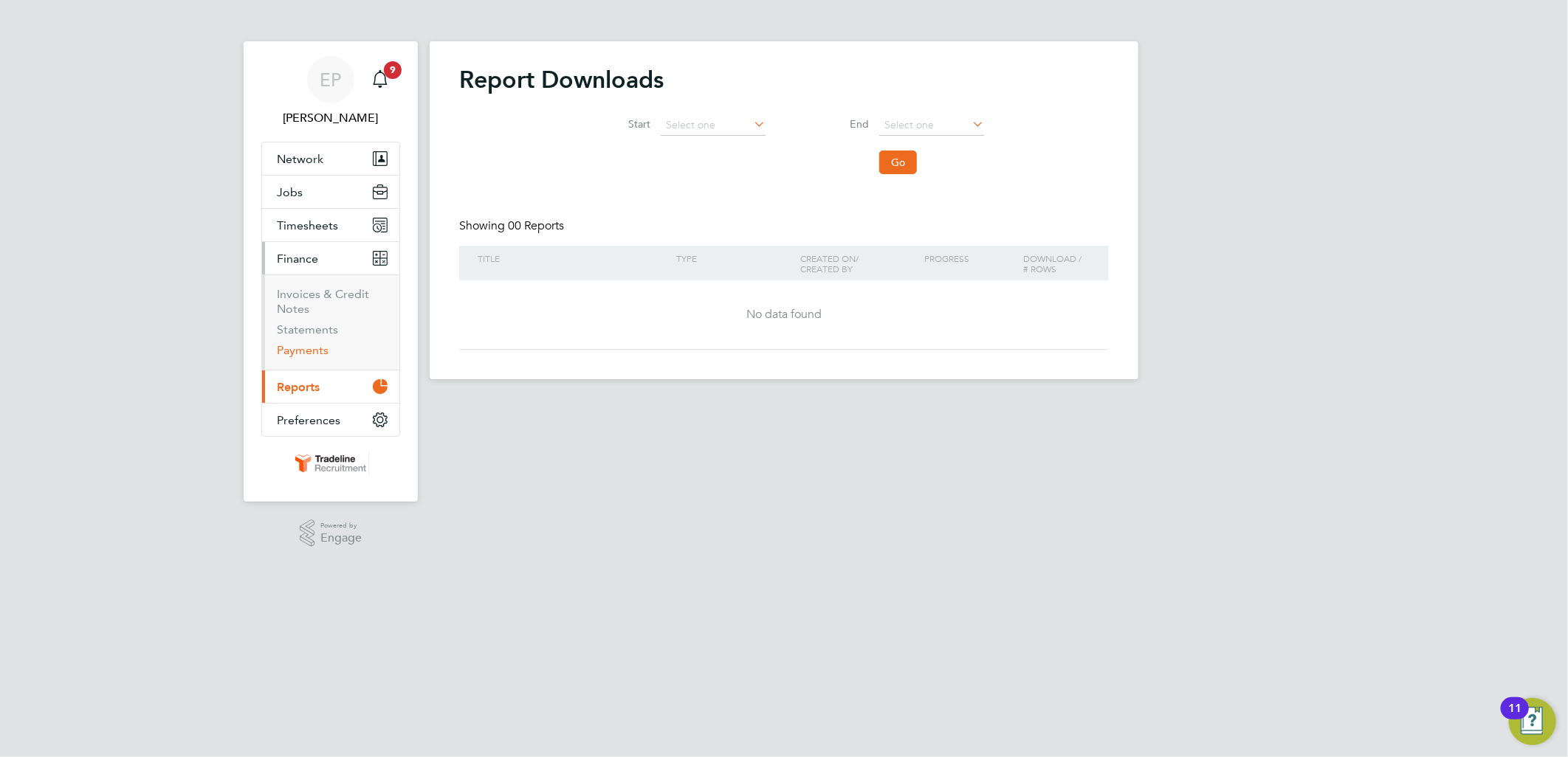
click at [312, 356] on link "Payments" at bounding box center [302, 350] width 51 height 14
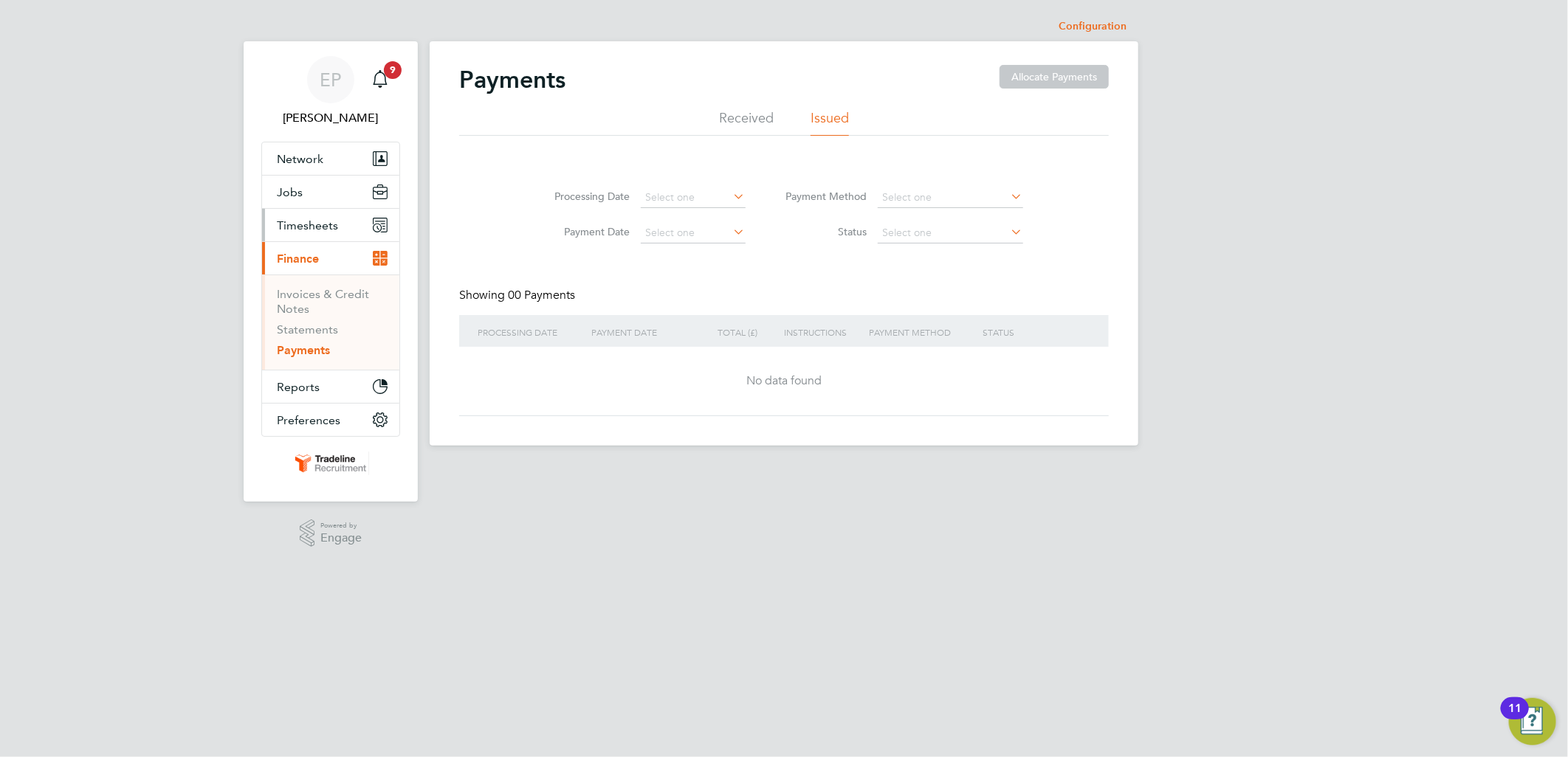
click at [316, 233] on button "Timesheets" at bounding box center [331, 225] width 138 height 32
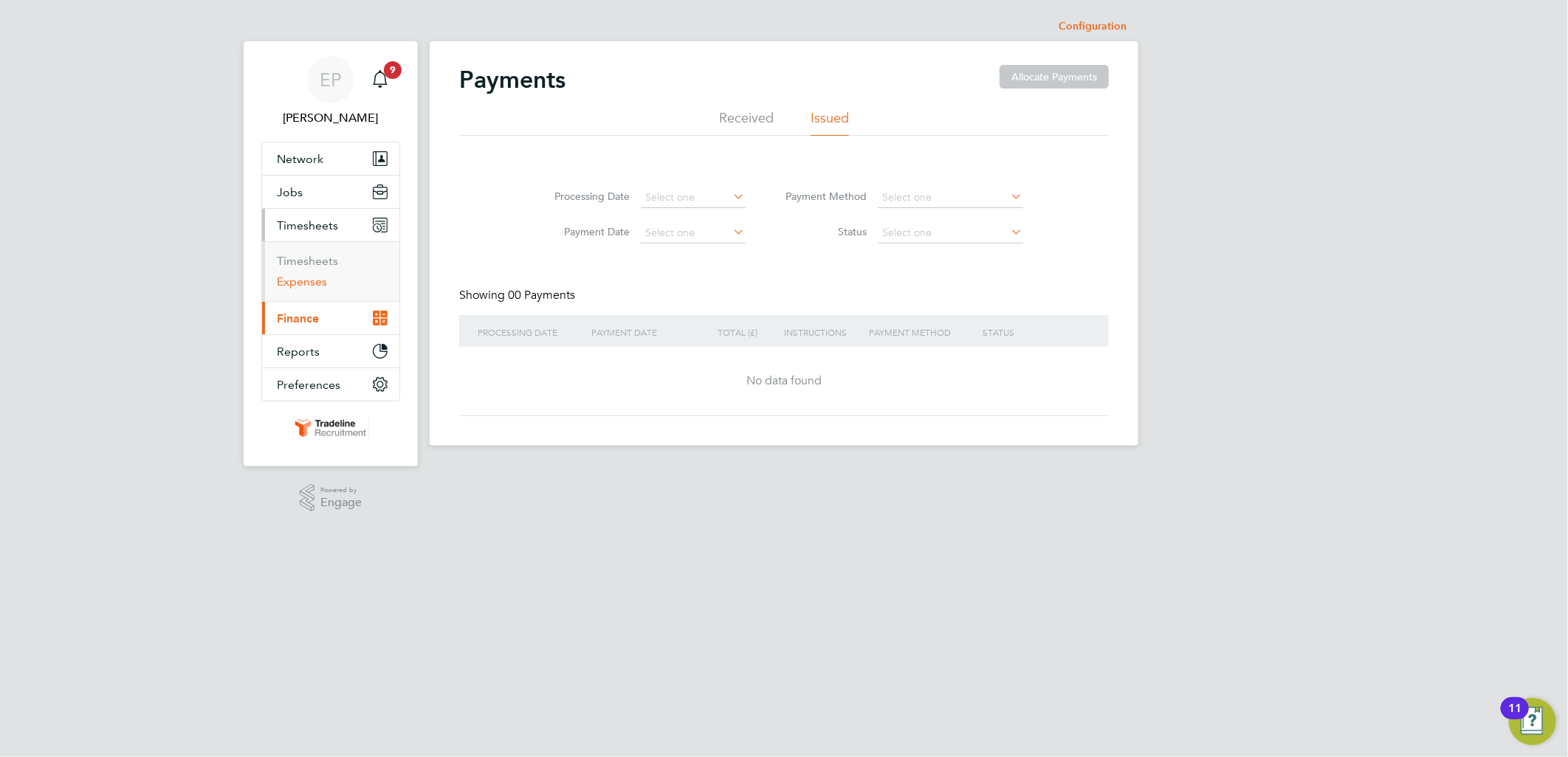
click at [311, 282] on link "Expenses" at bounding box center [302, 281] width 51 height 14
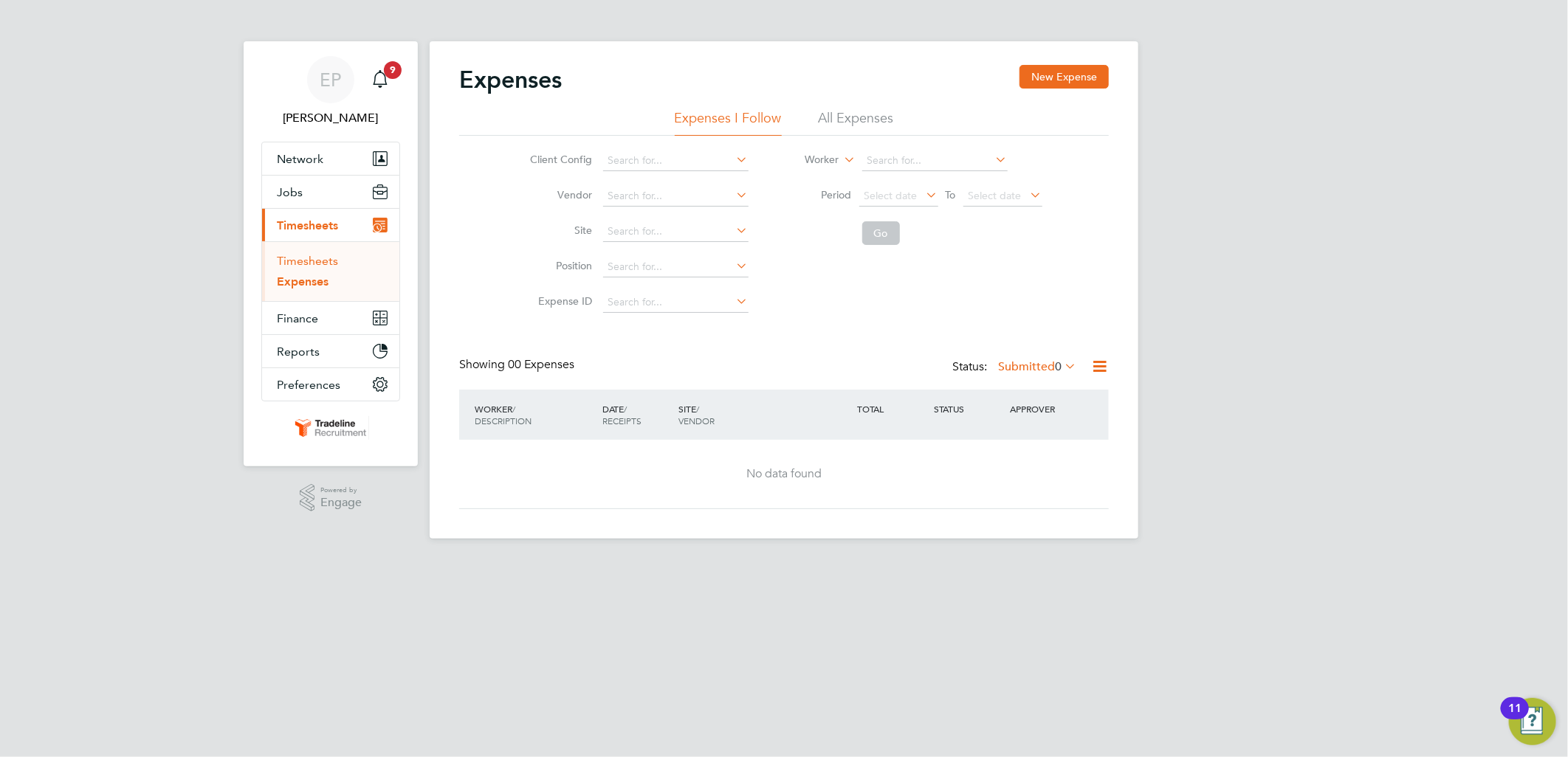
click at [306, 263] on link "Timesheets" at bounding box center [308, 260] width 61 height 14
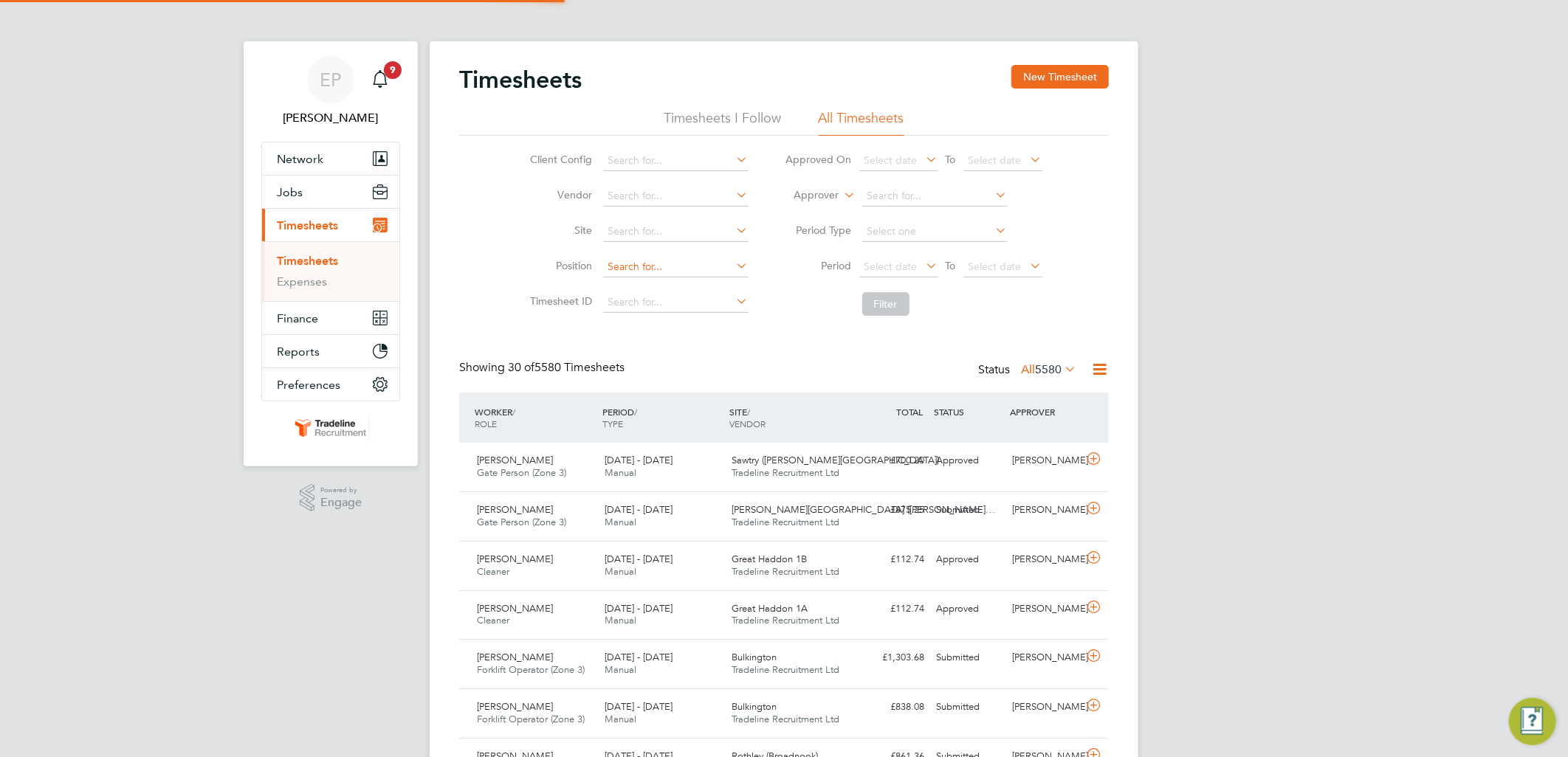
scroll to position [37, 128]
click at [888, 261] on span "Select date" at bounding box center [891, 266] width 53 height 13
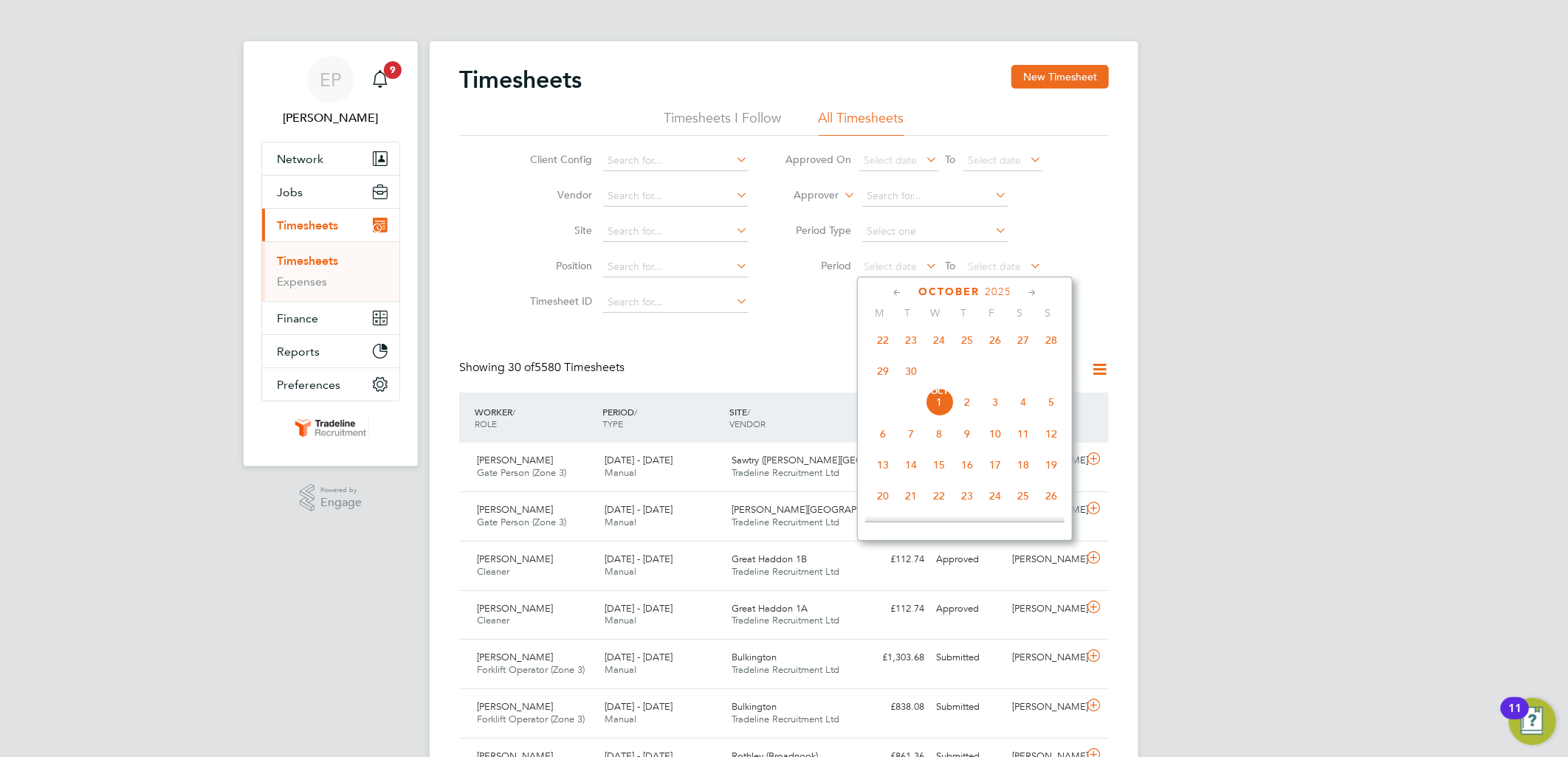
click at [883, 348] on span "22" at bounding box center [883, 340] width 28 height 28
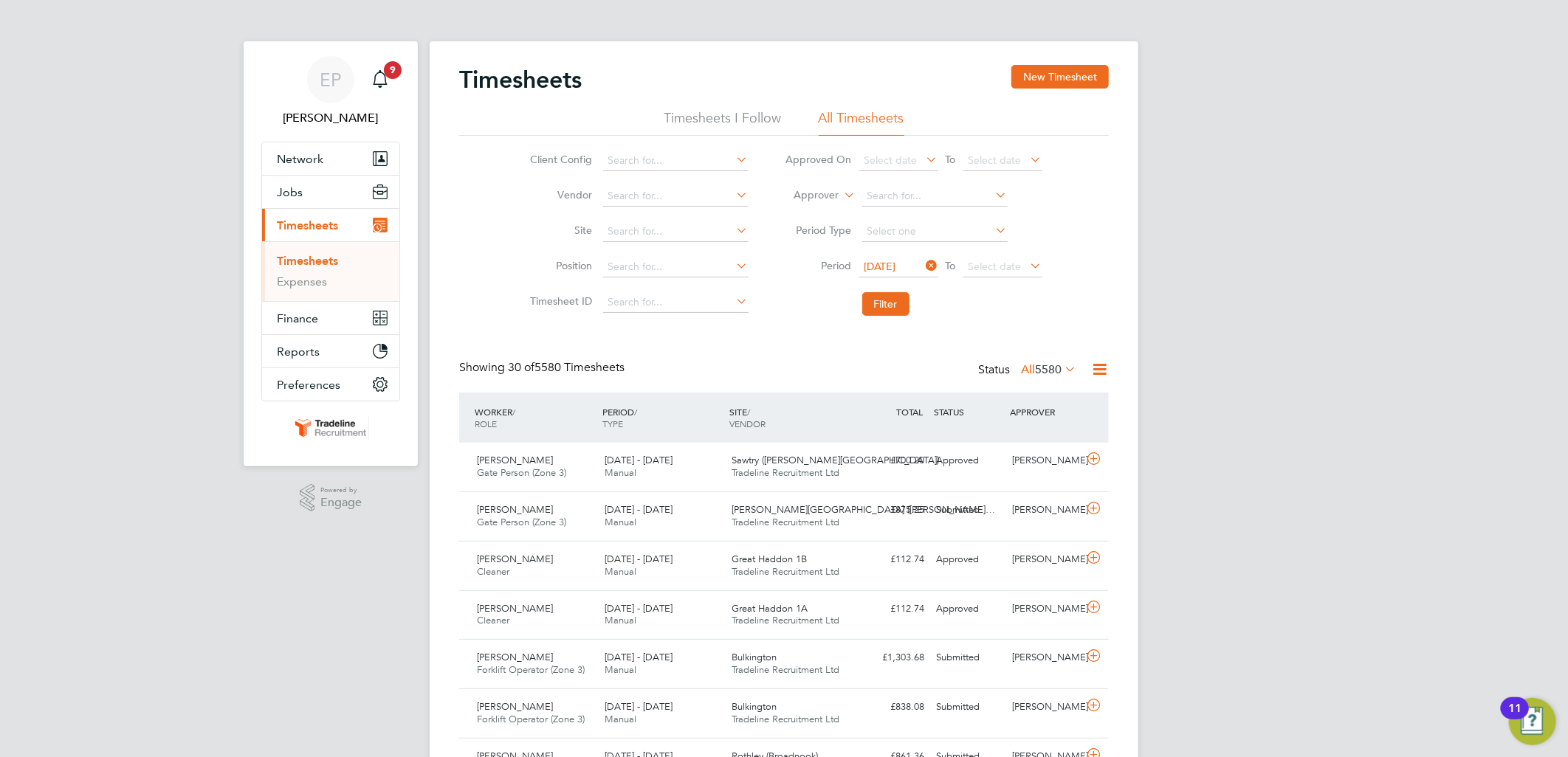
click at [981, 277] on div "22 Sep 2025 To Select date" at bounding box center [951, 267] width 183 height 21
click at [986, 272] on span "Select date" at bounding box center [1002, 267] width 79 height 20
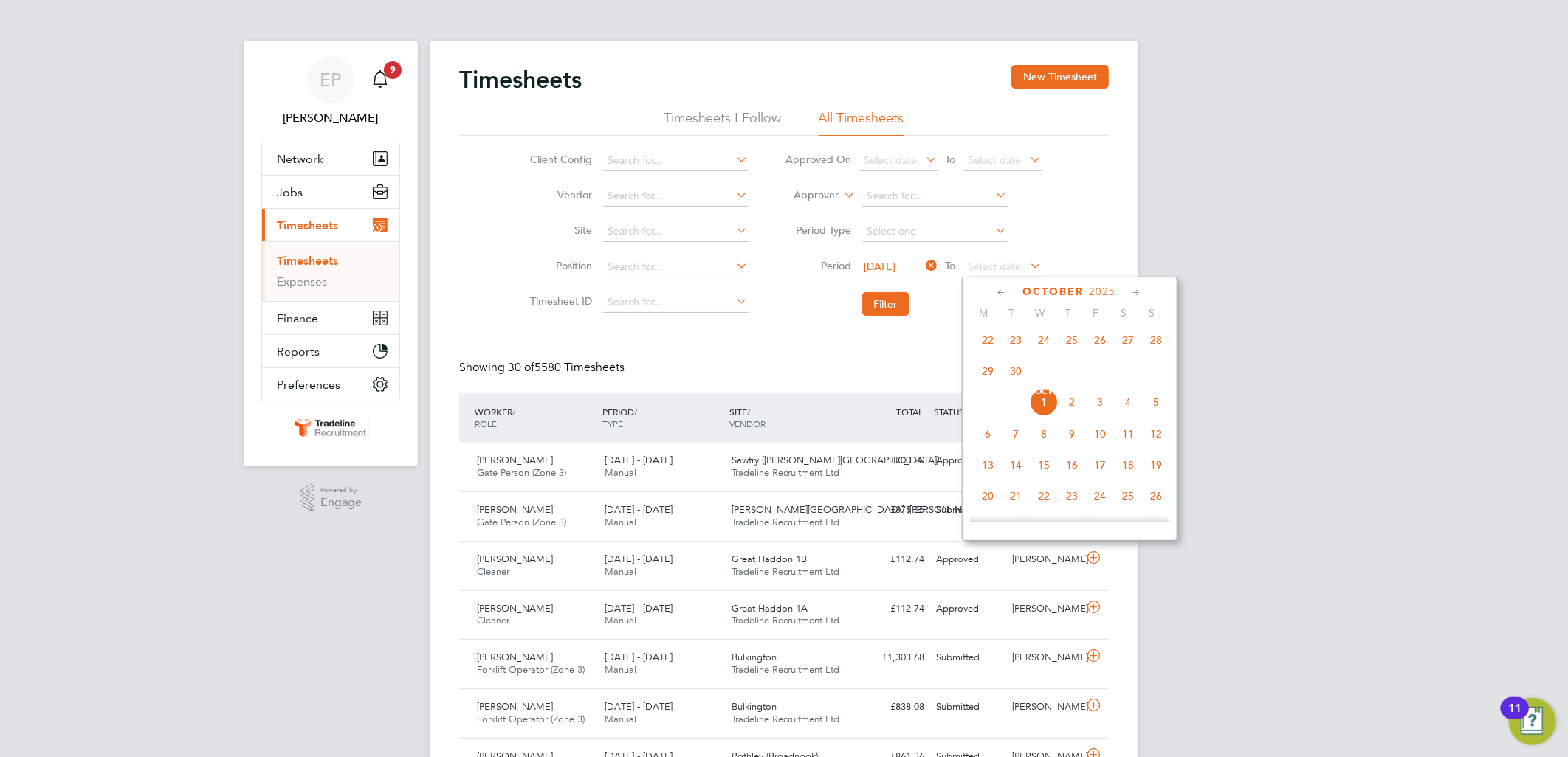
click at [1162, 348] on span "28" at bounding box center [1156, 340] width 28 height 28
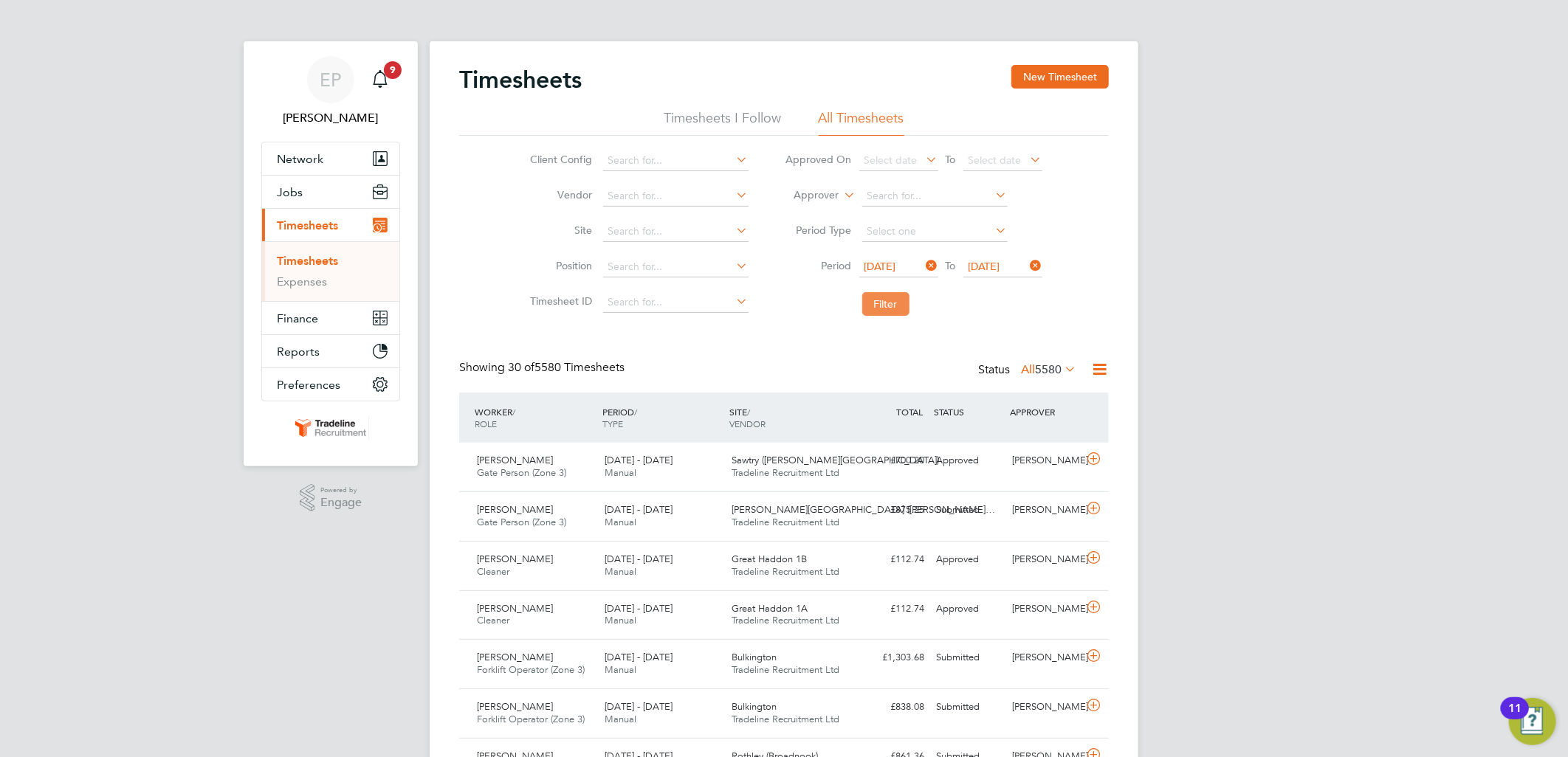
click at [897, 301] on button "Filter" at bounding box center [886, 303] width 47 height 24
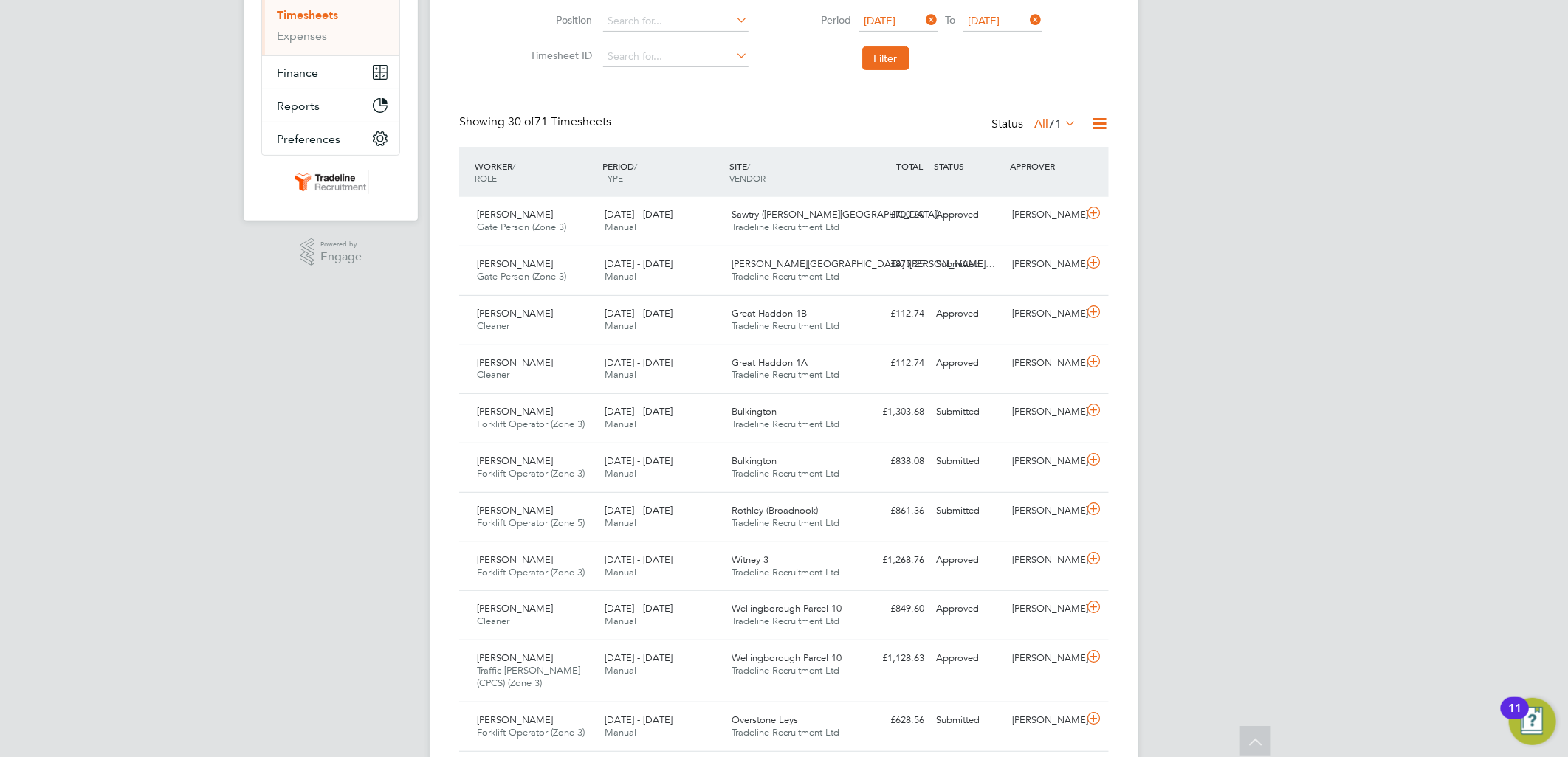
click at [1055, 130] on div "Status All 71" at bounding box center [1035, 125] width 88 height 21
click at [1054, 122] on span "71" at bounding box center [1055, 124] width 13 height 15
click at [1068, 186] on li "Submitted" at bounding box center [1047, 192] width 68 height 21
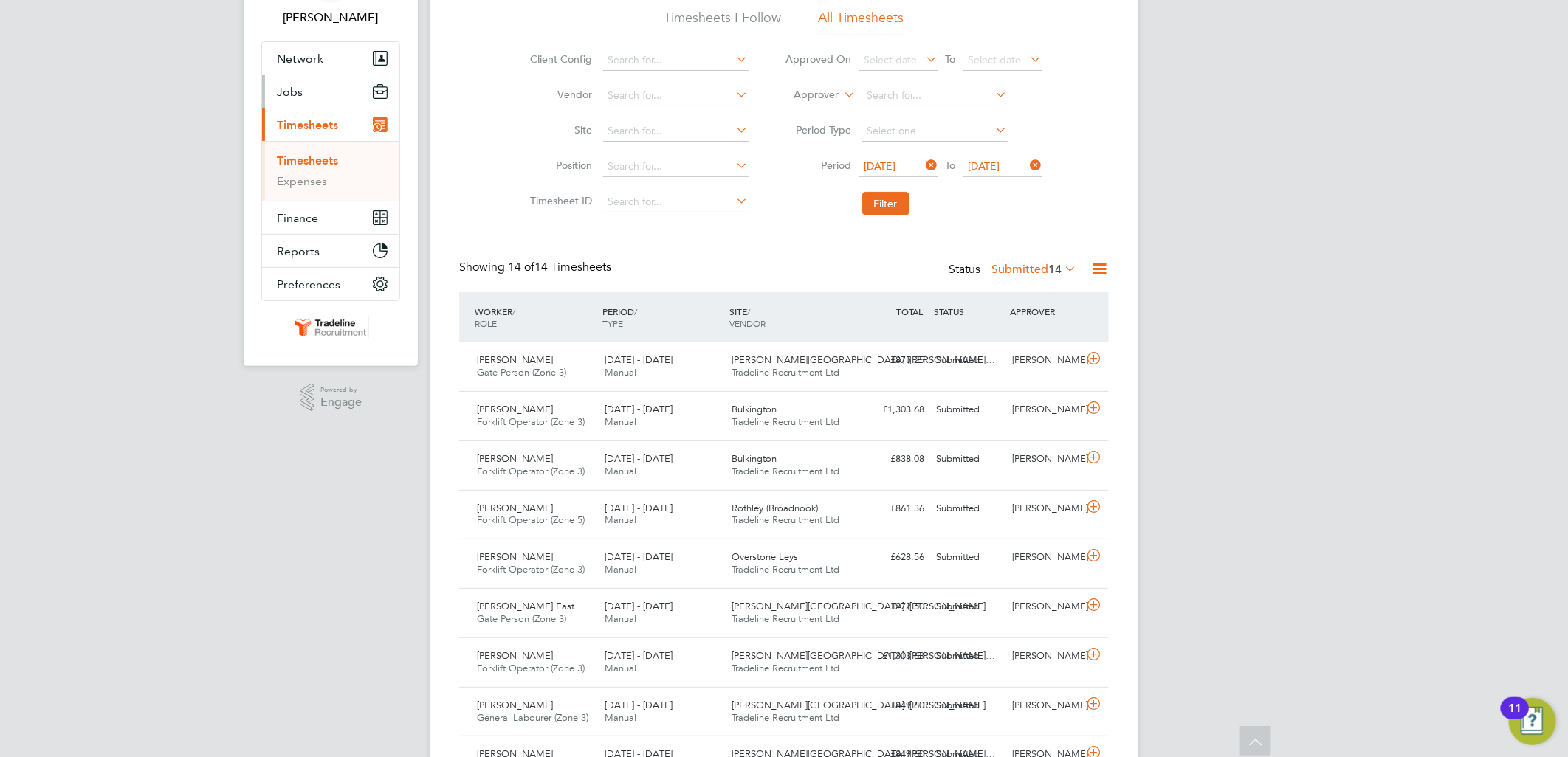
click at [290, 87] on span "Jobs" at bounding box center [290, 91] width 26 height 14
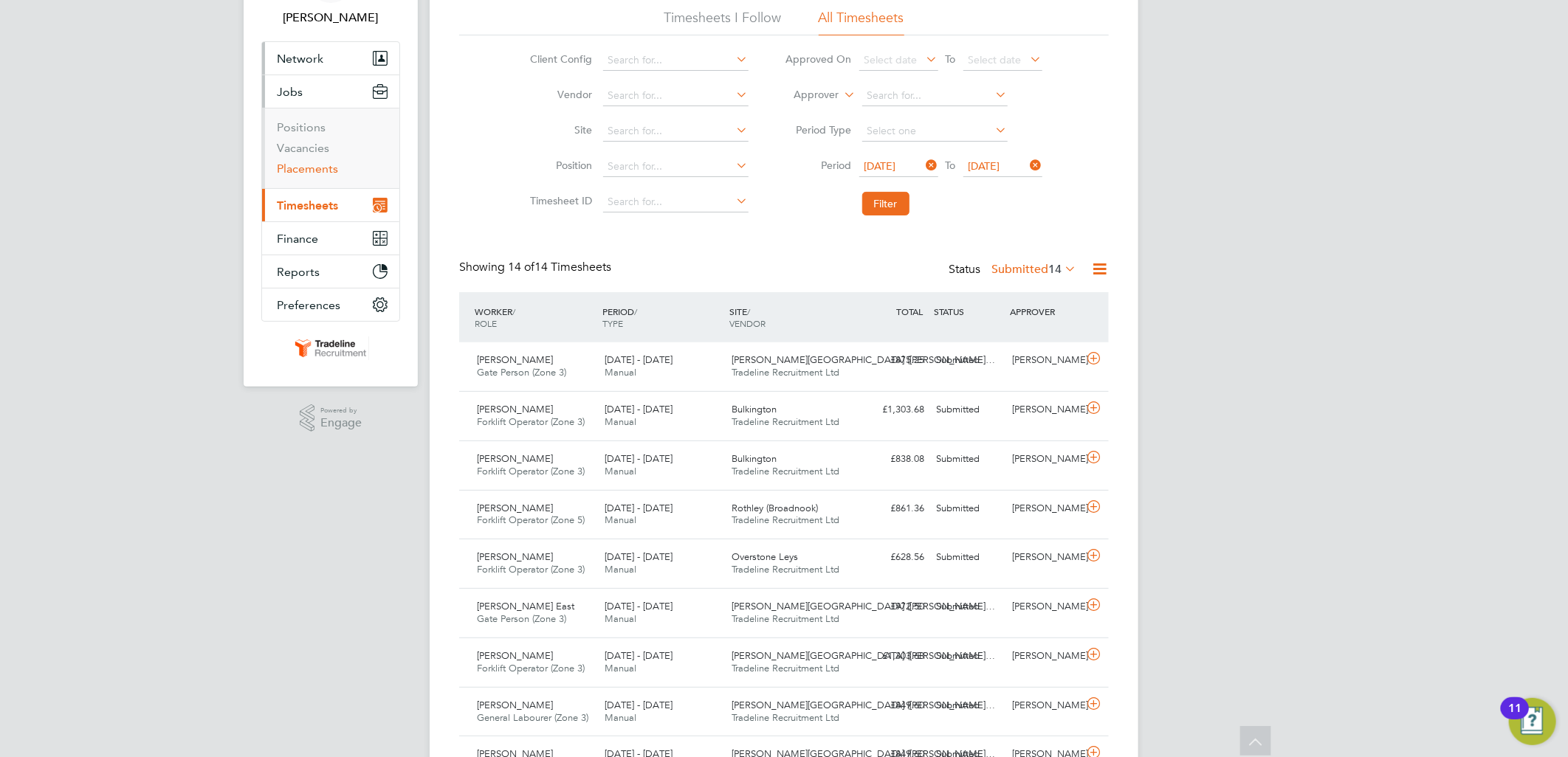
click at [319, 163] on link "Placements" at bounding box center [308, 168] width 61 height 14
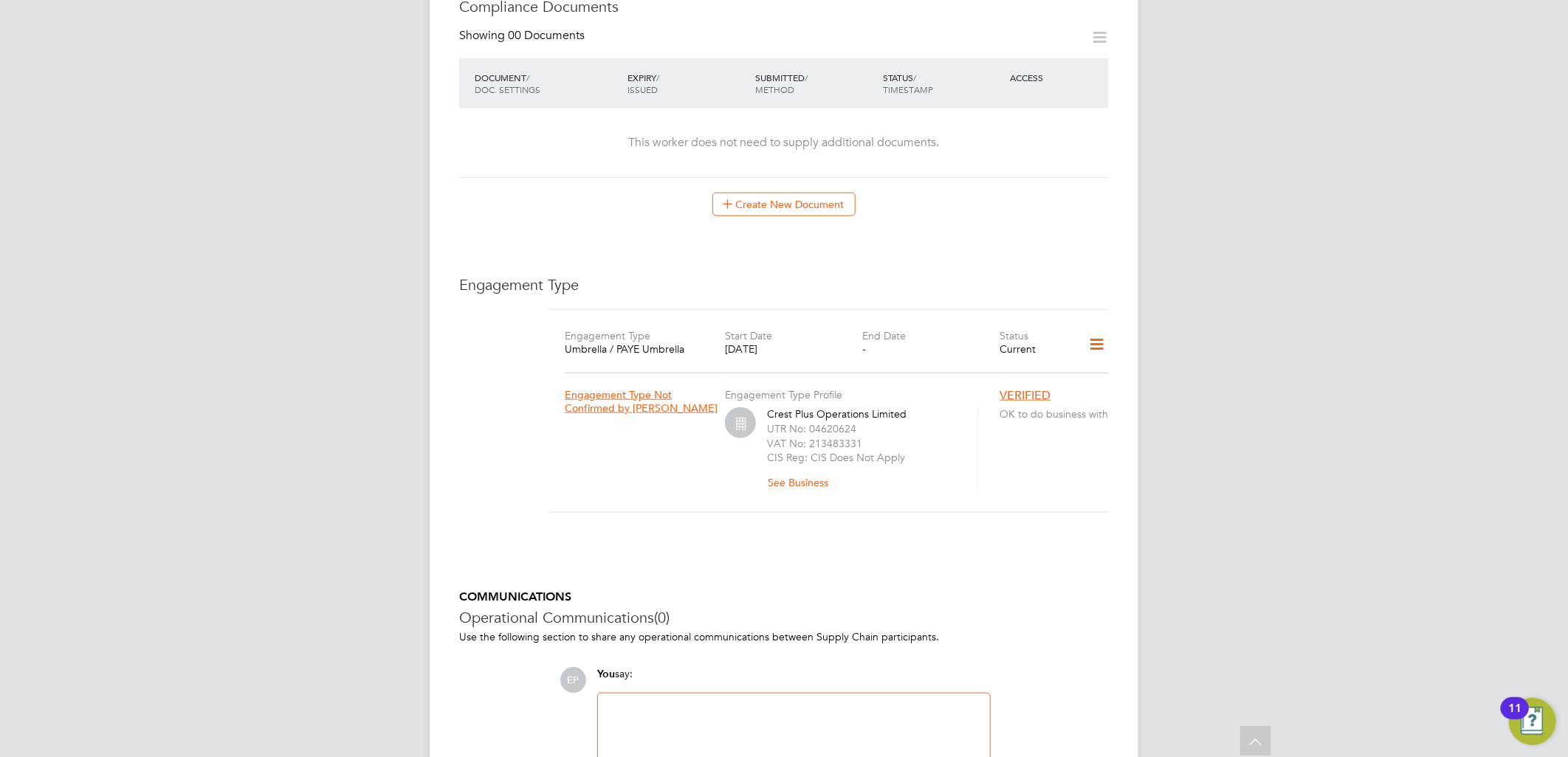
scroll to position [409, 0]
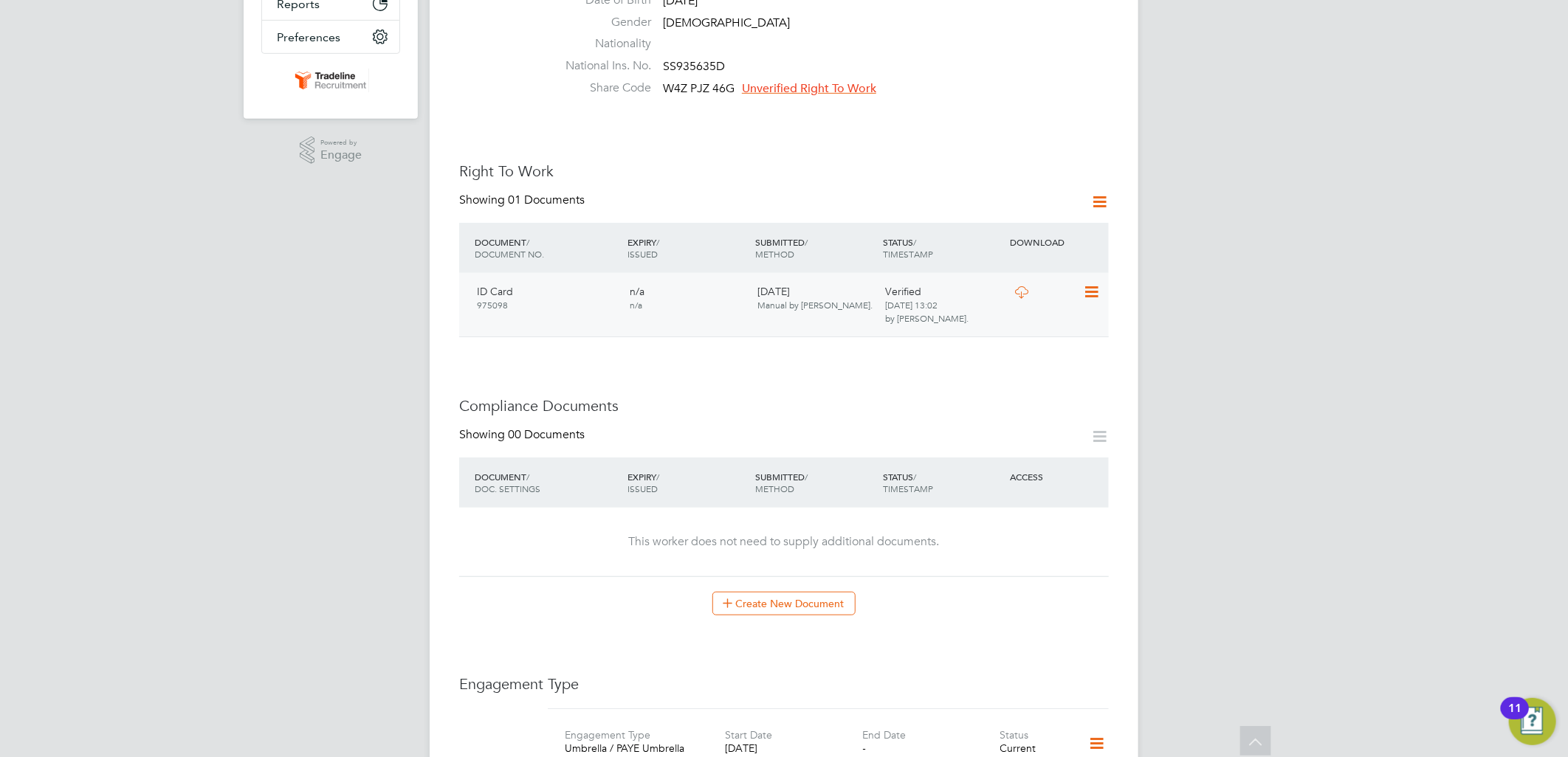
click at [1022, 287] on icon at bounding box center [1022, 293] width 18 height 12
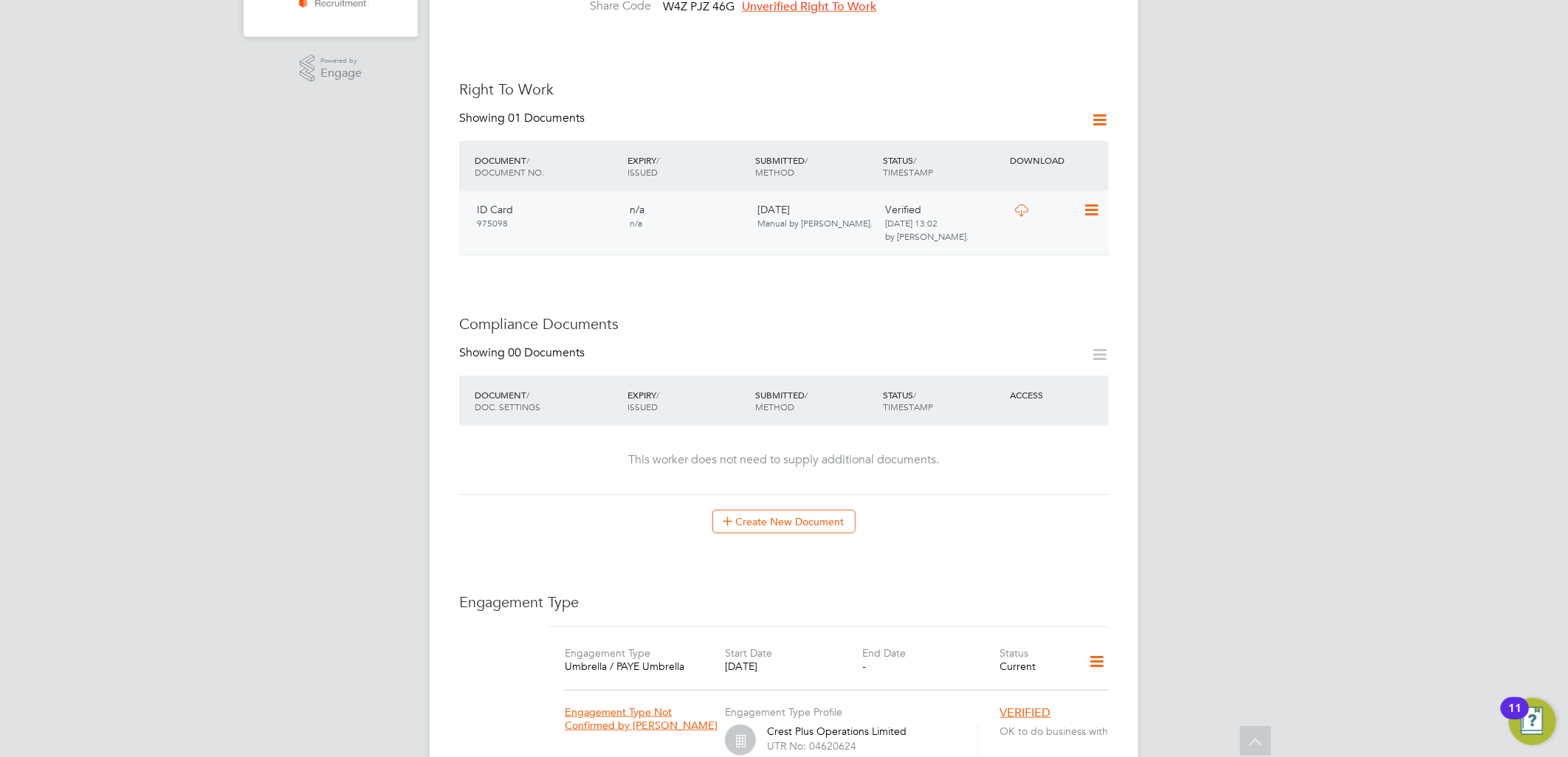
scroll to position [0, 0]
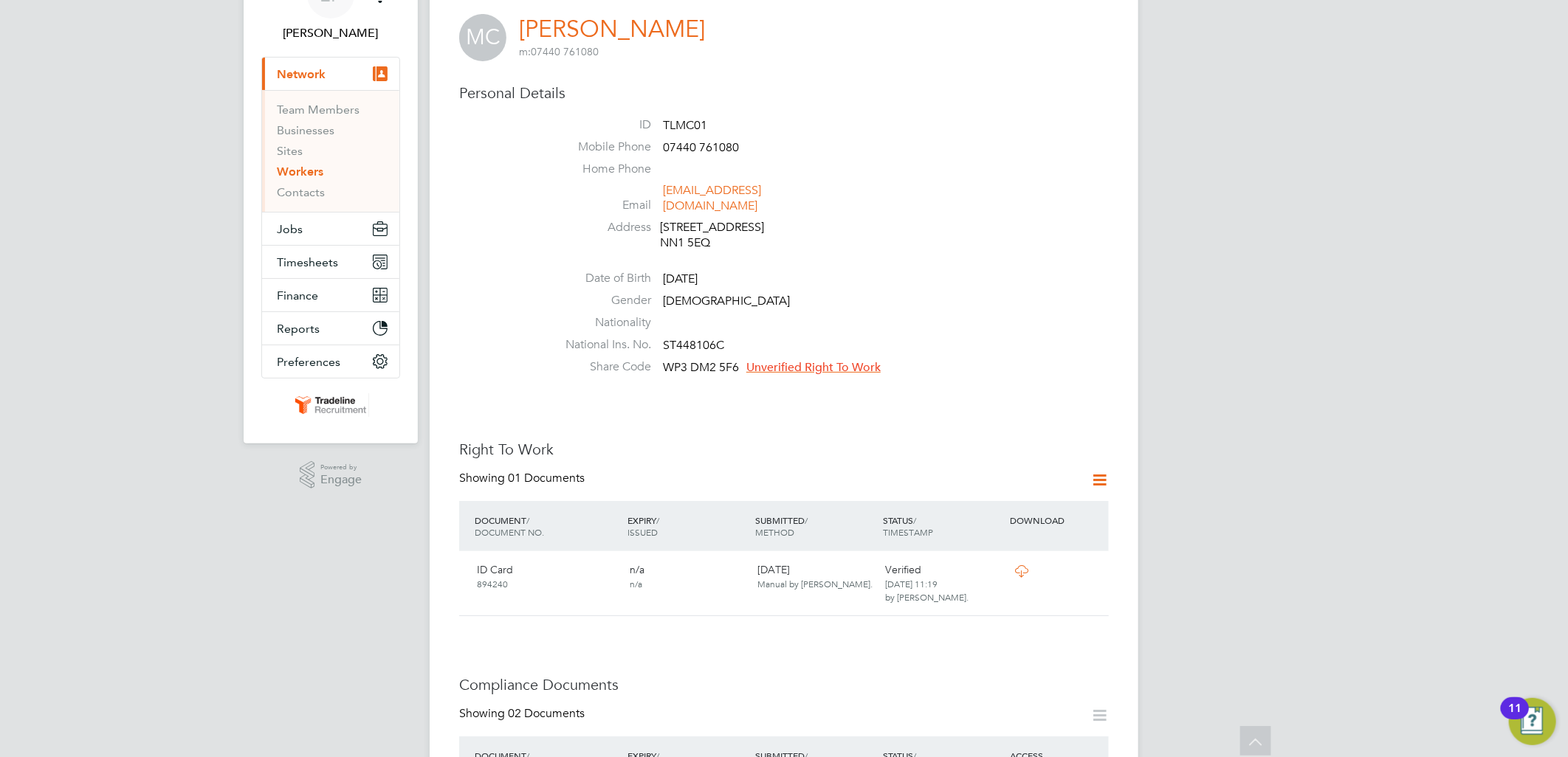
scroll to position [82, 0]
click at [1022, 568] on icon at bounding box center [1022, 574] width 18 height 12
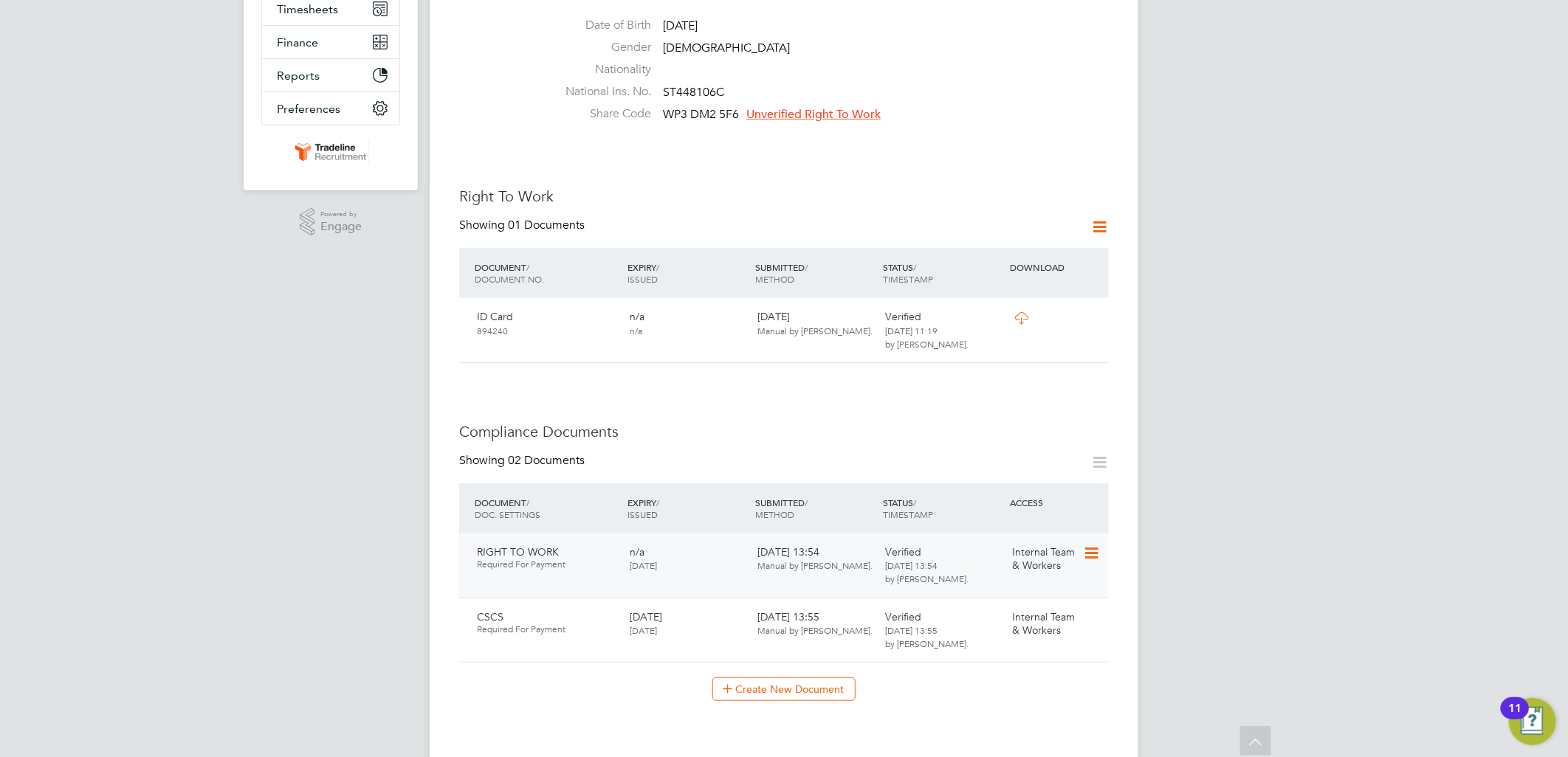
scroll to position [0, 0]
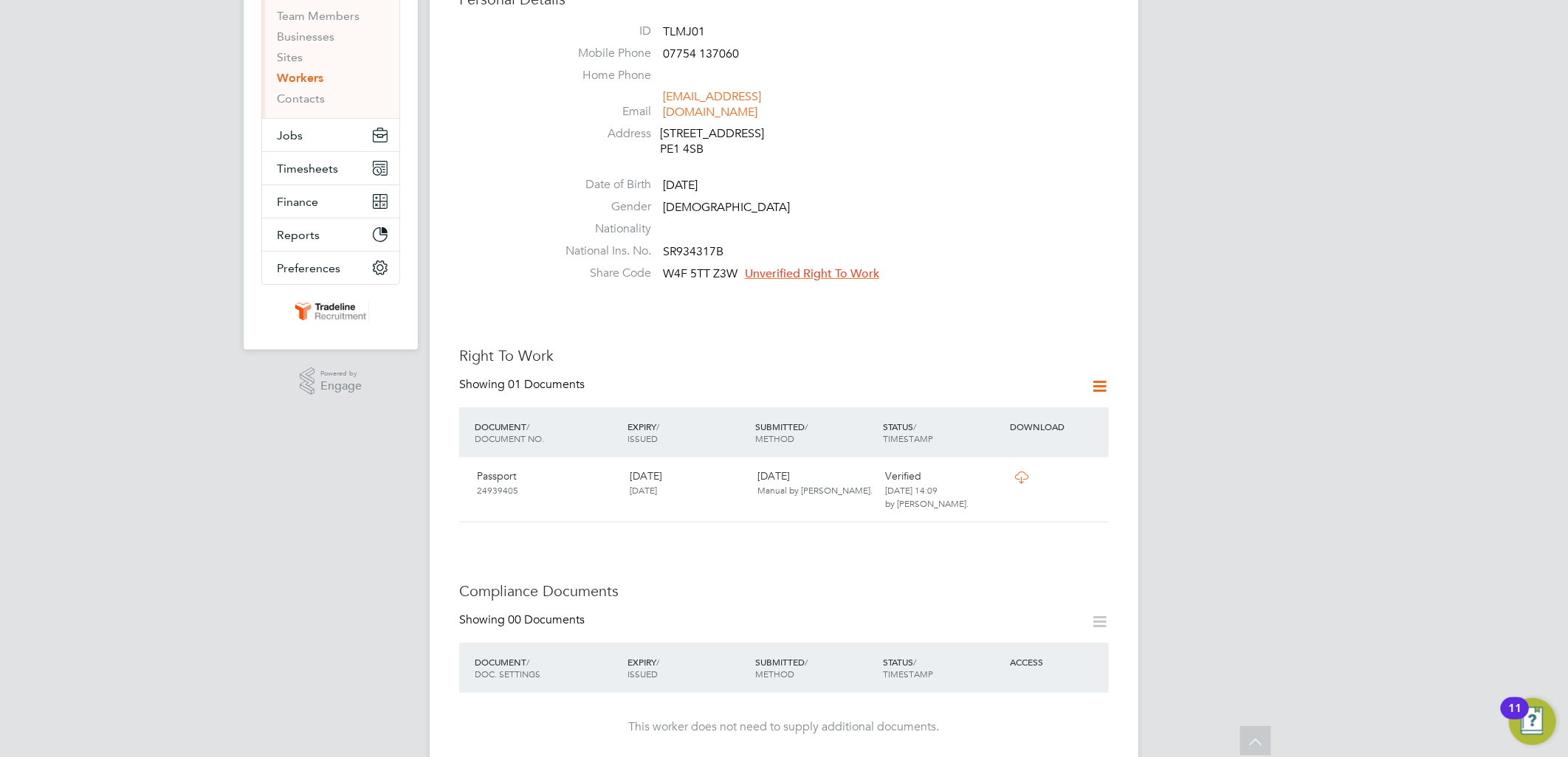
scroll to position [328, 0]
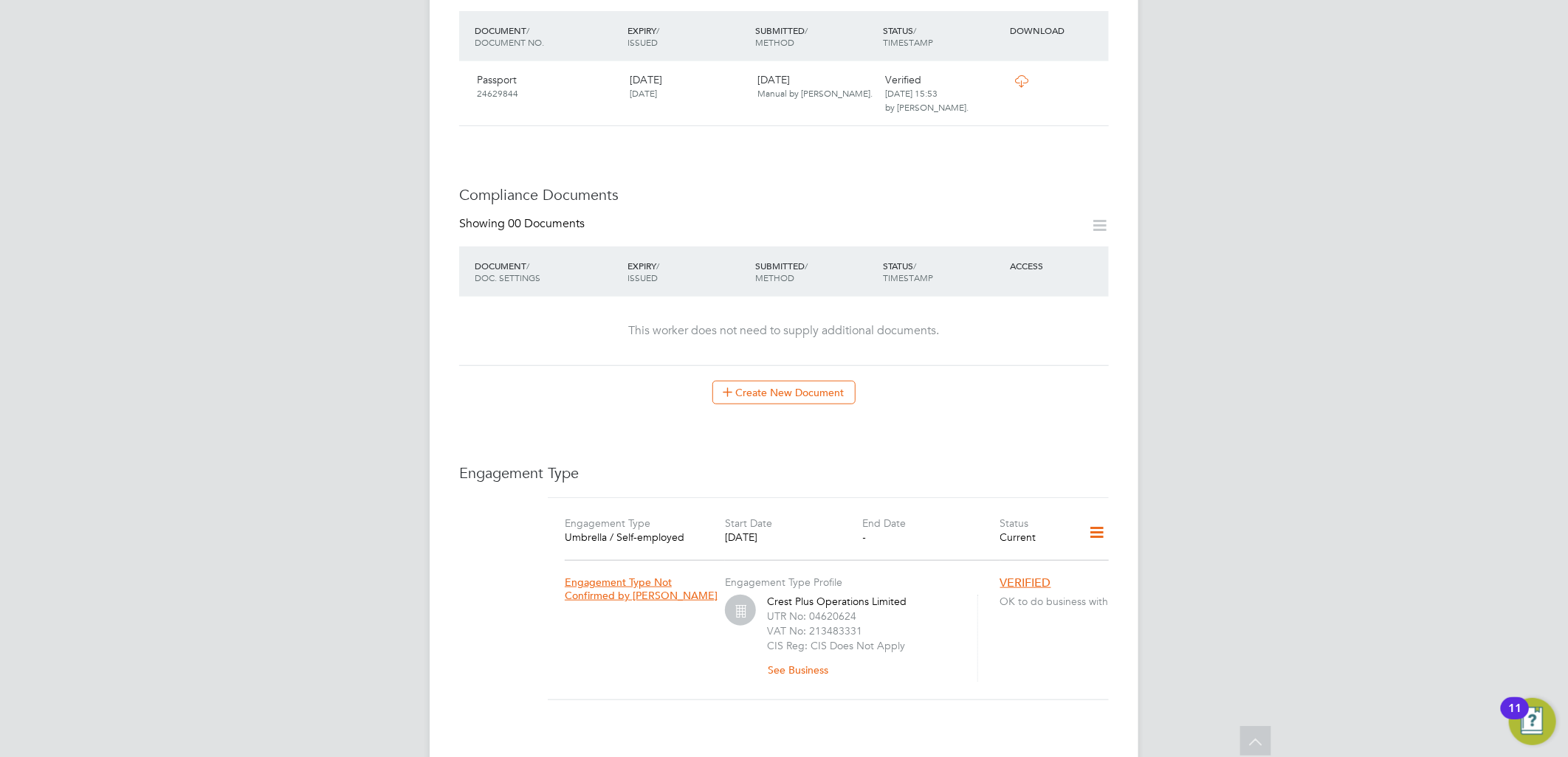
scroll to position [328, 0]
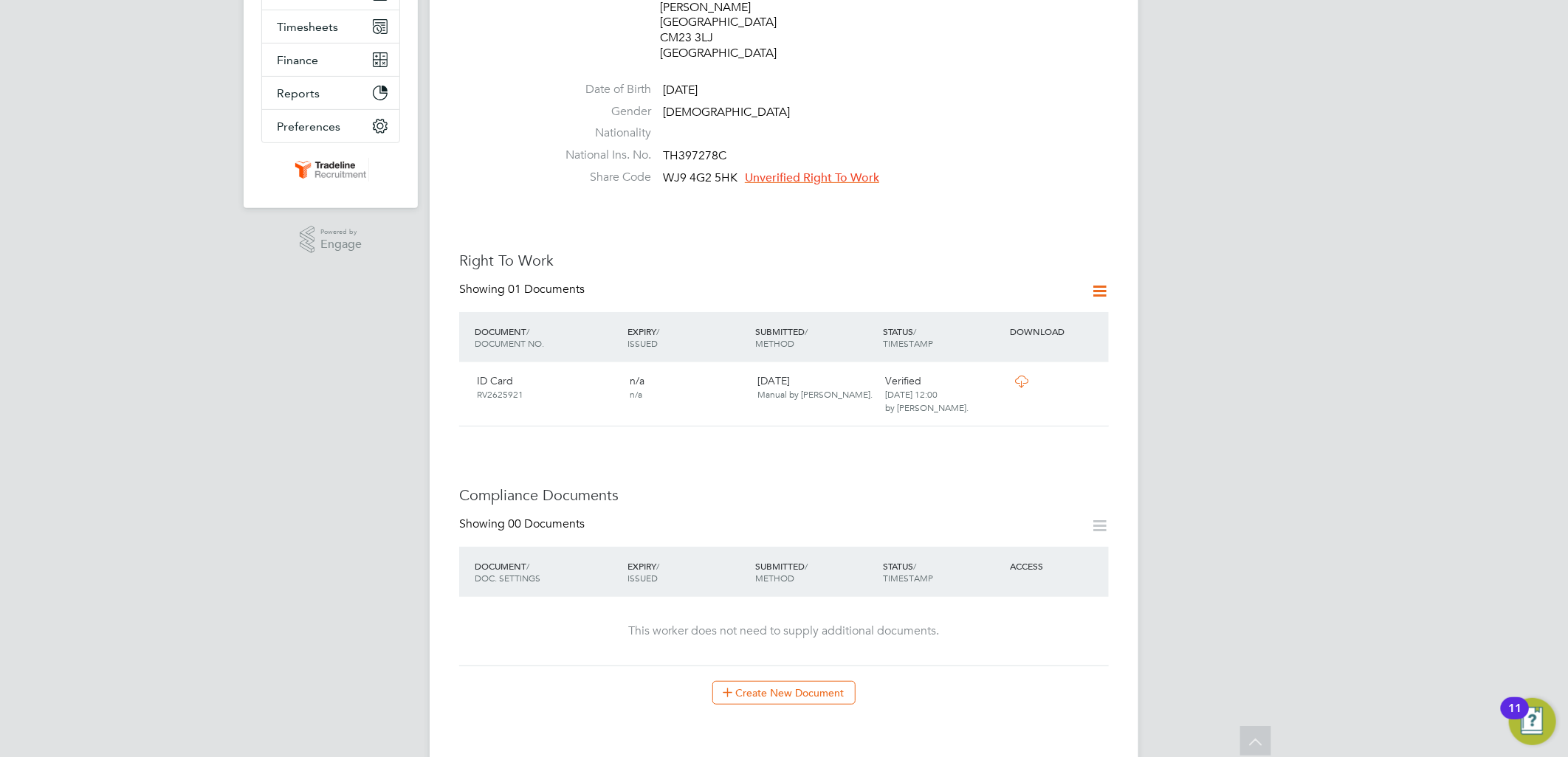
scroll to position [328, 0]
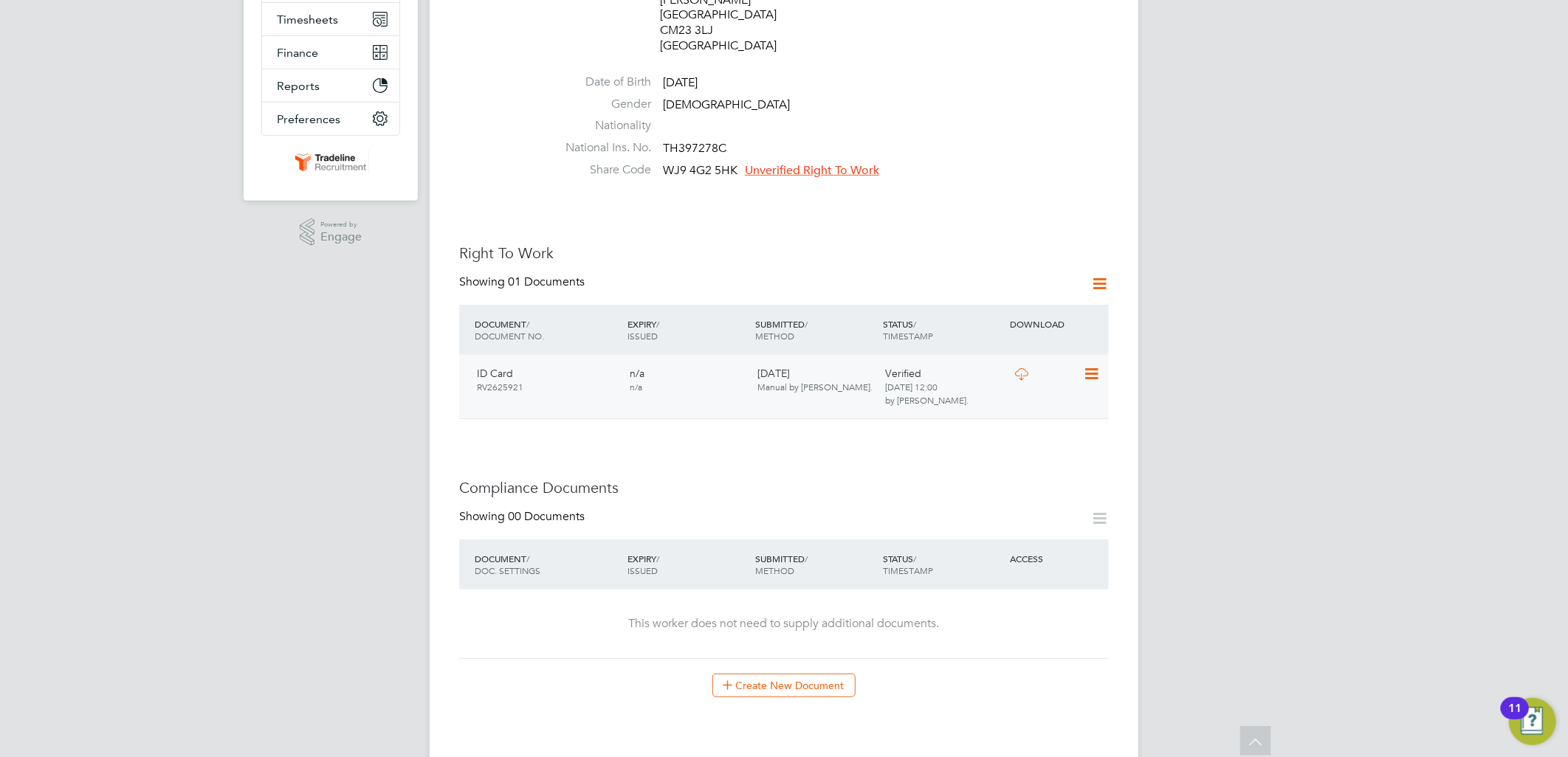
click at [1022, 368] on icon at bounding box center [1022, 375] width 18 height 12
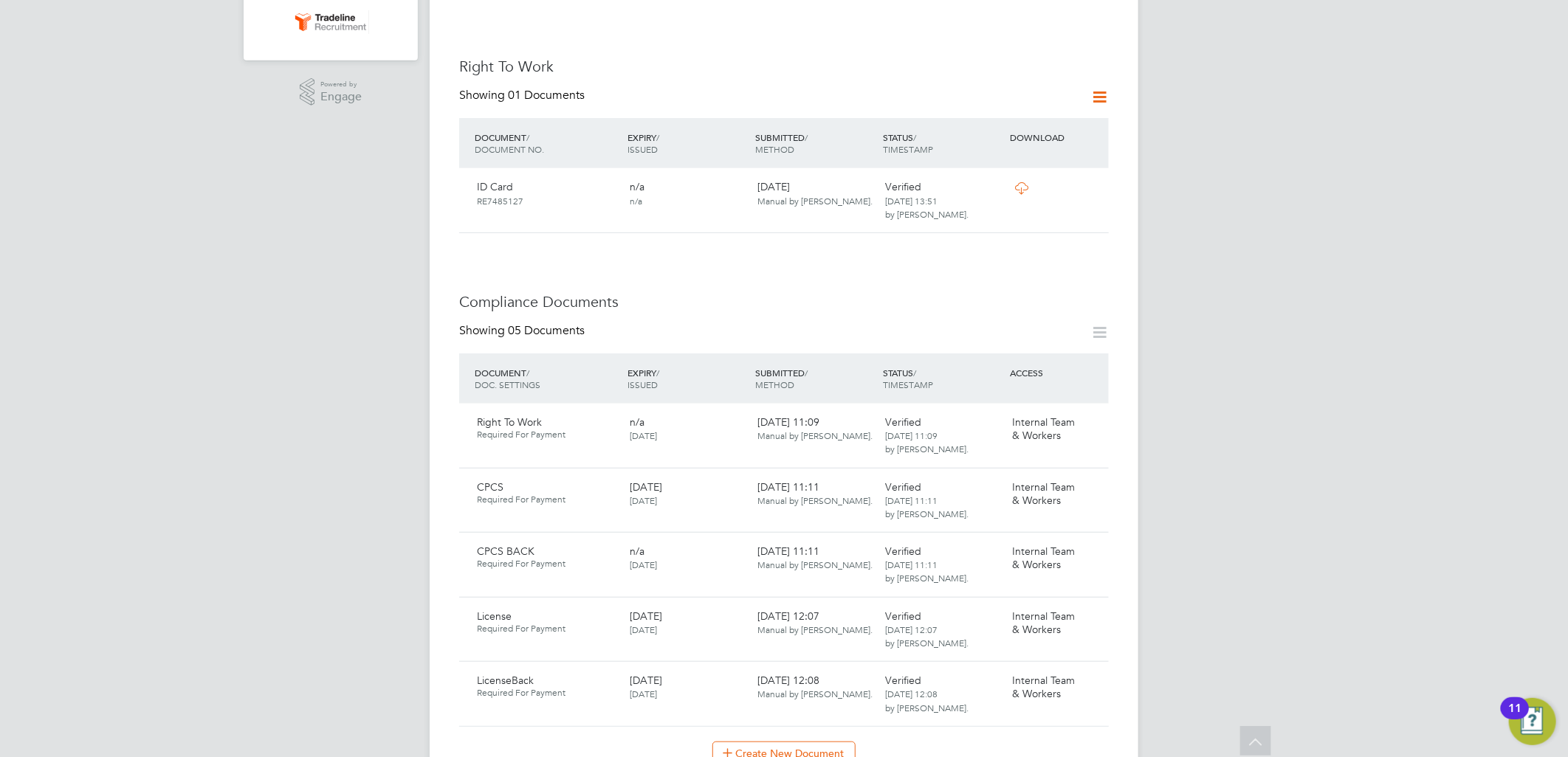
scroll to position [491, 0]
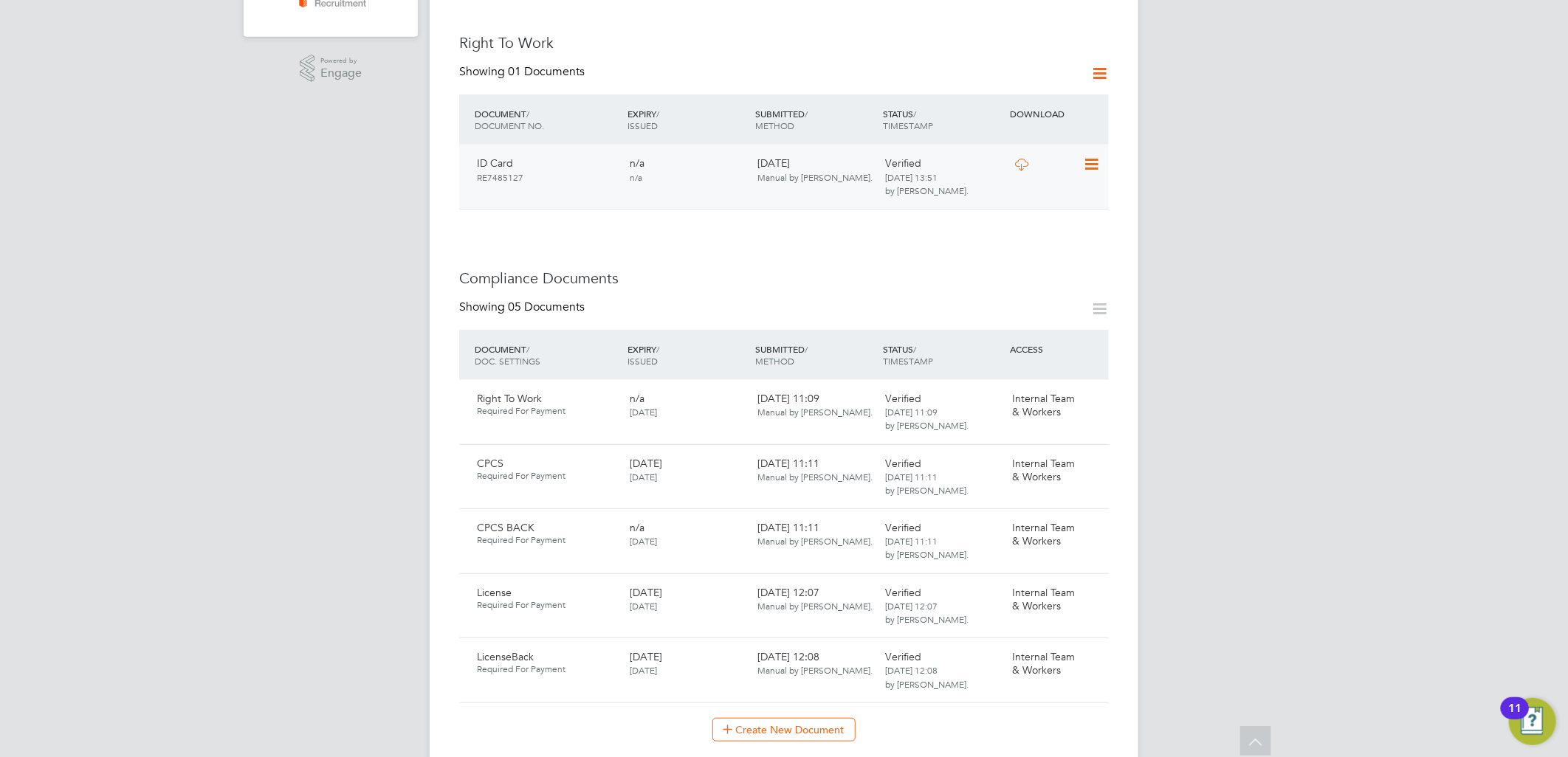
click at [1022, 159] on icon at bounding box center [1022, 165] width 18 height 12
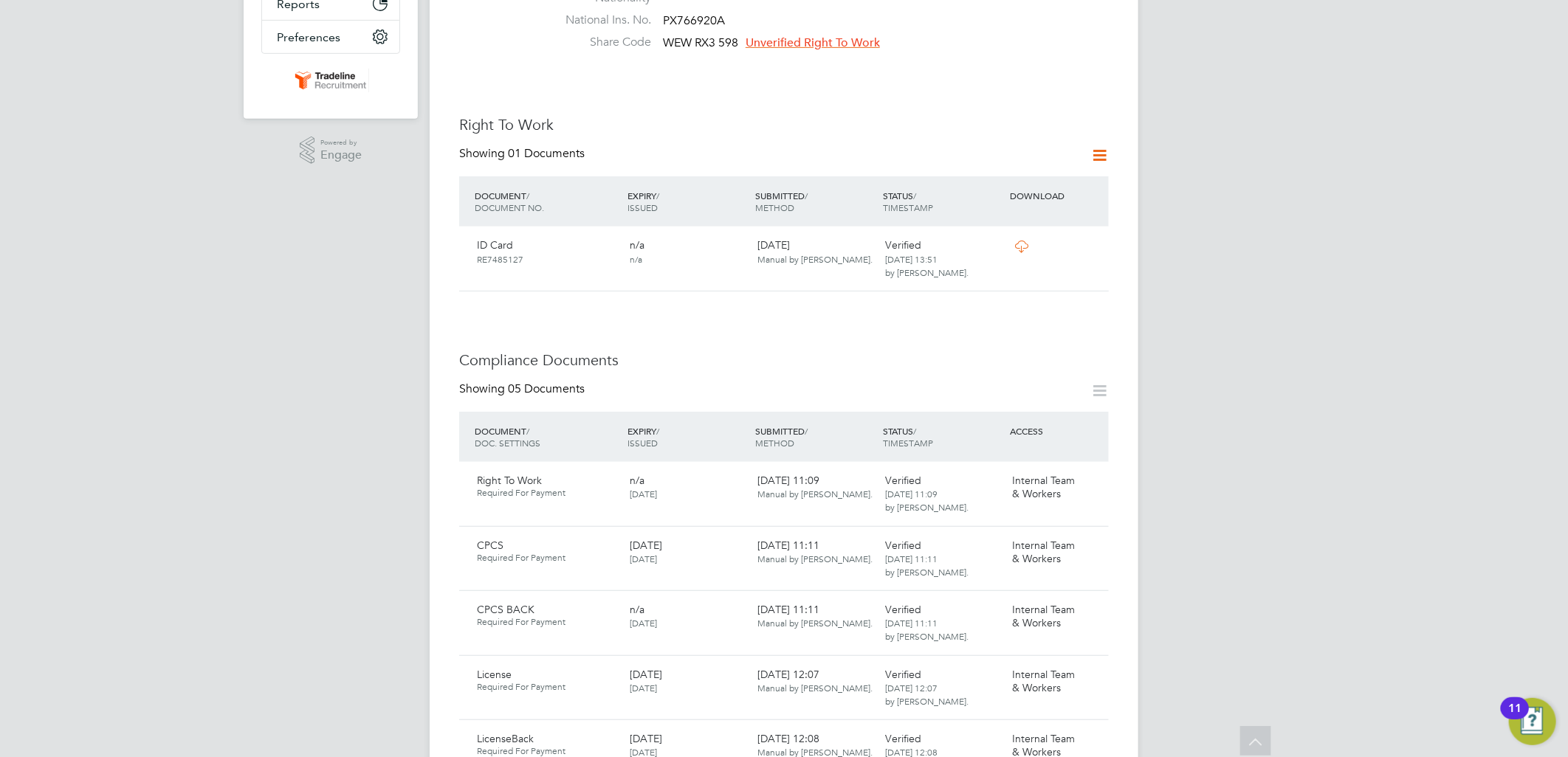
scroll to position [0, 0]
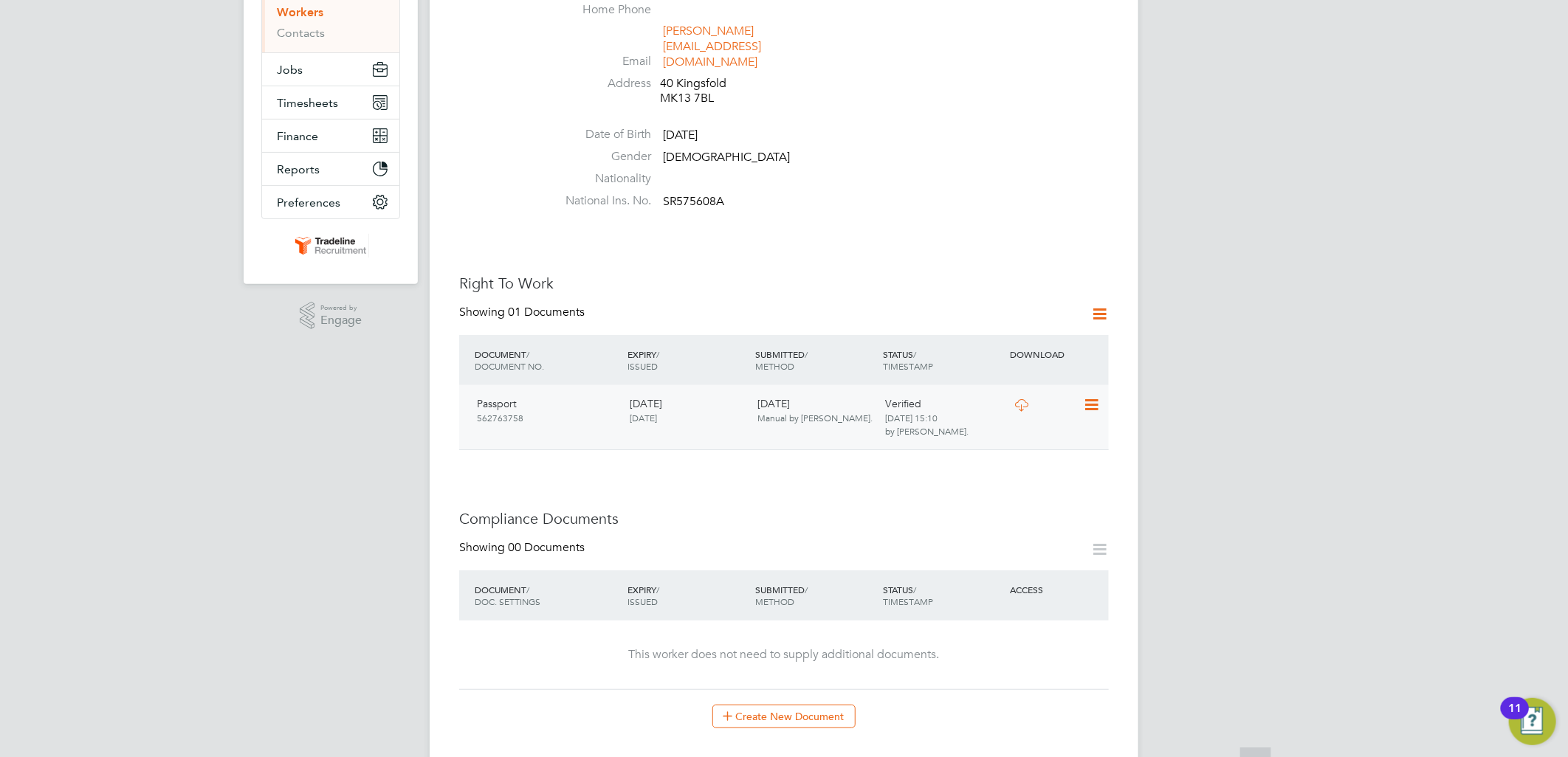
scroll to position [246, 0]
click at [1021, 398] on icon at bounding box center [1022, 404] width 18 height 12
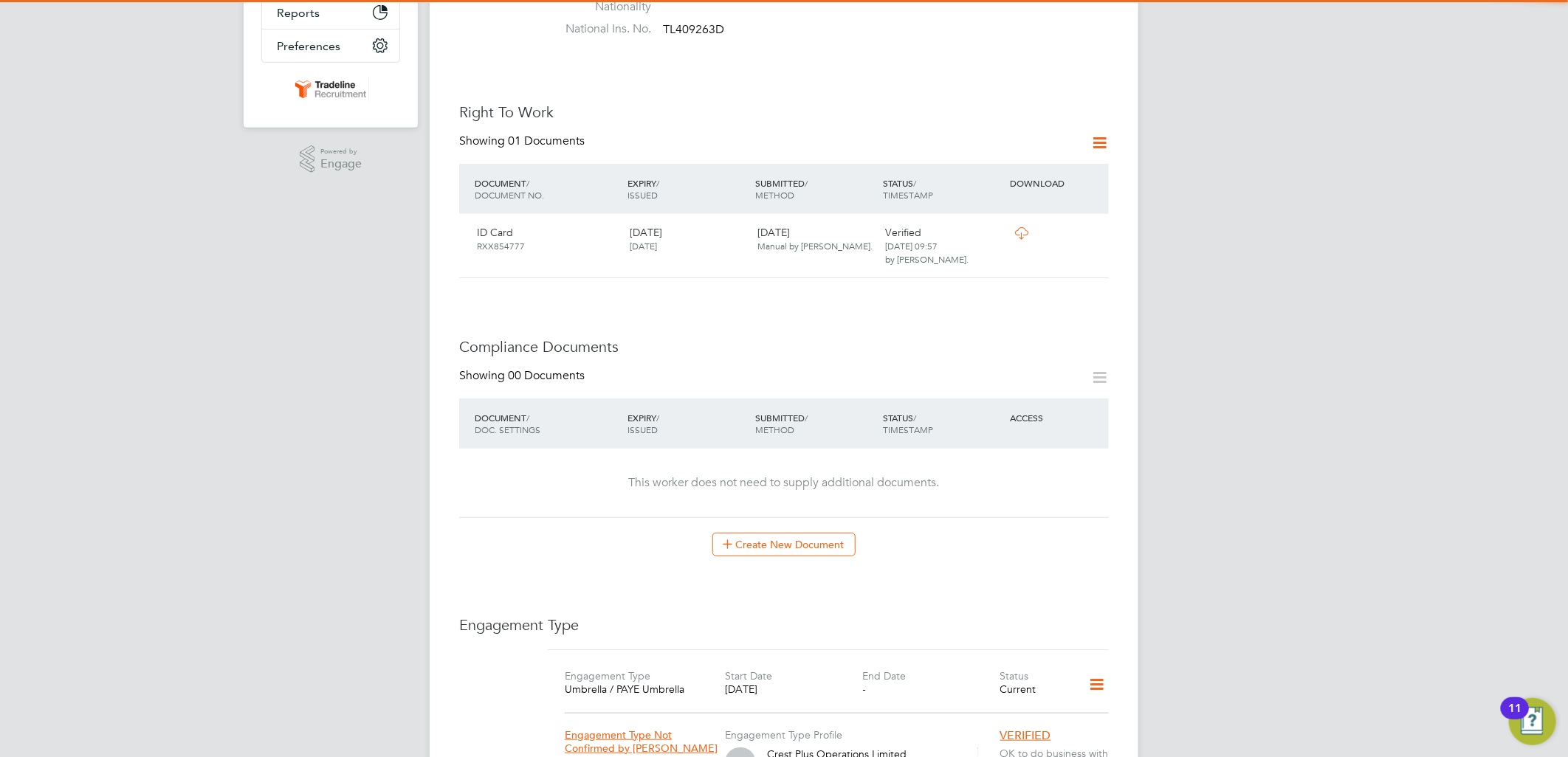
scroll to position [491, 0]
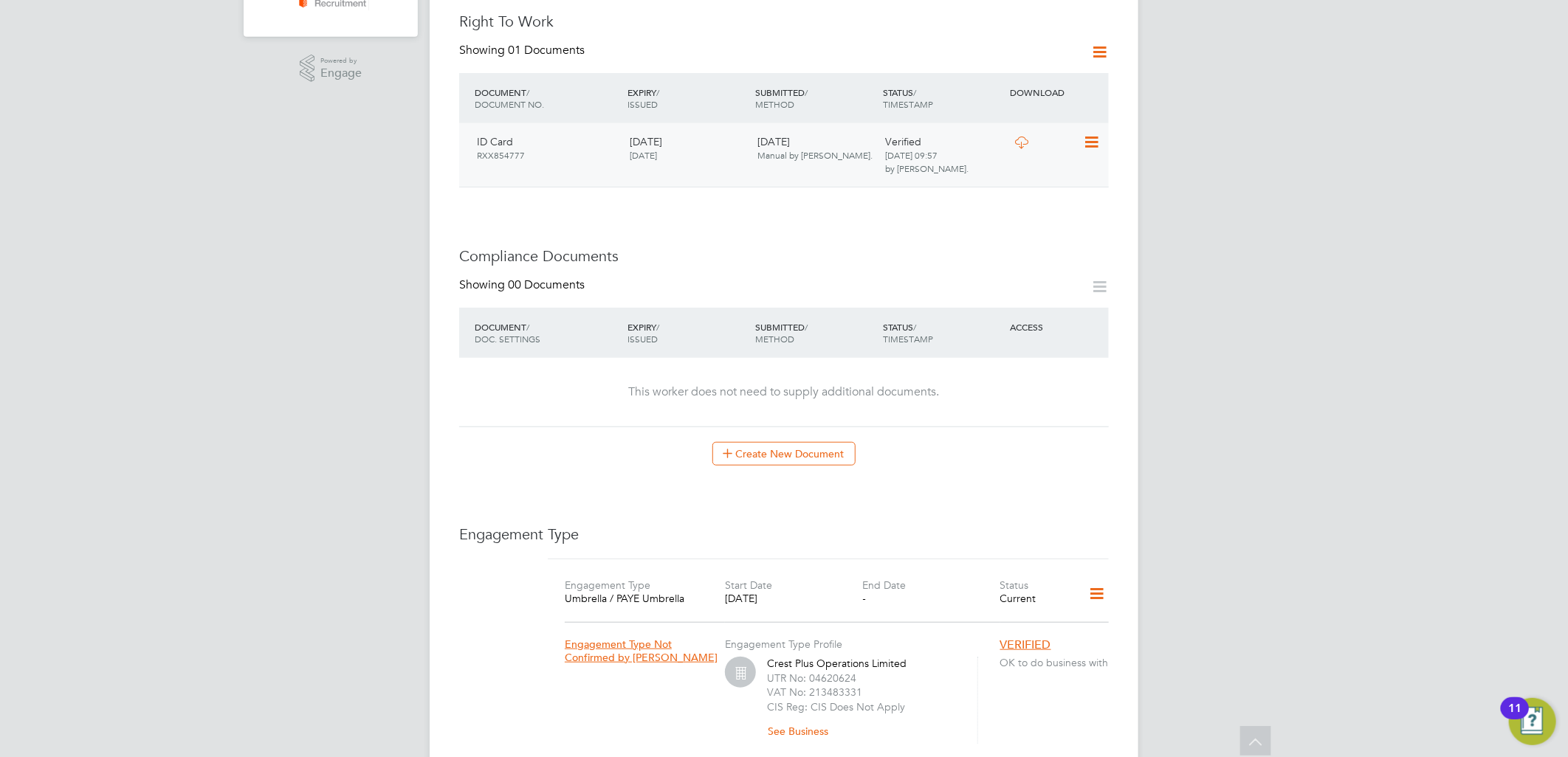
click at [1024, 137] on icon at bounding box center [1022, 143] width 18 height 12
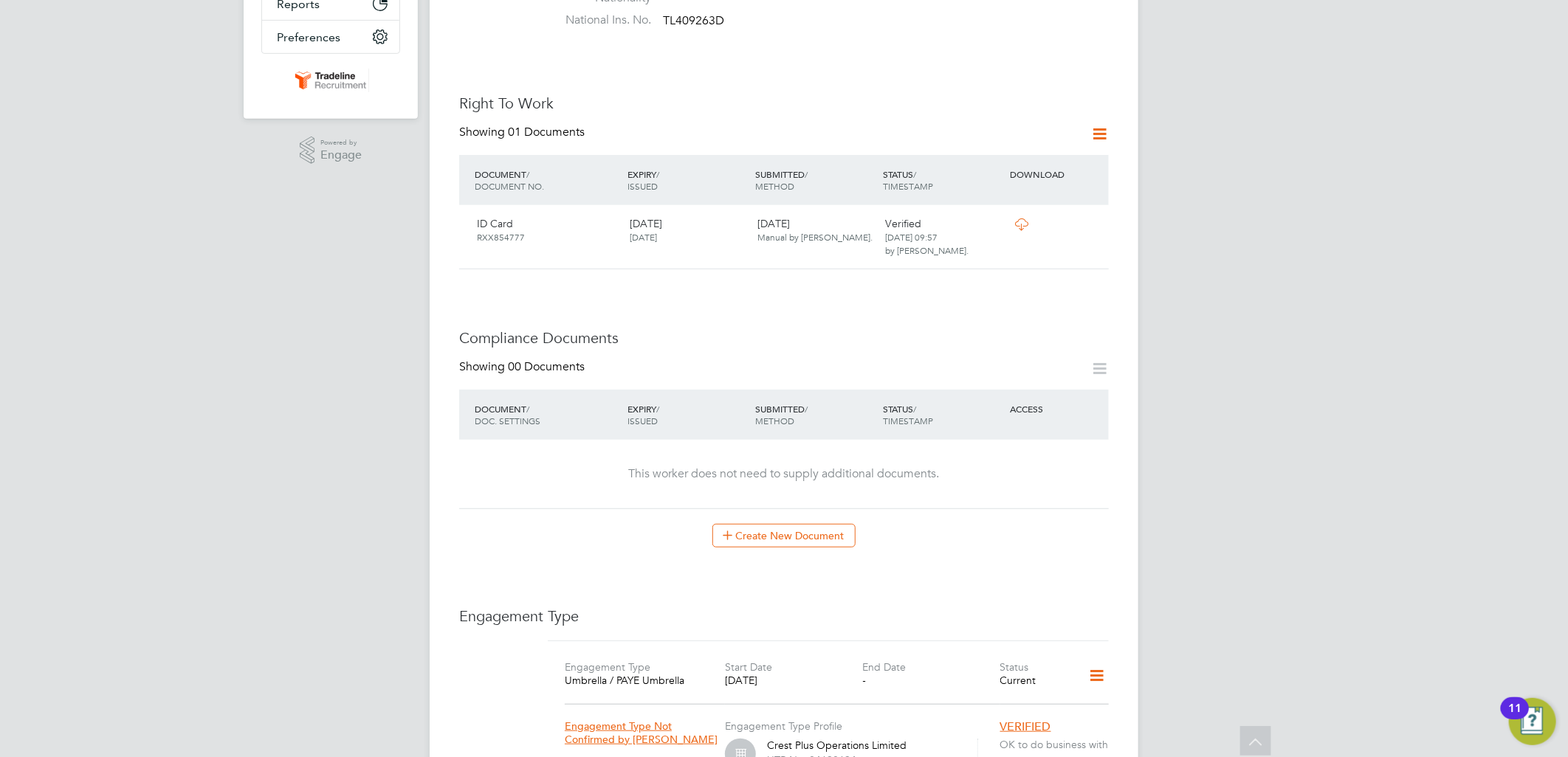
scroll to position [0, 0]
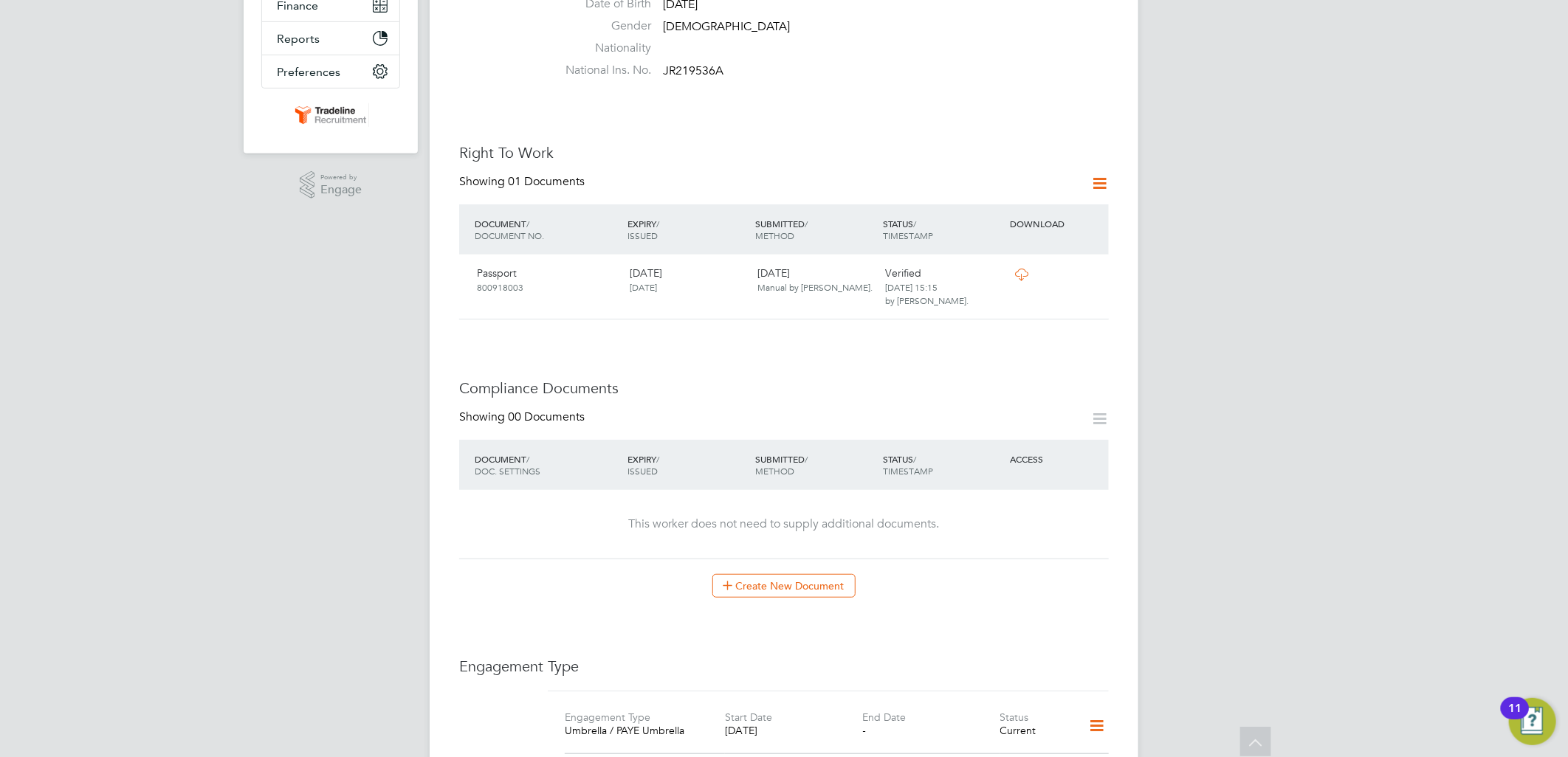
scroll to position [409, 0]
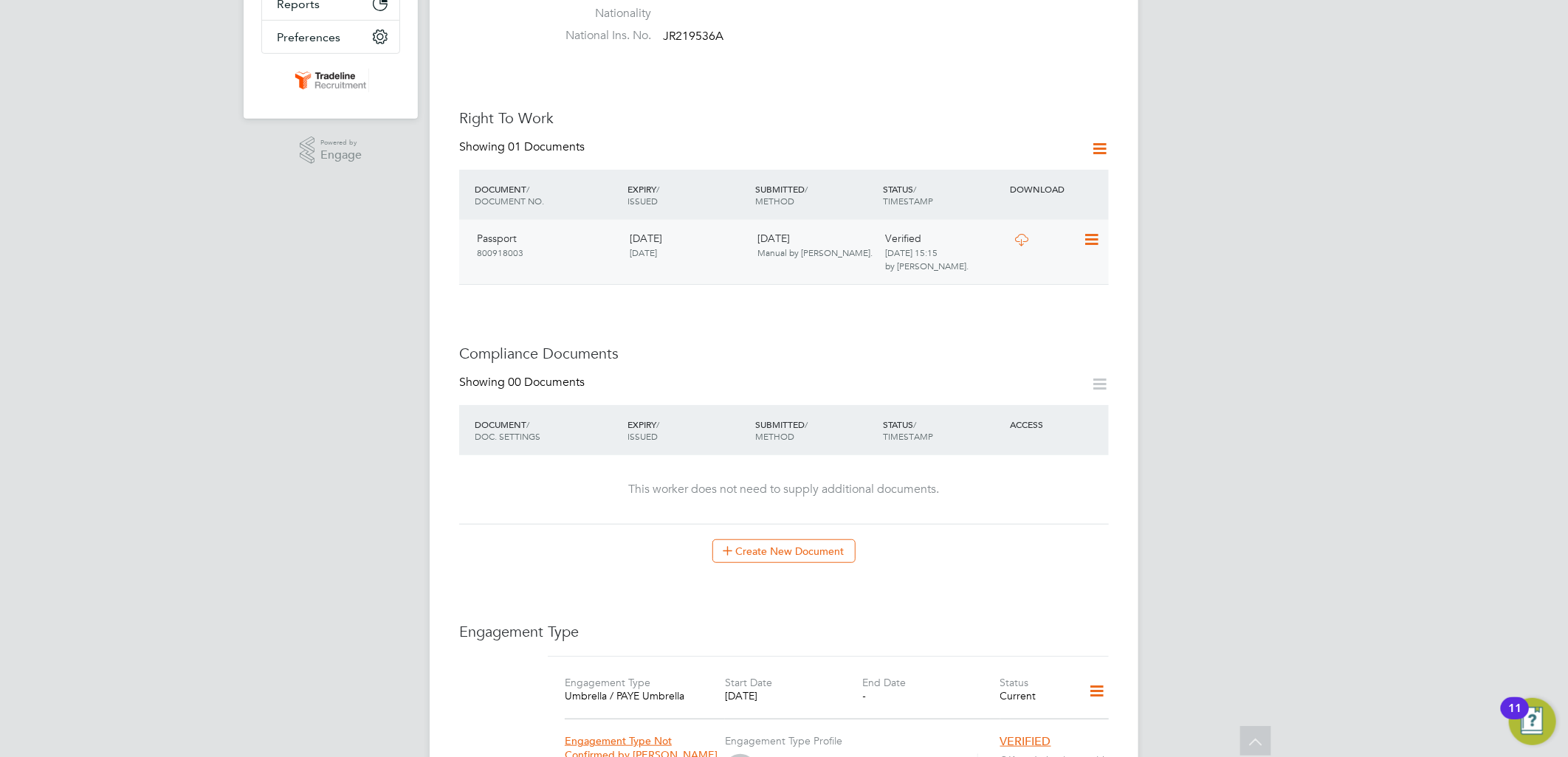
click at [1022, 234] on icon at bounding box center [1022, 240] width 18 height 12
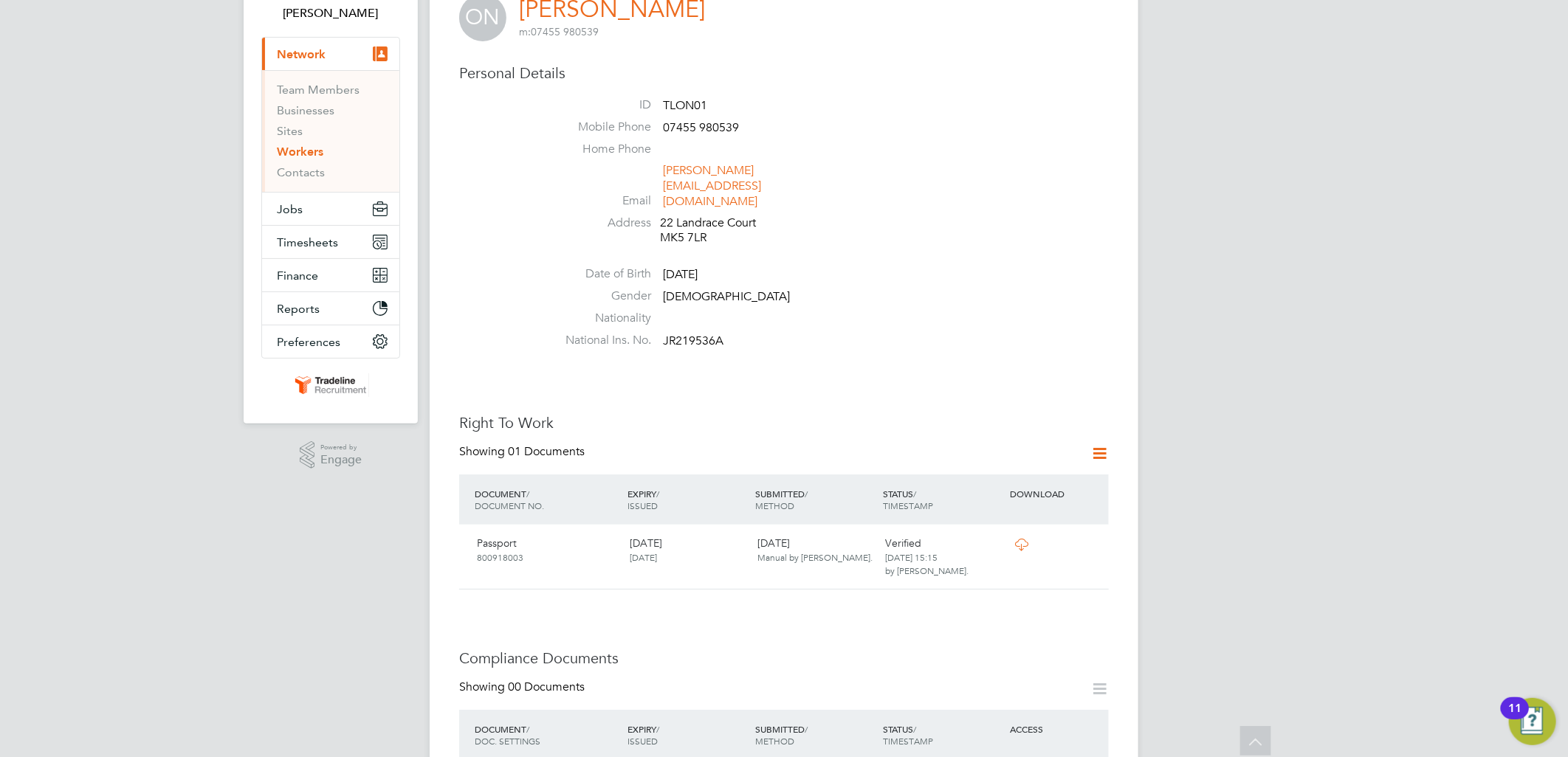
scroll to position [0, 0]
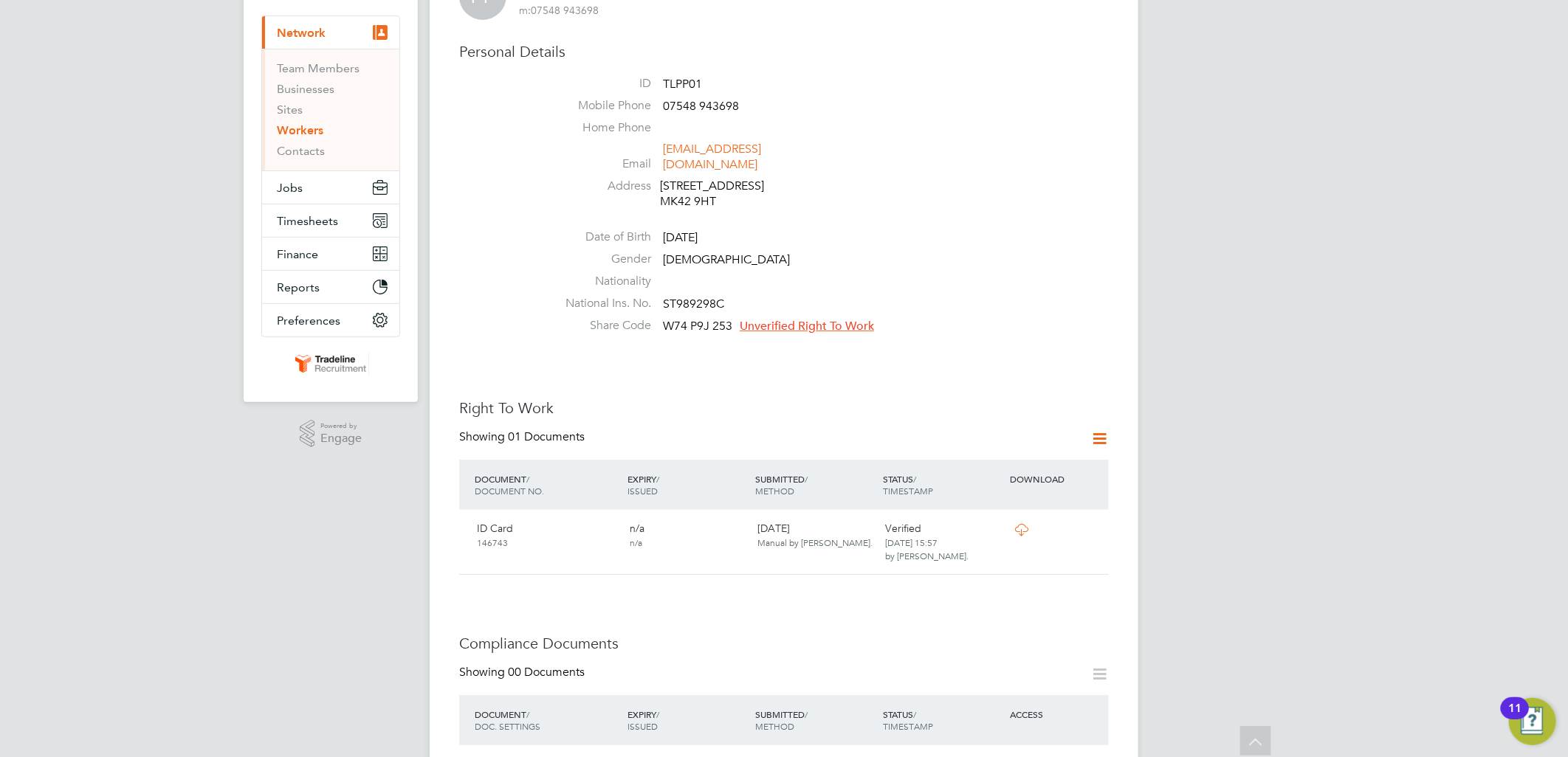
scroll to position [82, 0]
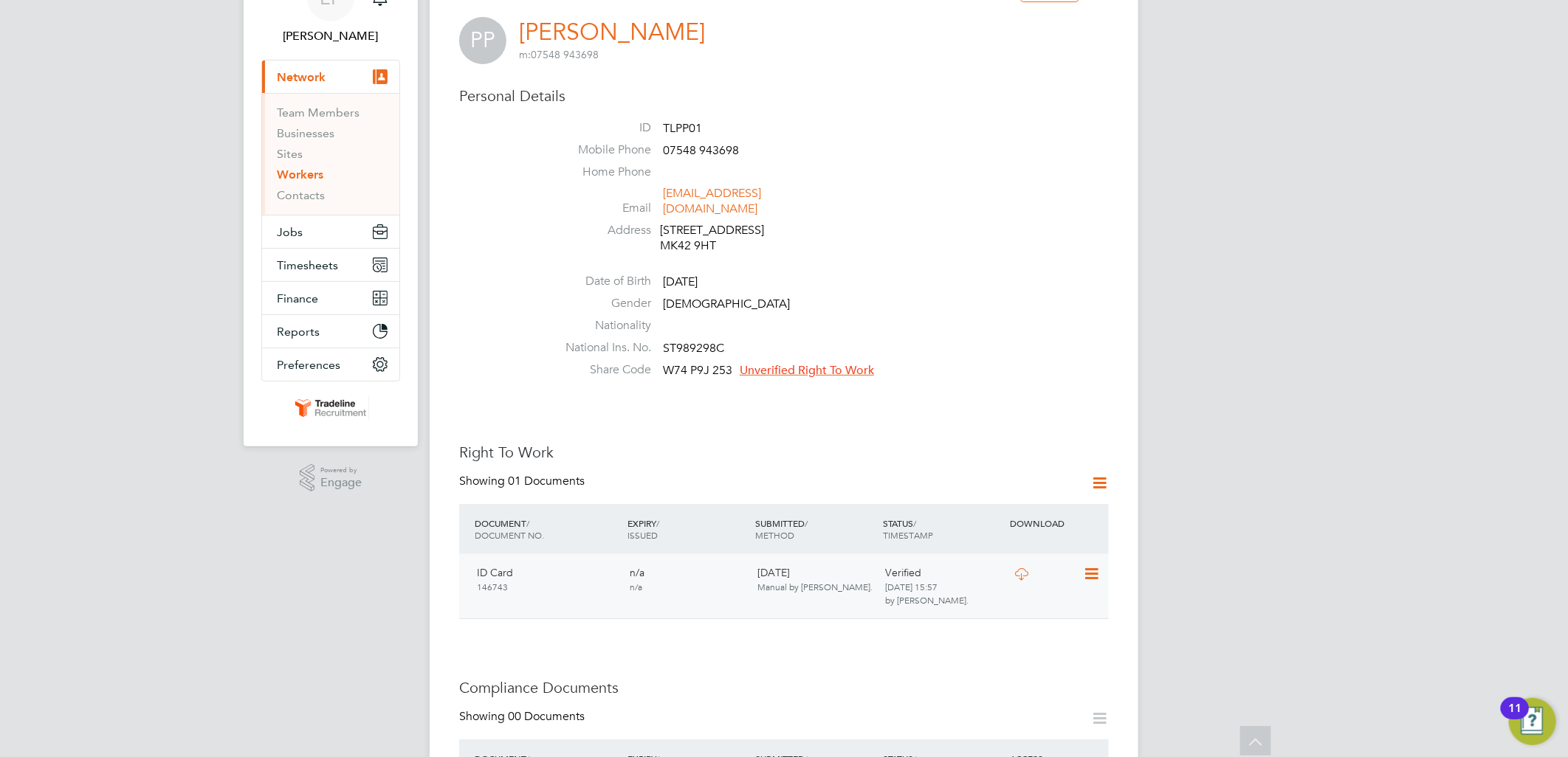
click at [1019, 568] on icon at bounding box center [1022, 574] width 18 height 12
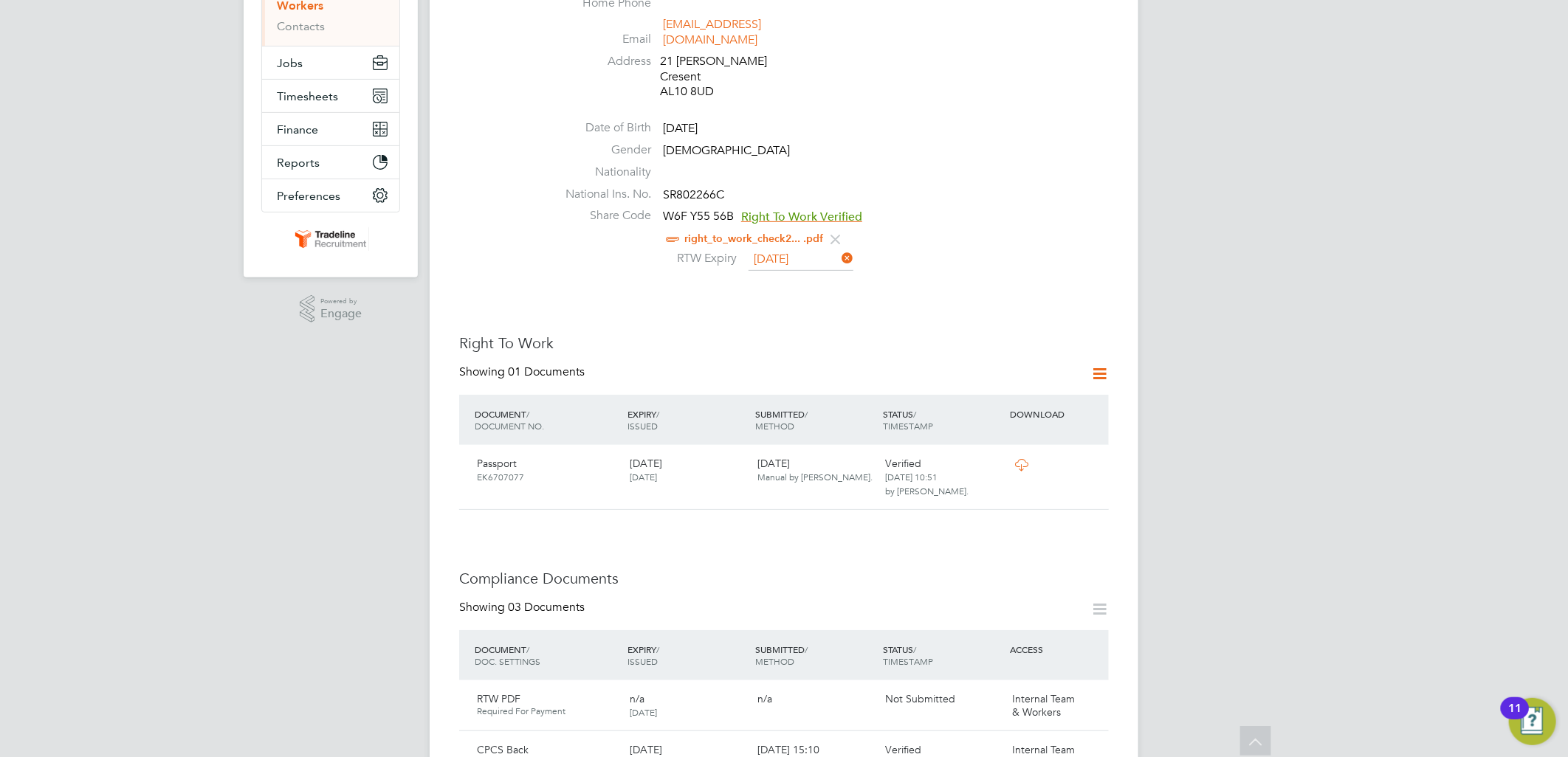
scroll to position [246, 0]
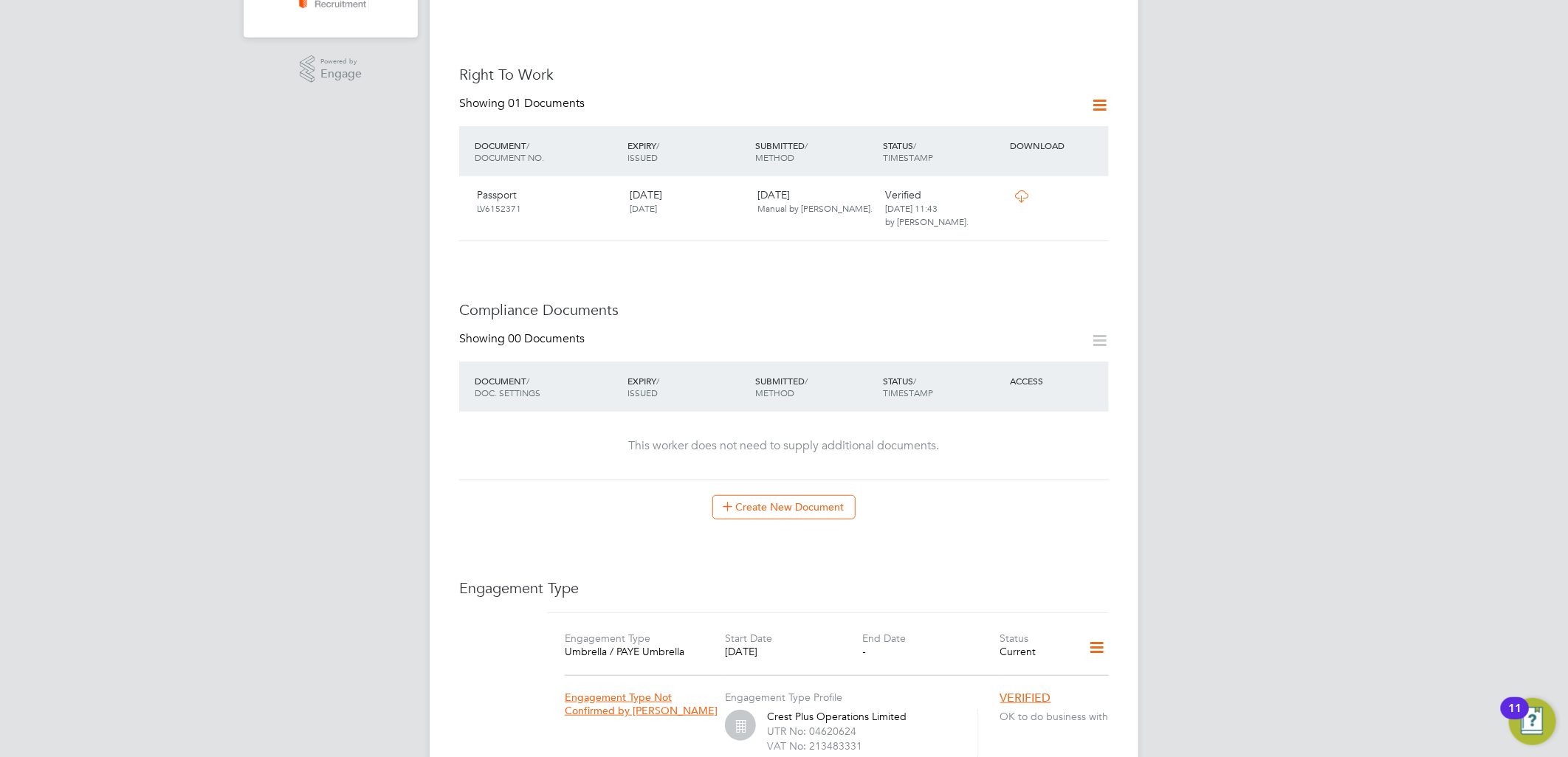
scroll to position [491, 0]
click at [1021, 190] on icon at bounding box center [1022, 196] width 18 height 12
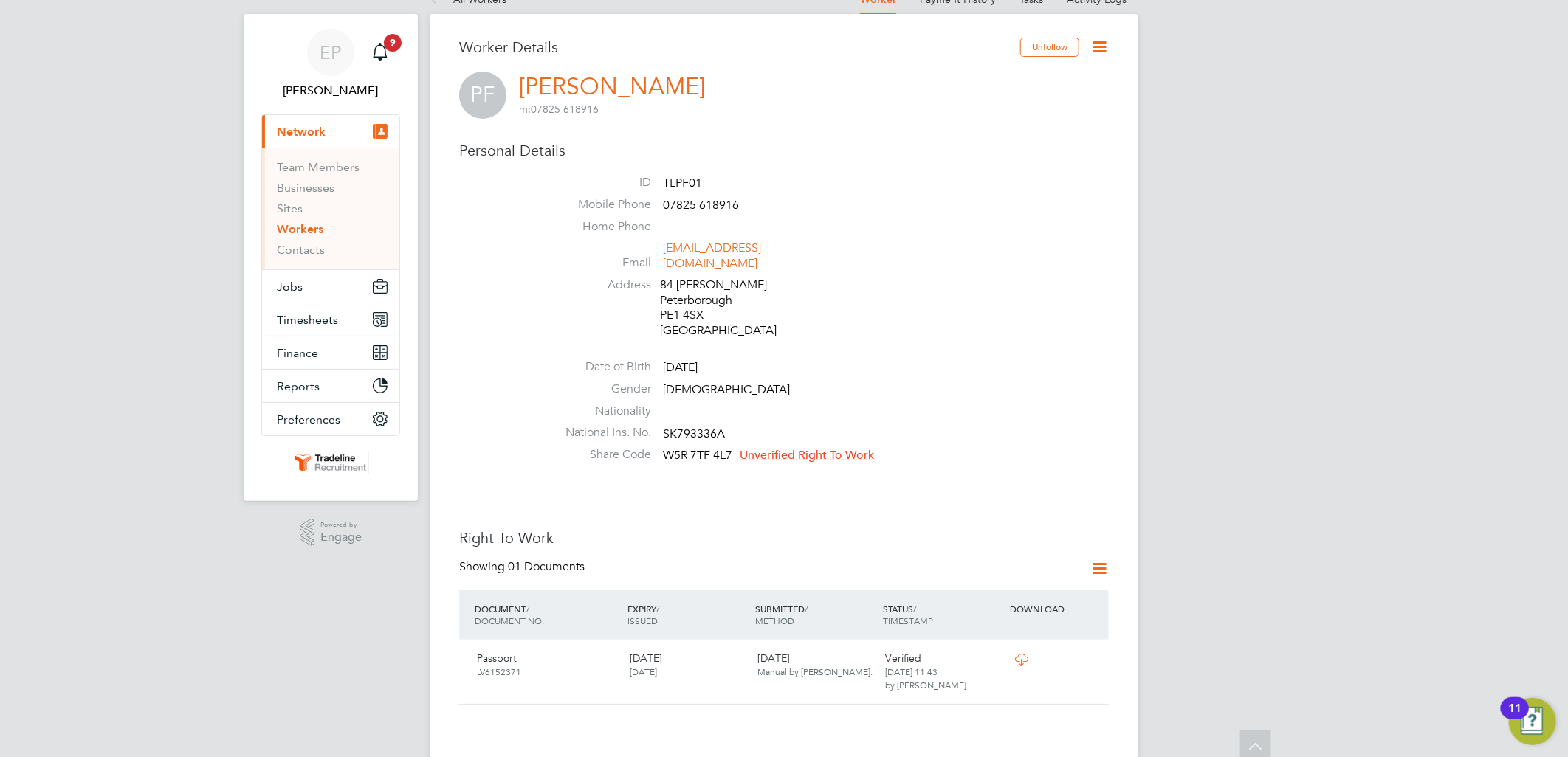
scroll to position [0, 0]
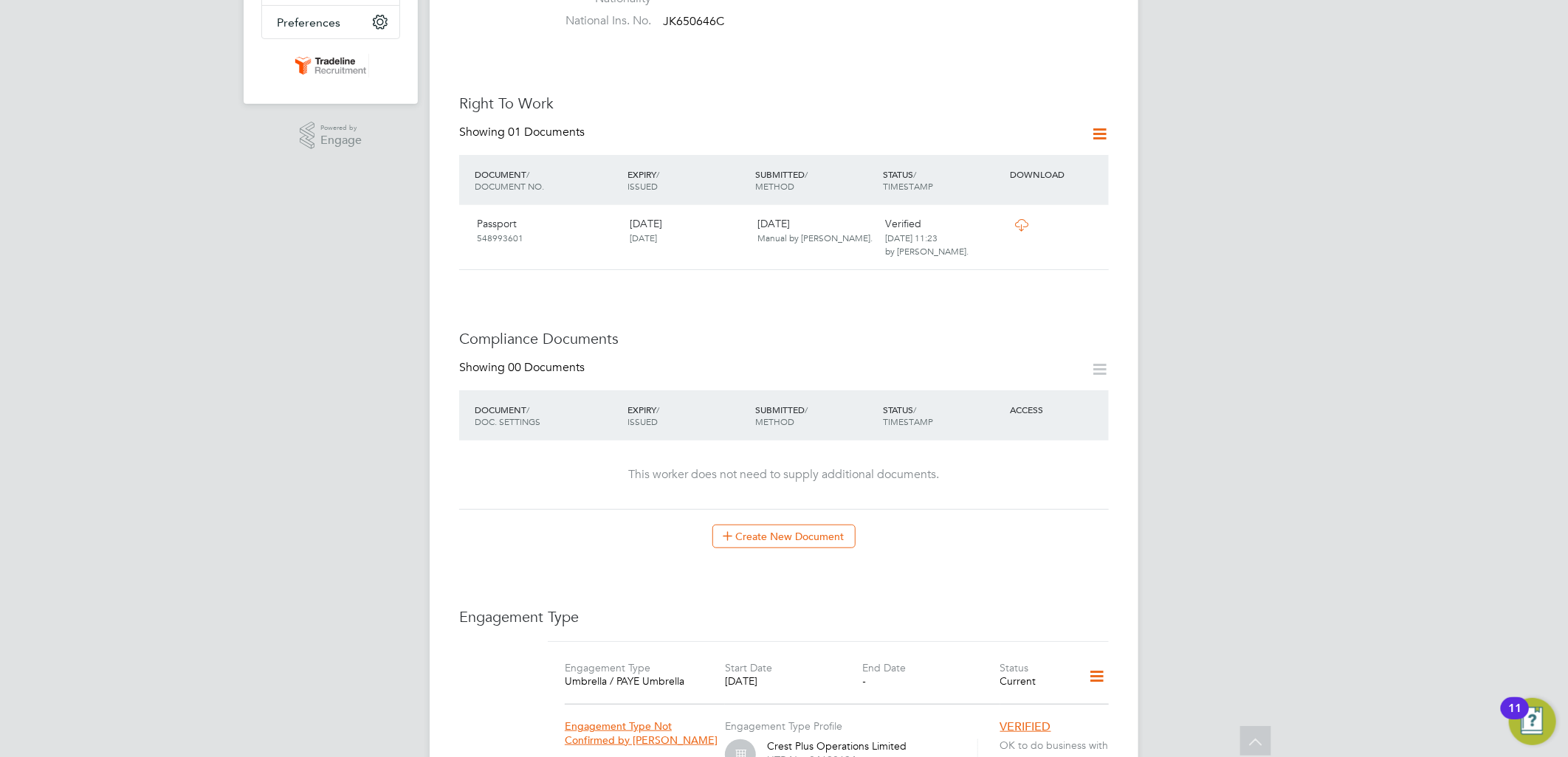
scroll to position [82, 0]
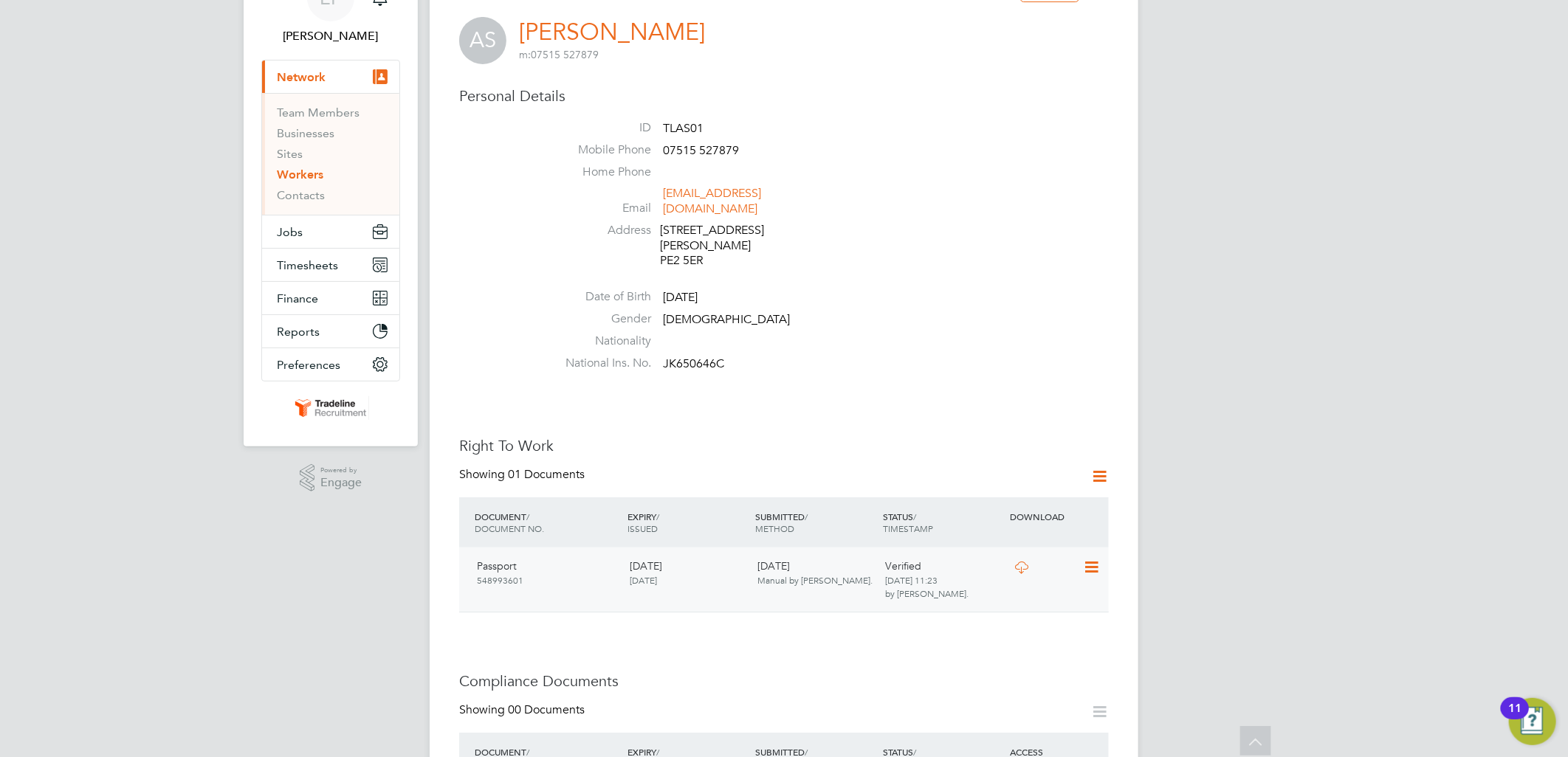
click at [1022, 562] on icon at bounding box center [1022, 568] width 18 height 12
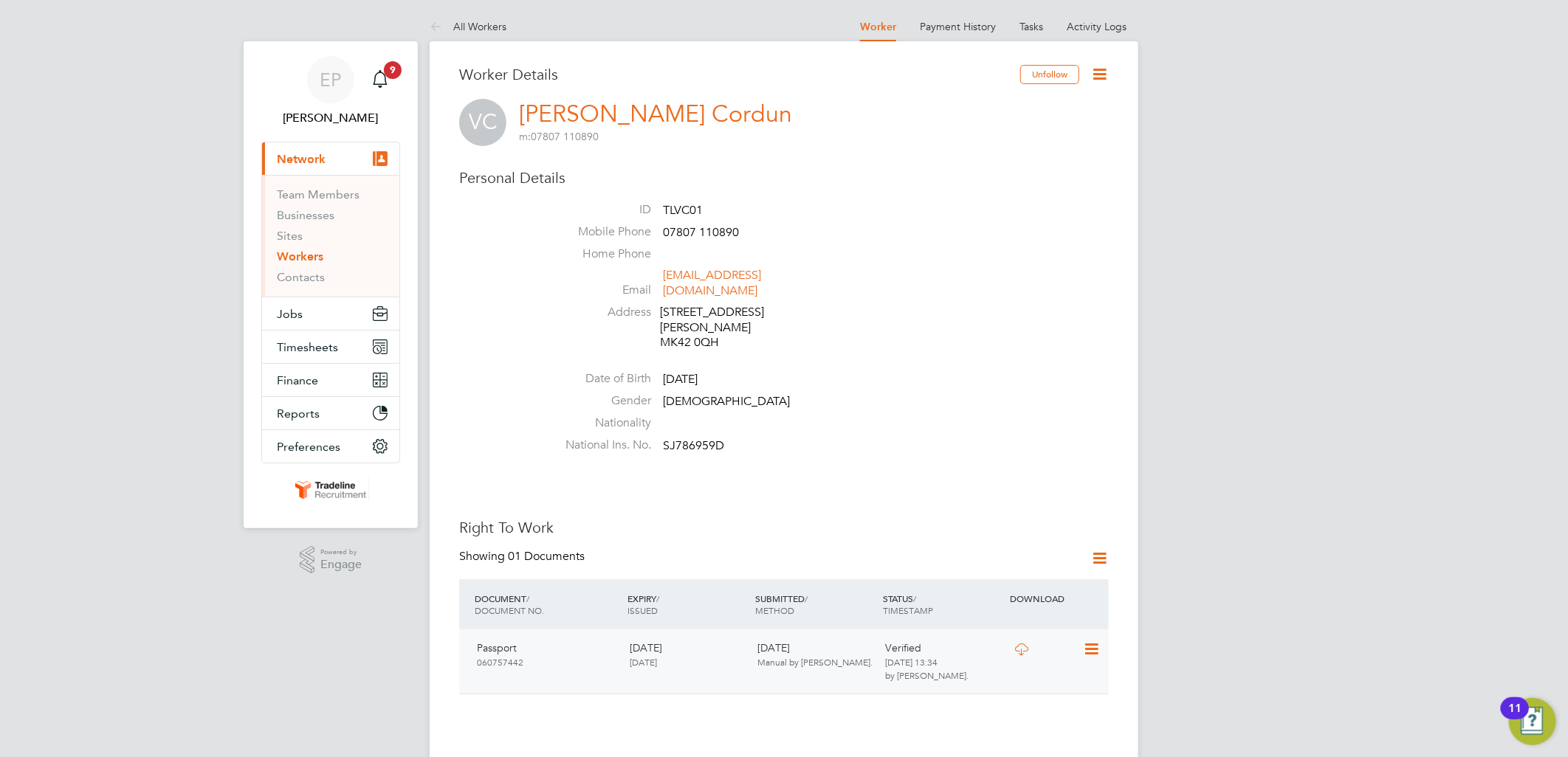
click at [1028, 644] on icon at bounding box center [1022, 650] width 18 height 12
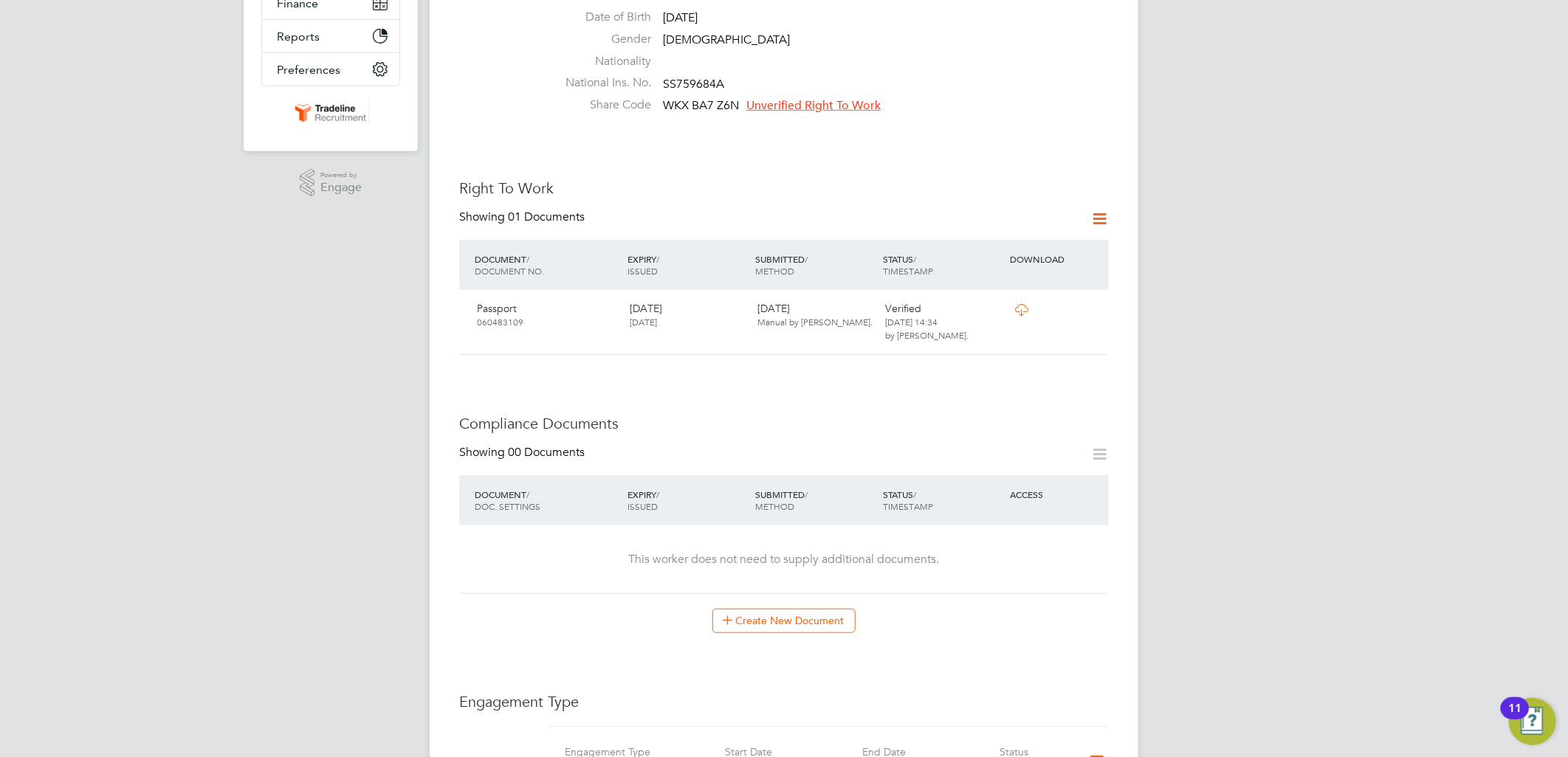
scroll to position [491, 0]
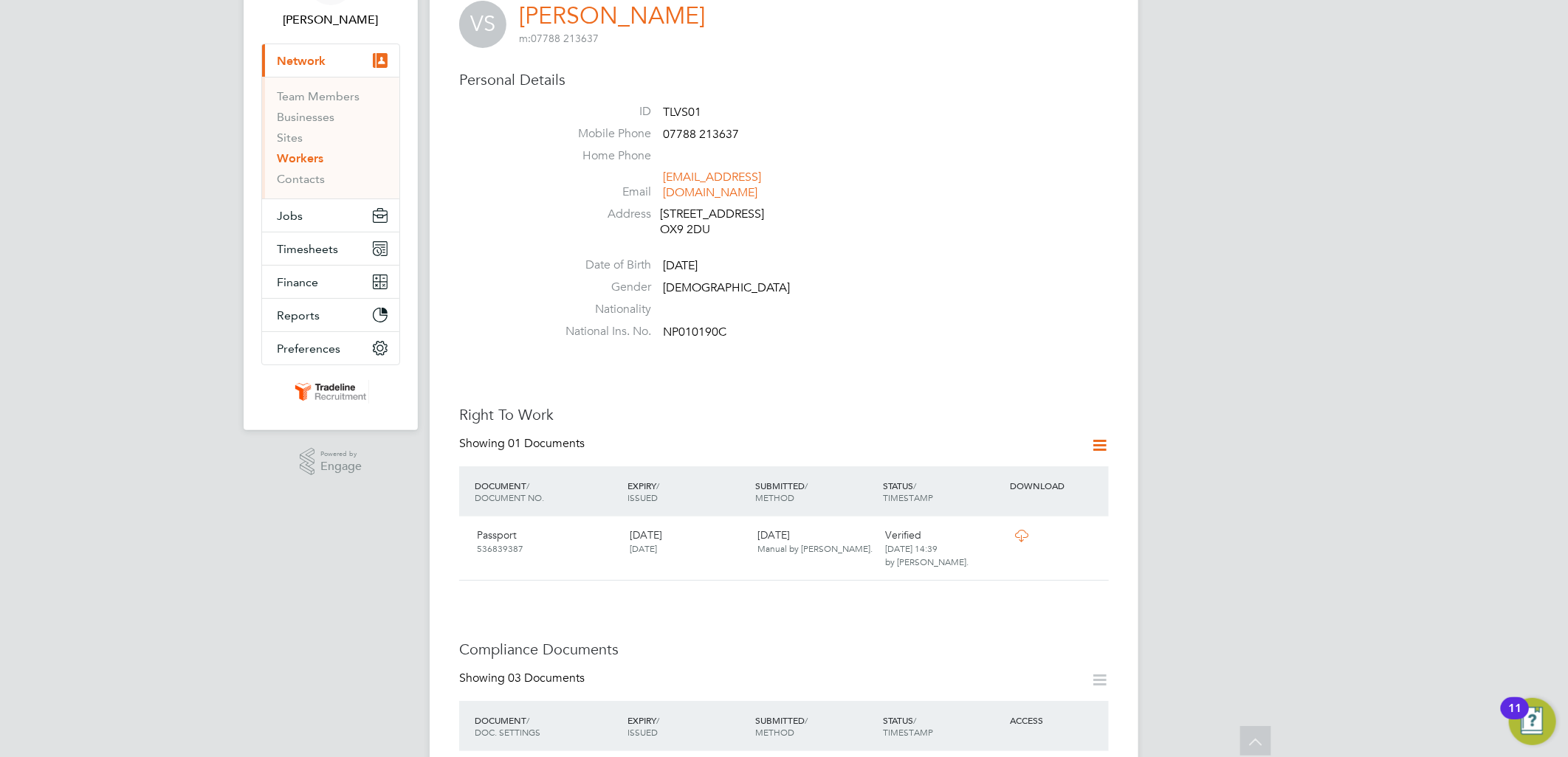
scroll to position [82, 0]
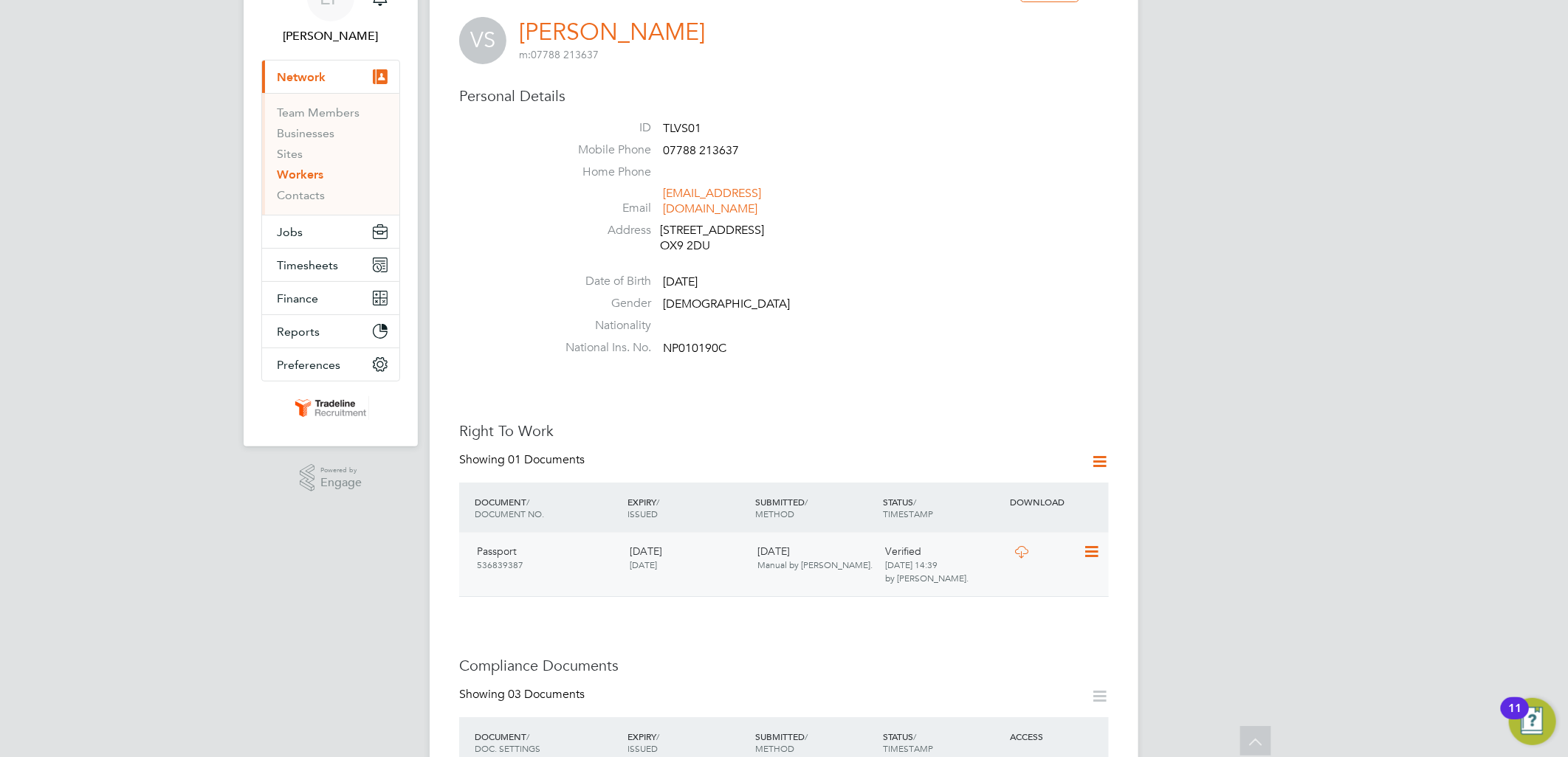
click at [1022, 546] on icon at bounding box center [1022, 552] width 18 height 12
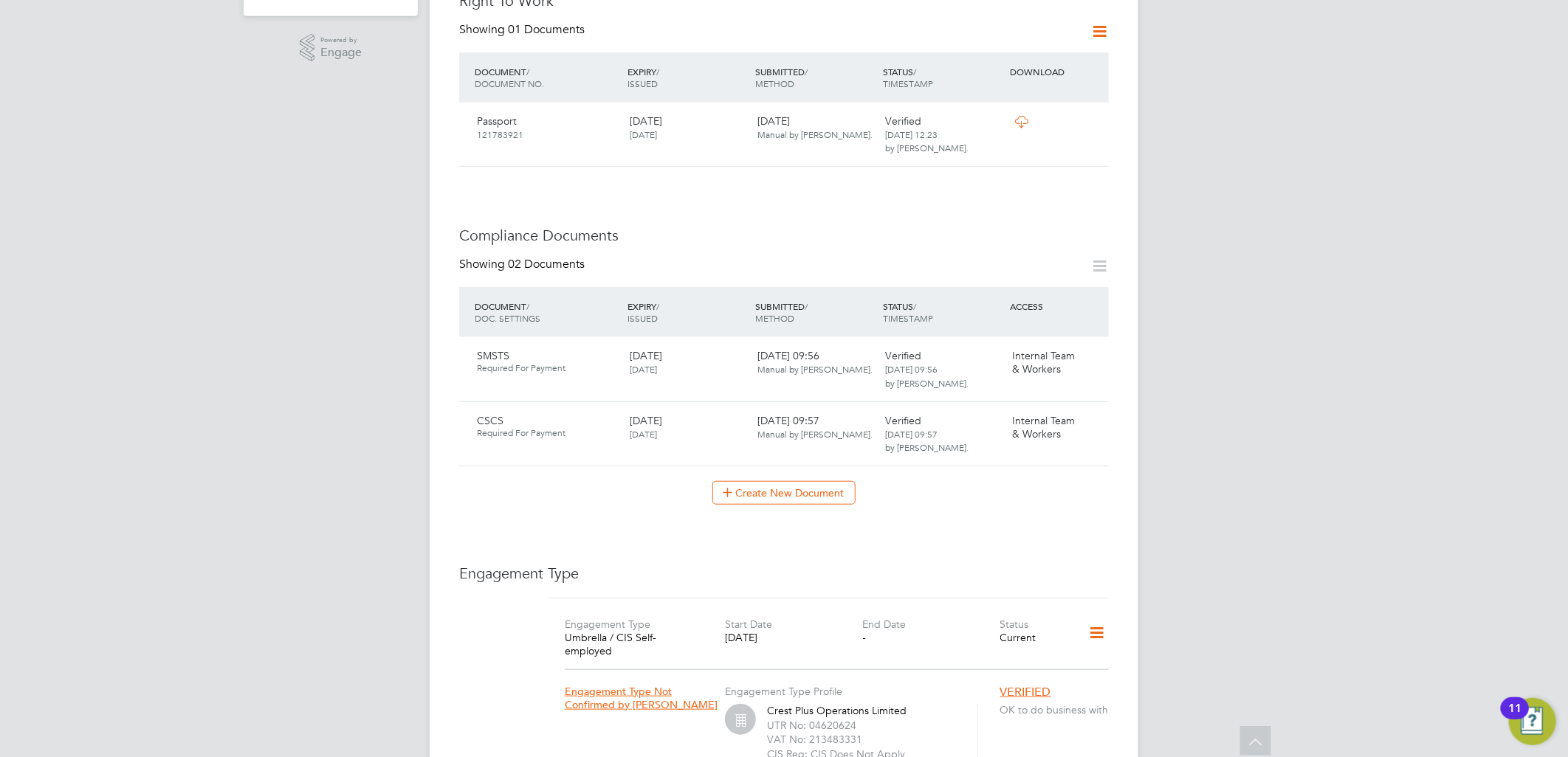
scroll to position [491, 0]
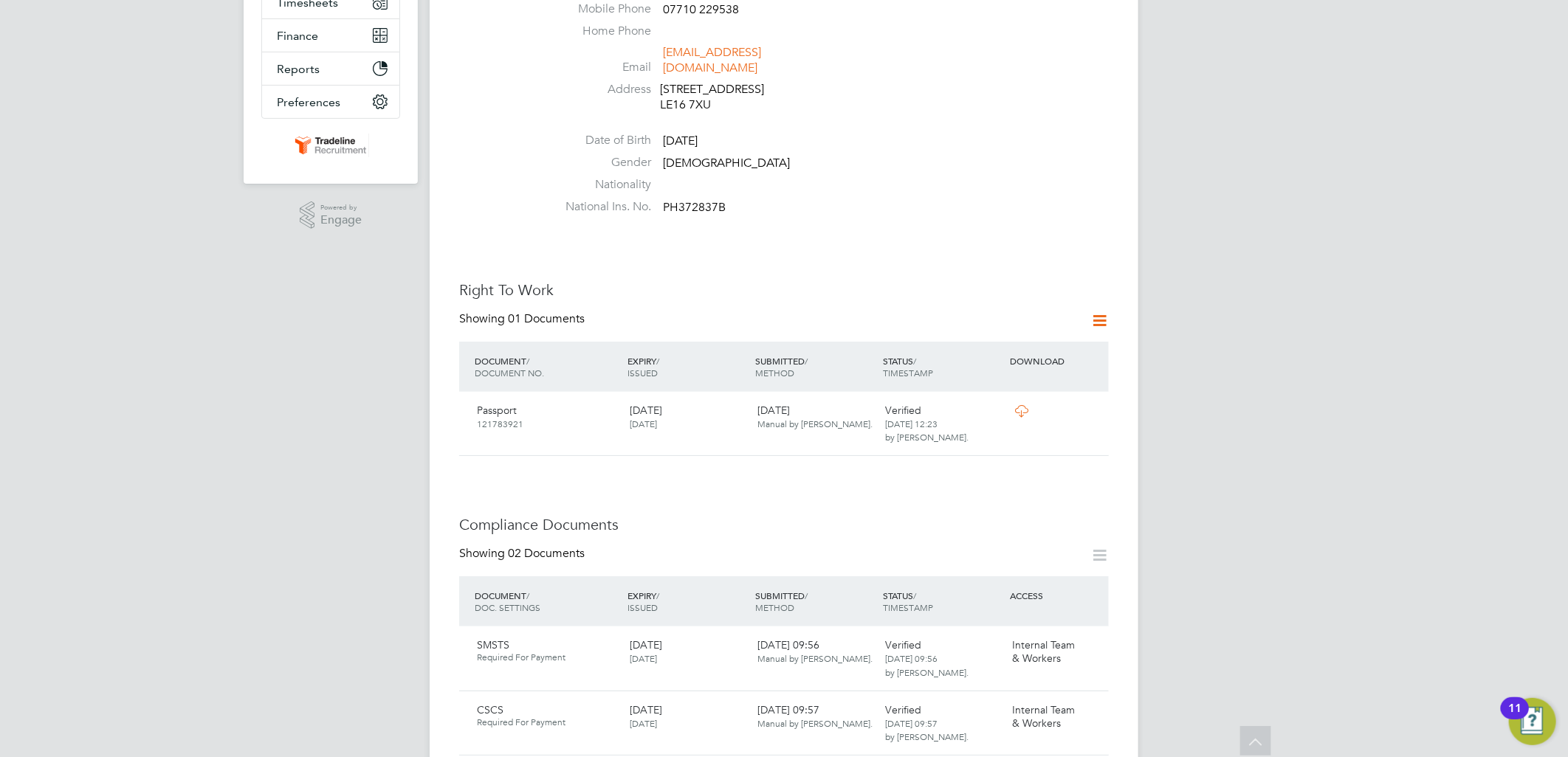
scroll to position [0, 0]
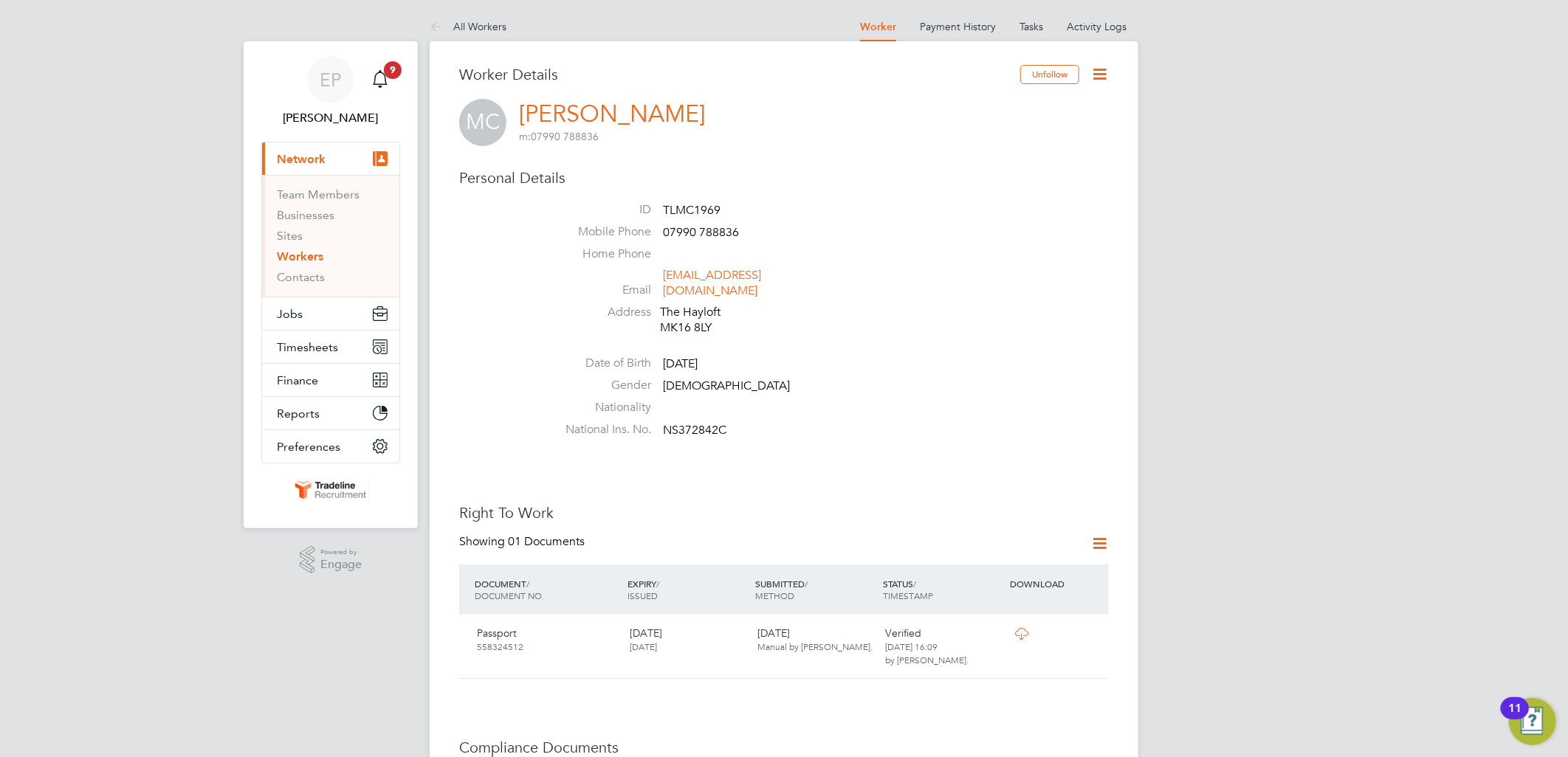
click at [558, 74] on h3 "Worker Details" at bounding box center [740, 75] width 561 height 19
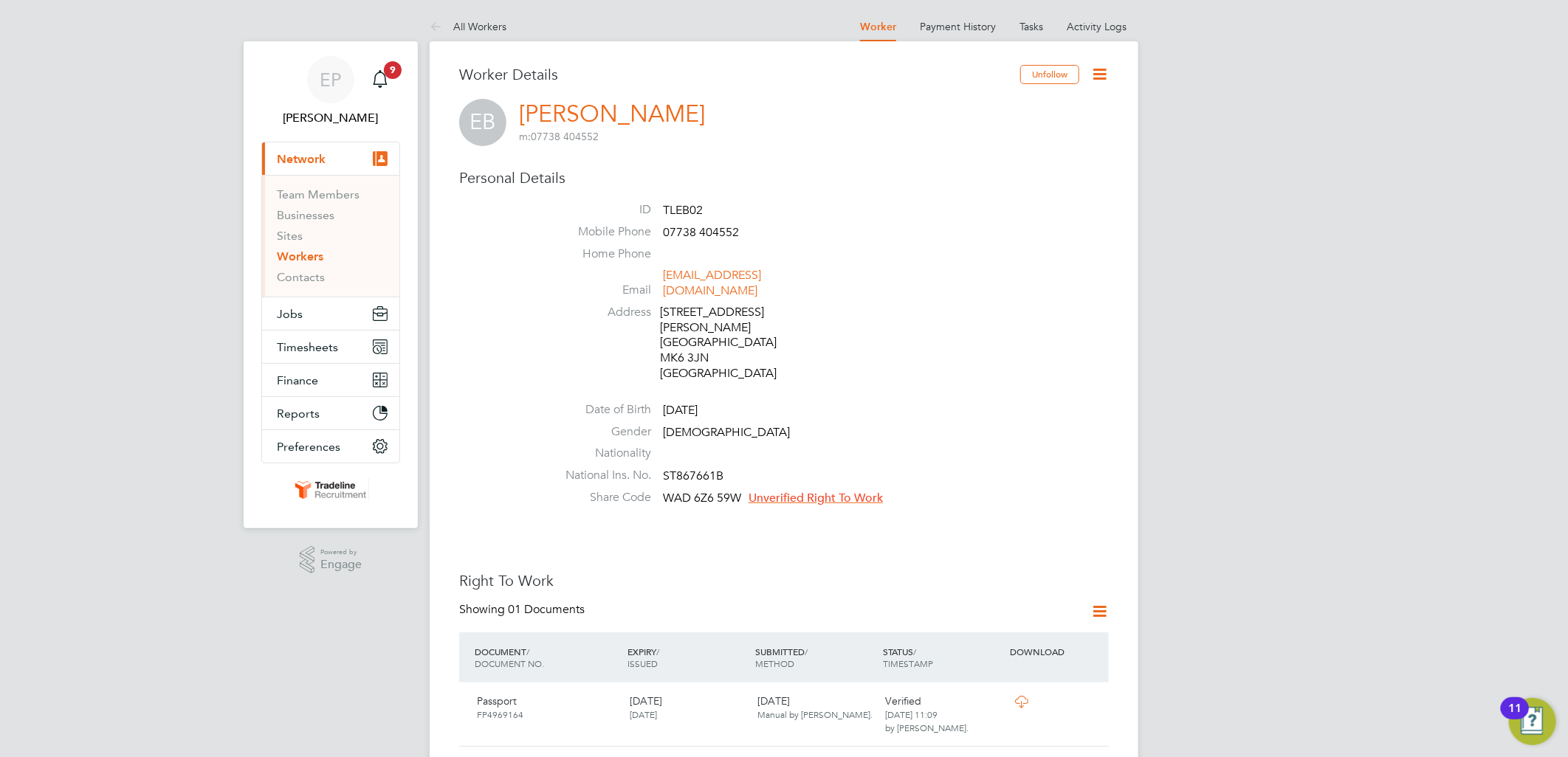
click at [563, 71] on h3 "Worker Details" at bounding box center [740, 75] width 561 height 19
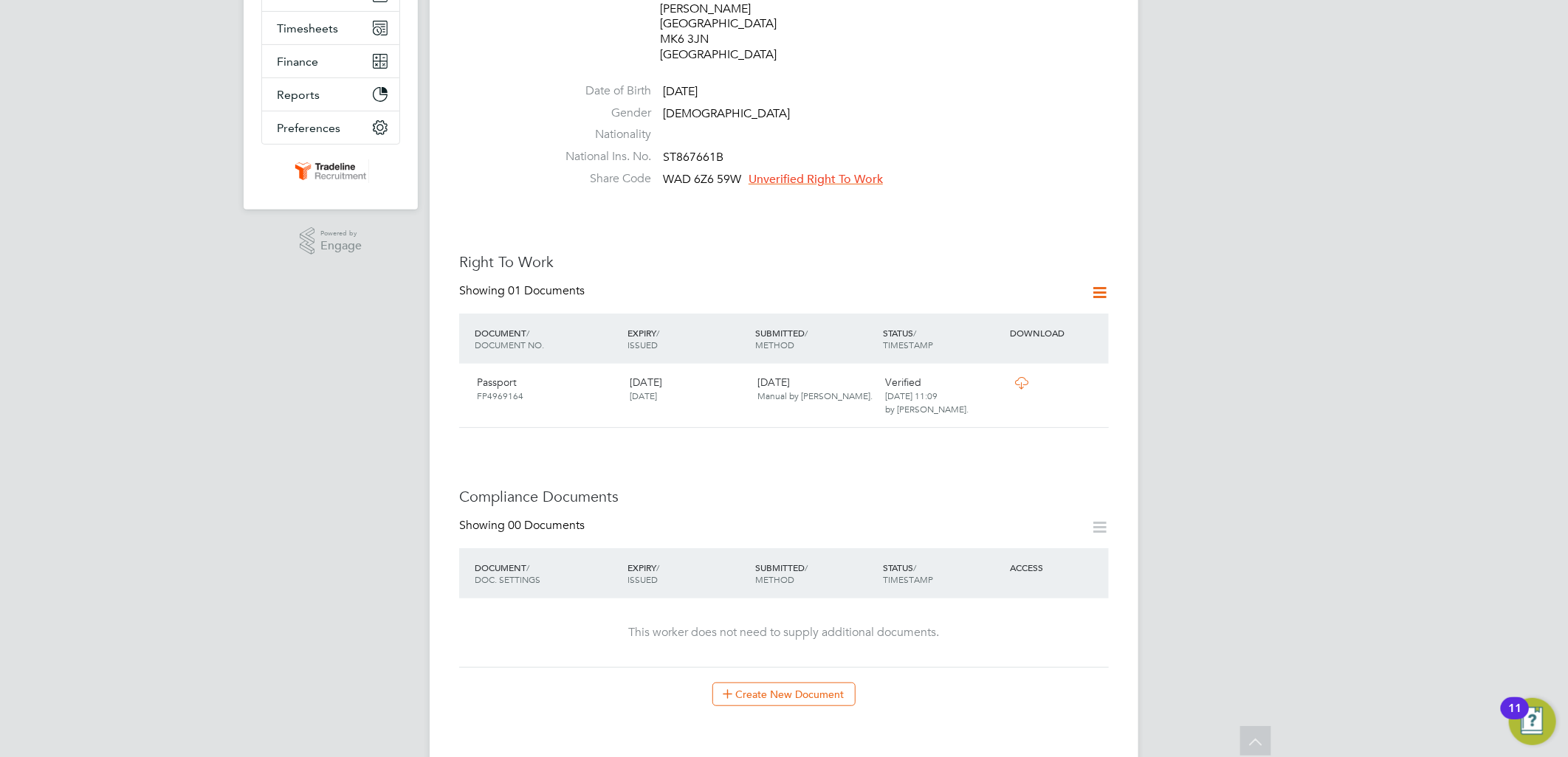
scroll to position [82, 0]
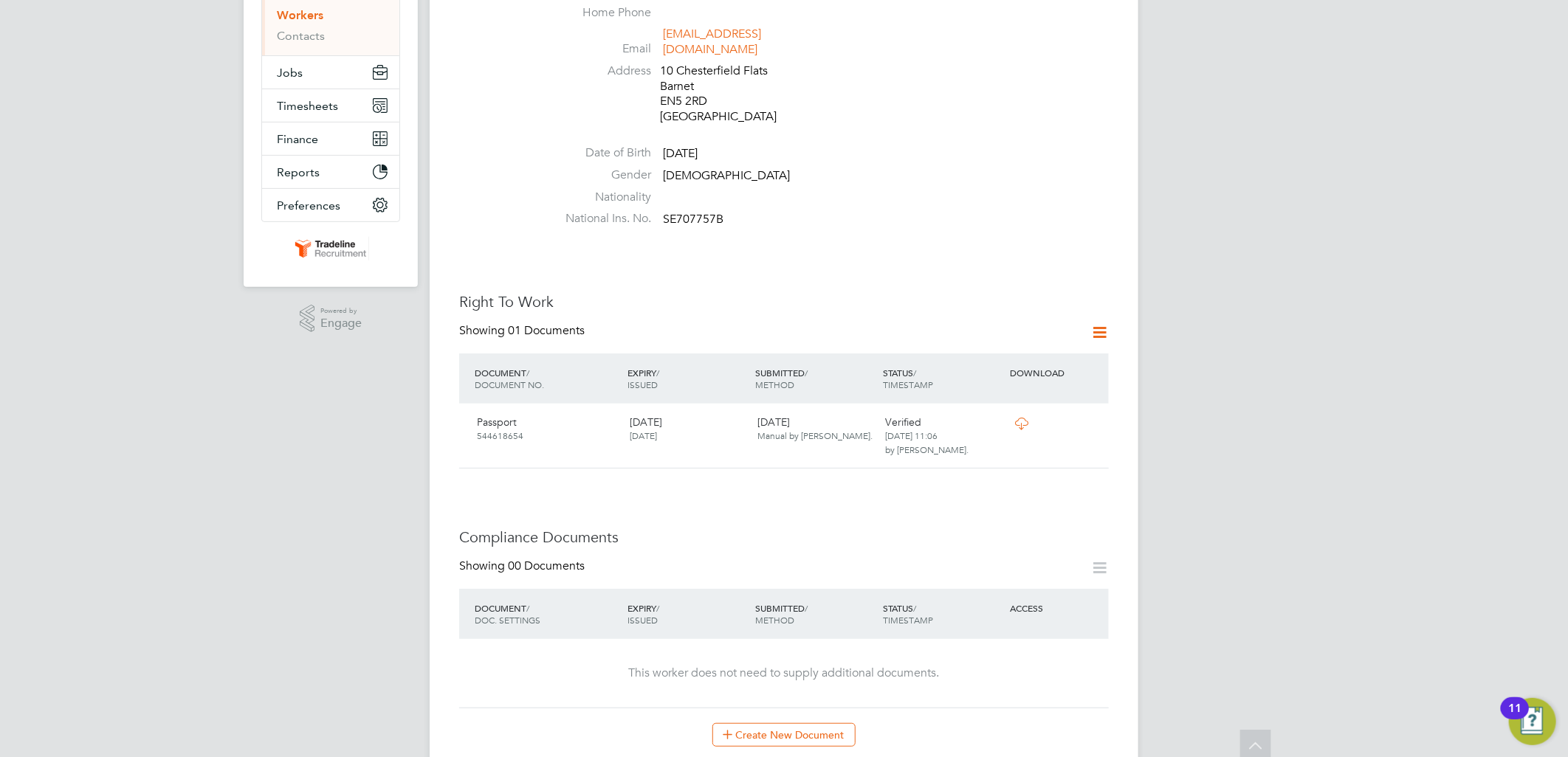
scroll to position [409, 0]
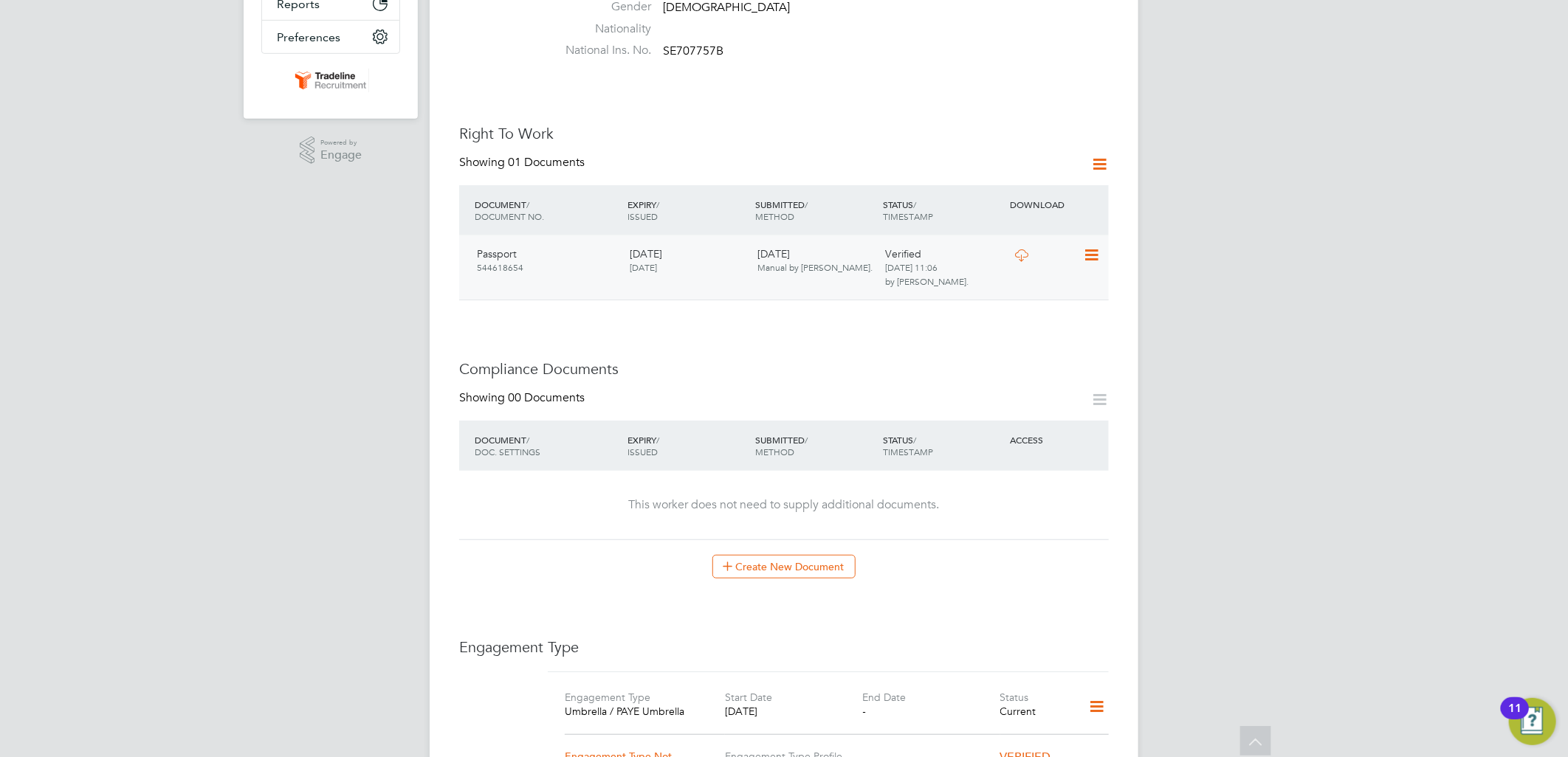
click at [1022, 249] on icon at bounding box center [1022, 255] width 18 height 12
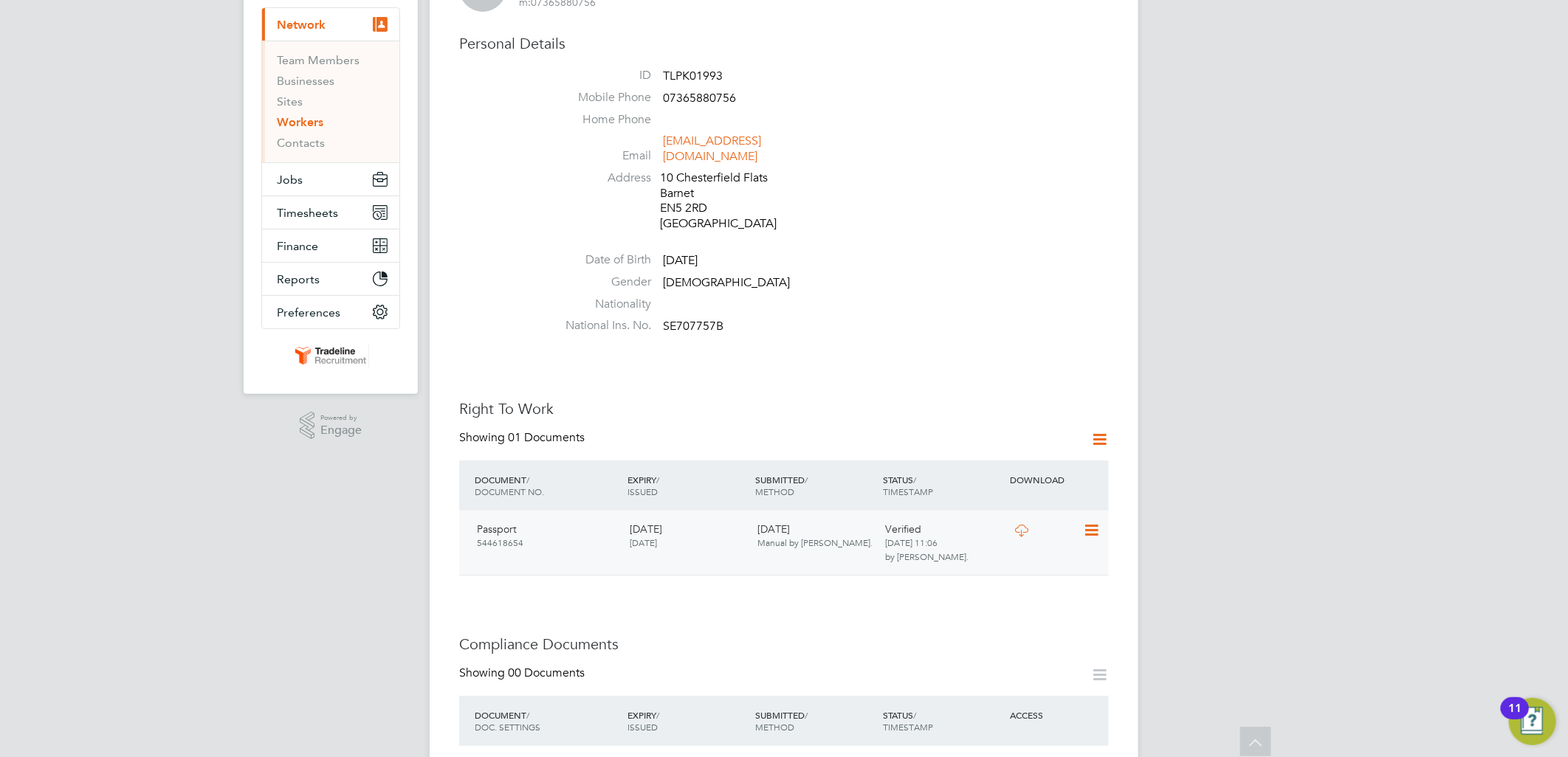
scroll to position [0, 0]
